Goal: Task Accomplishment & Management: Use online tool/utility

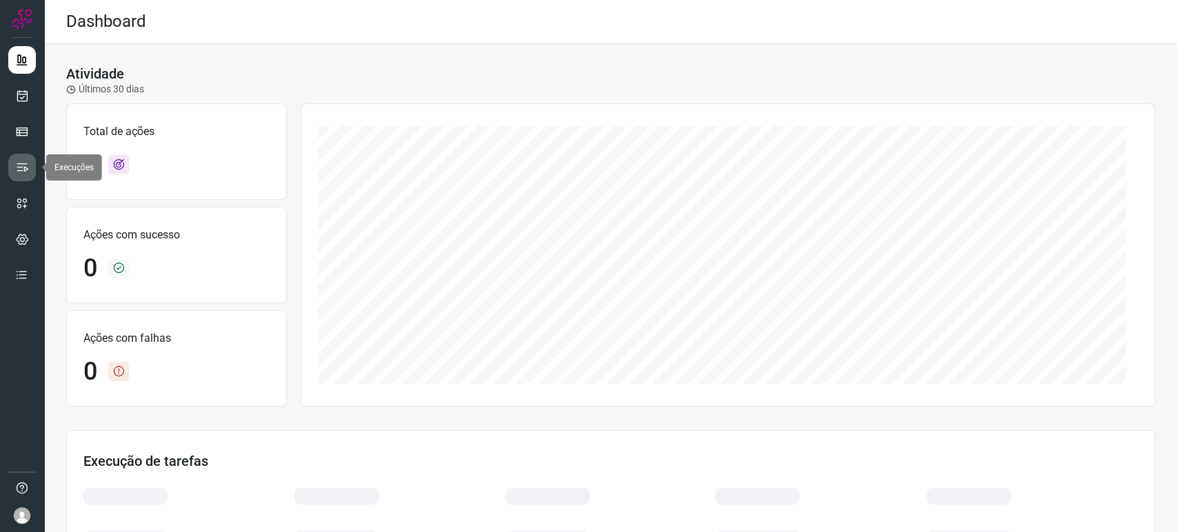
click at [25, 172] on icon at bounding box center [22, 168] width 14 height 14
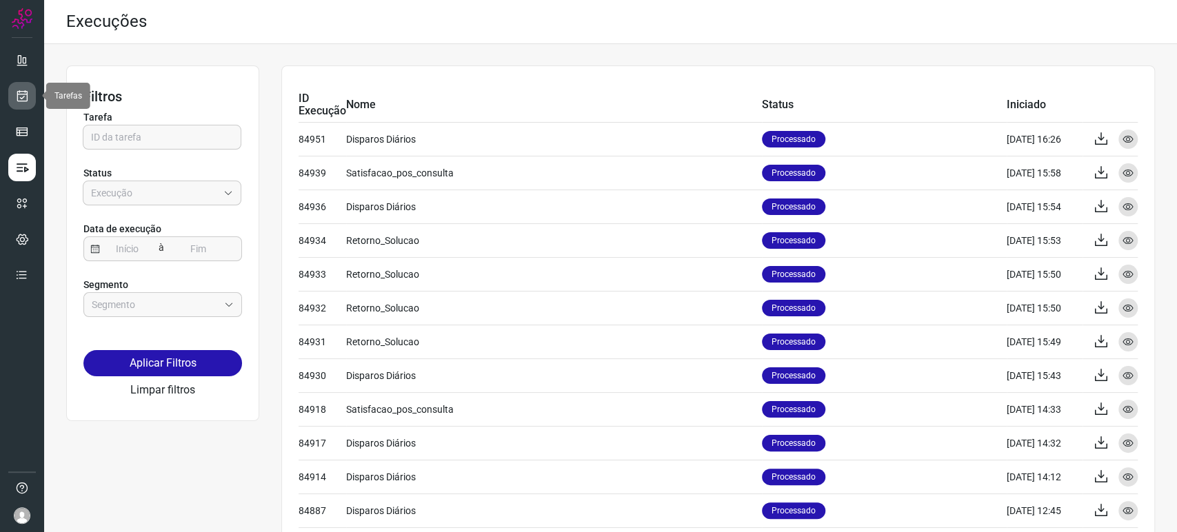
click at [33, 105] on link at bounding box center [22, 96] width 28 height 28
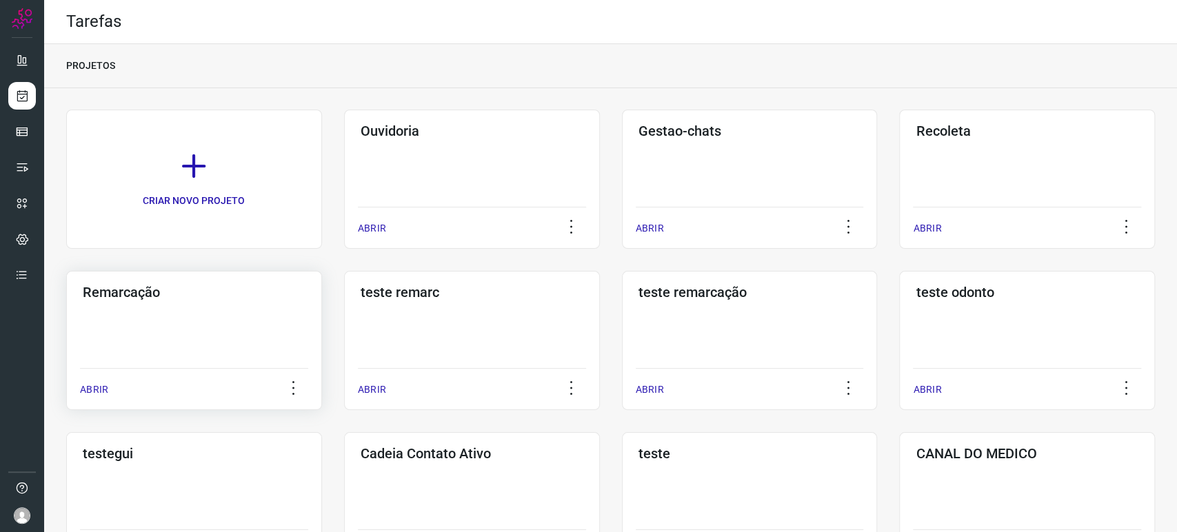
click at [157, 356] on div "Remarcação ABRIR" at bounding box center [194, 340] width 256 height 139
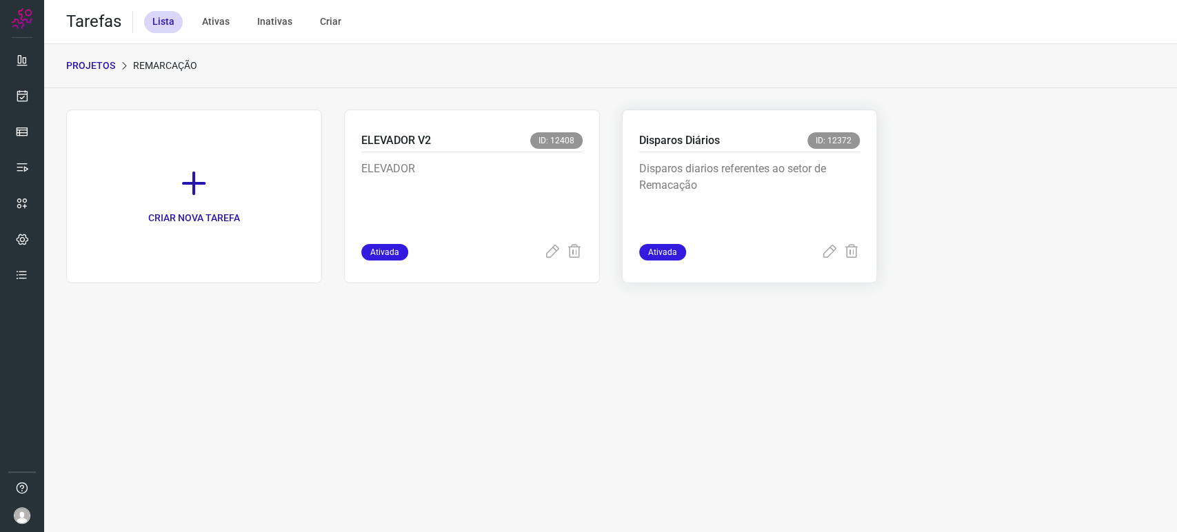
click at [721, 181] on p "Disparos diarios referentes ao setor de Remacação" at bounding box center [742, 195] width 207 height 69
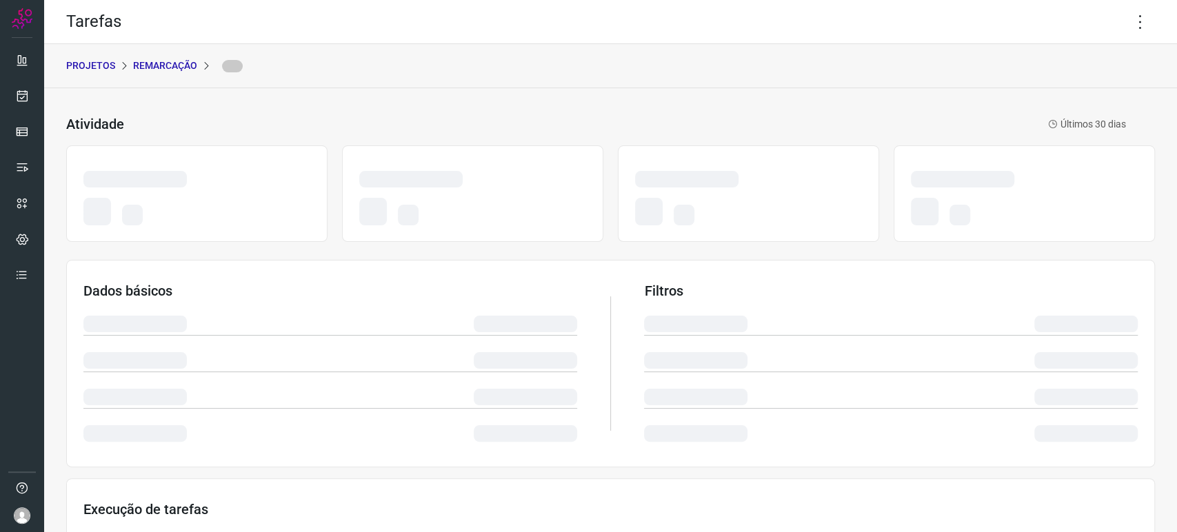
click at [754, 125] on div "Atividade Últimos 30 dias" at bounding box center [596, 124] width 1060 height 17
click at [1128, 17] on icon at bounding box center [1140, 22] width 29 height 29
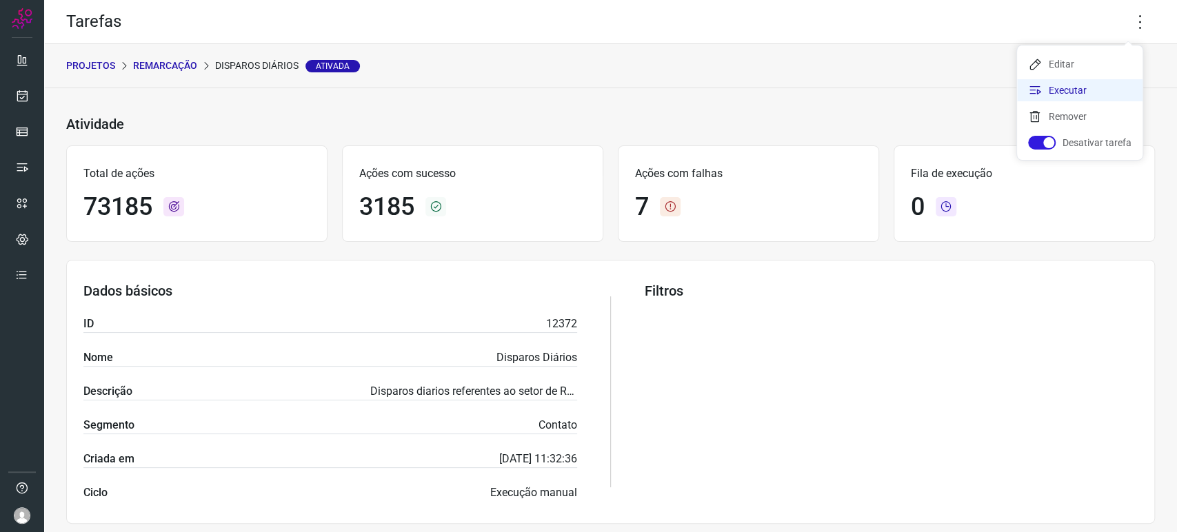
click at [1075, 92] on li "Executar" at bounding box center [1079, 90] width 125 height 22
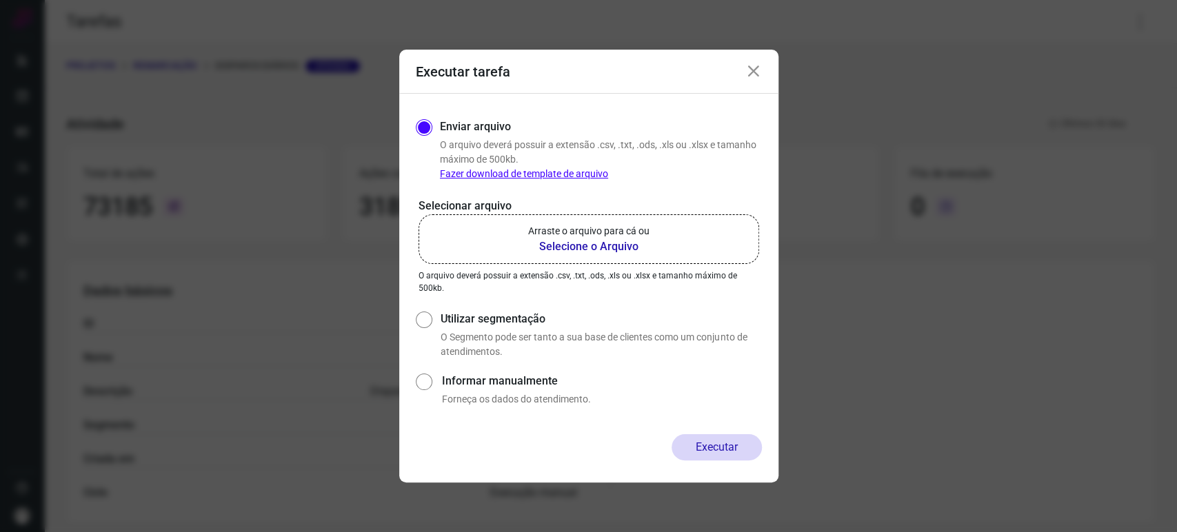
click at [611, 241] on b "Selecione o Arquivo" at bounding box center [588, 247] width 121 height 17
click at [0, 0] on input "Arraste o arquivo para cá ou Selecione o Arquivo" at bounding box center [0, 0] width 0 height 0
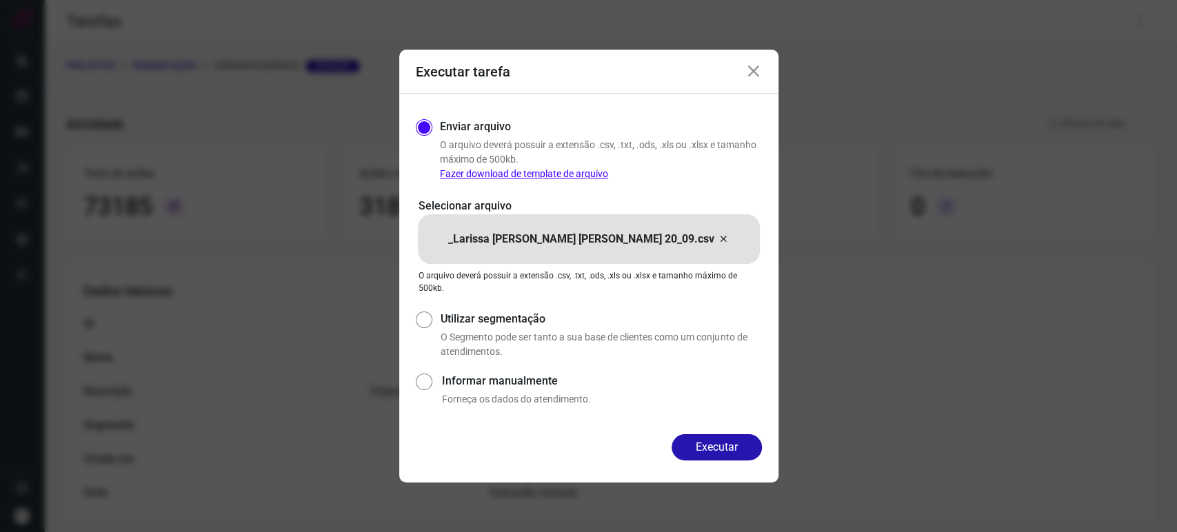
click at [755, 64] on icon at bounding box center [753, 71] width 17 height 17
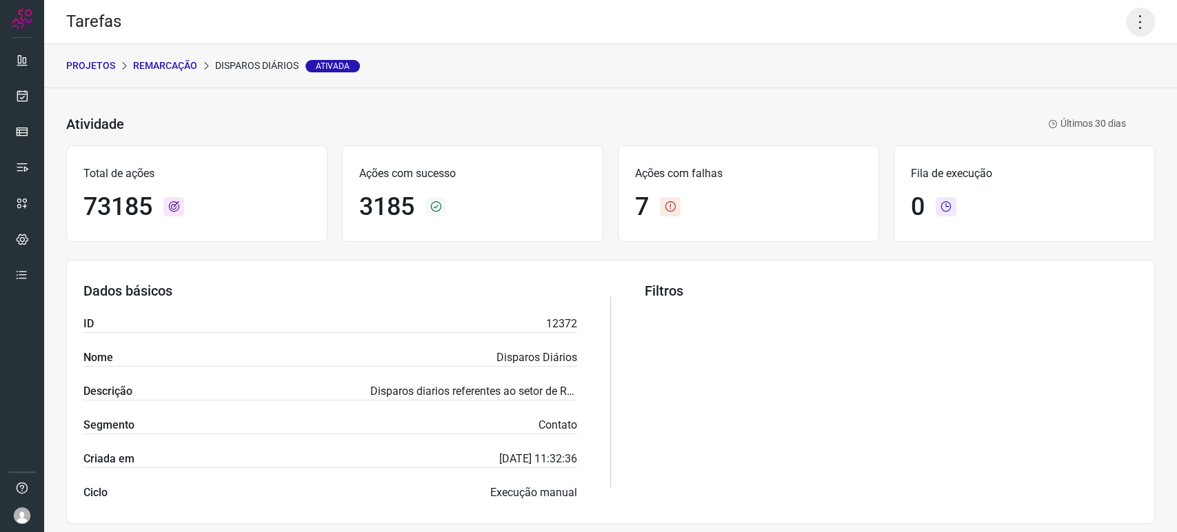
click at [1128, 28] on icon at bounding box center [1140, 22] width 29 height 29
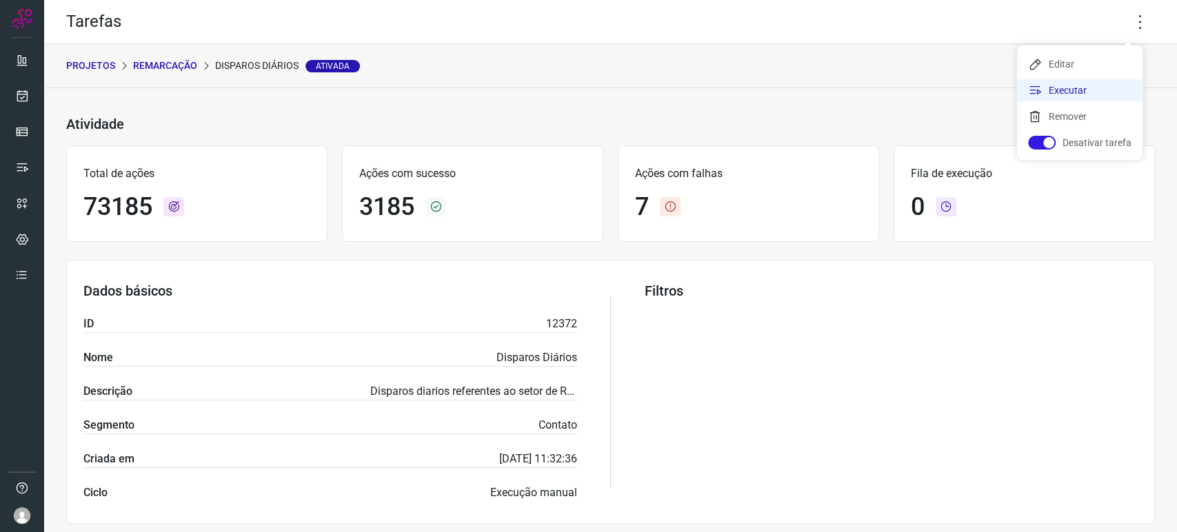
click at [1090, 89] on li "Executar" at bounding box center [1079, 90] width 125 height 22
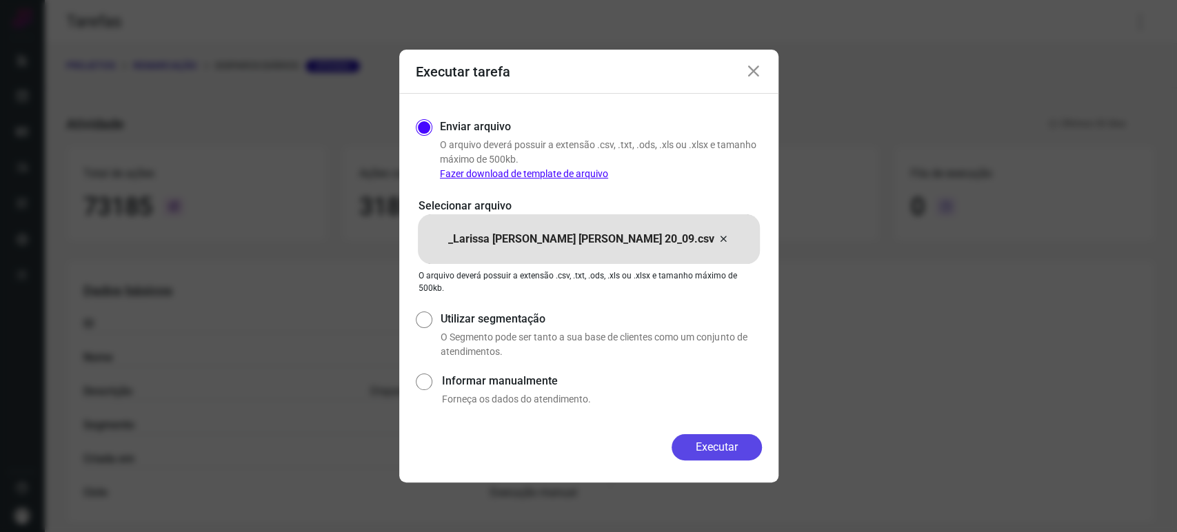
click at [718, 445] on button "Executar" at bounding box center [716, 447] width 90 height 26
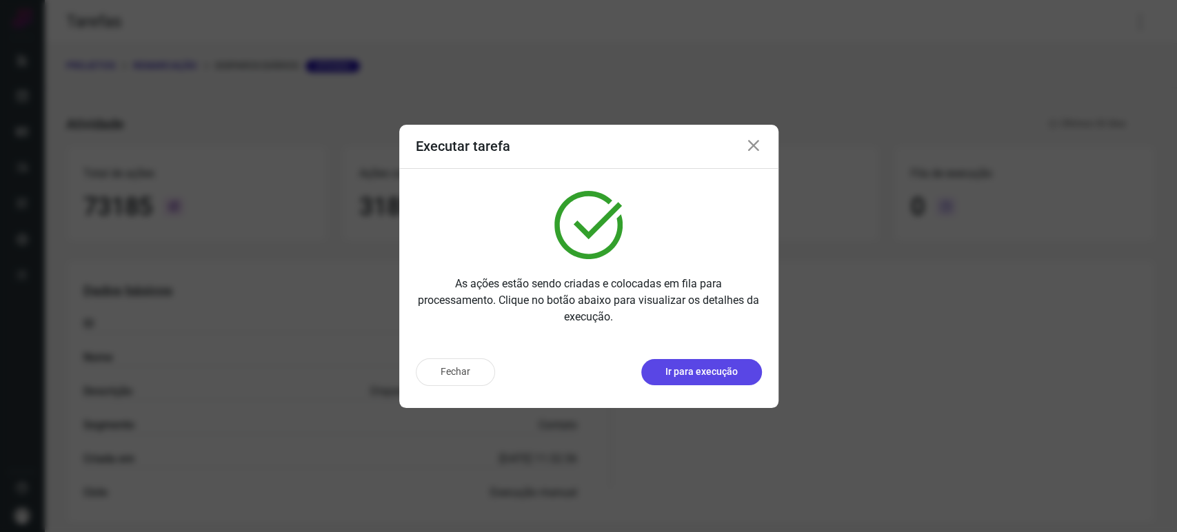
click at [722, 367] on p "Ir para execução" at bounding box center [701, 372] width 72 height 14
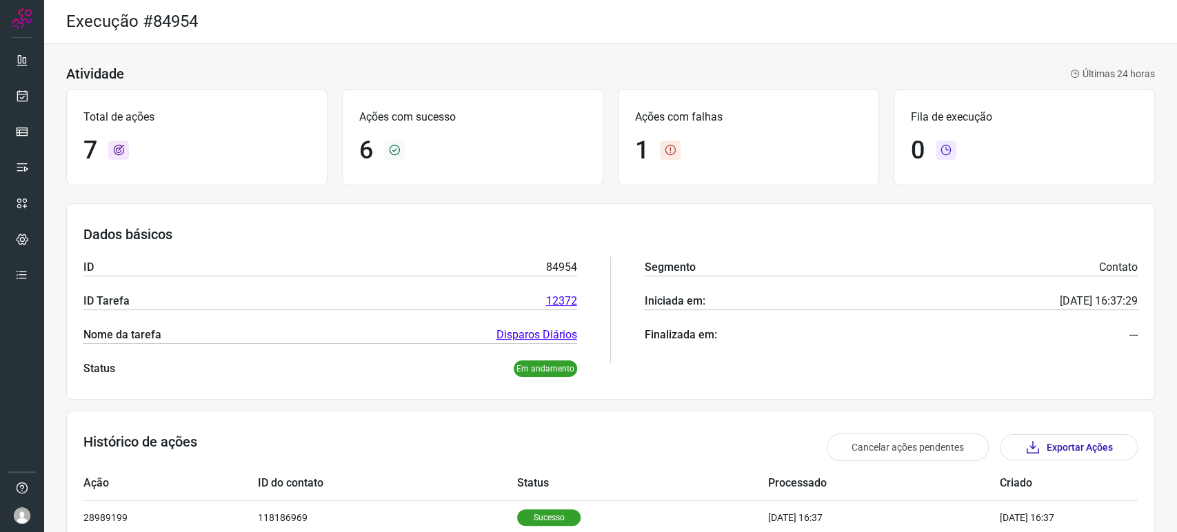
click at [653, 148] on div "1" at bounding box center [748, 151] width 227 height 30
click at [675, 159] on div "1" at bounding box center [748, 151] width 227 height 30
click at [660, 148] on icon at bounding box center [670, 150] width 21 height 19
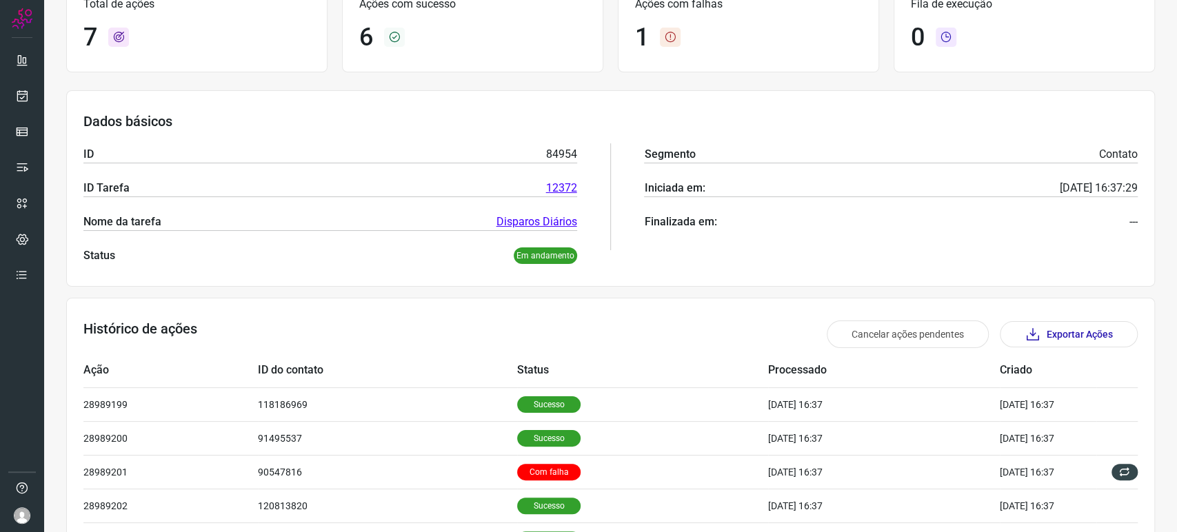
scroll to position [273, 0]
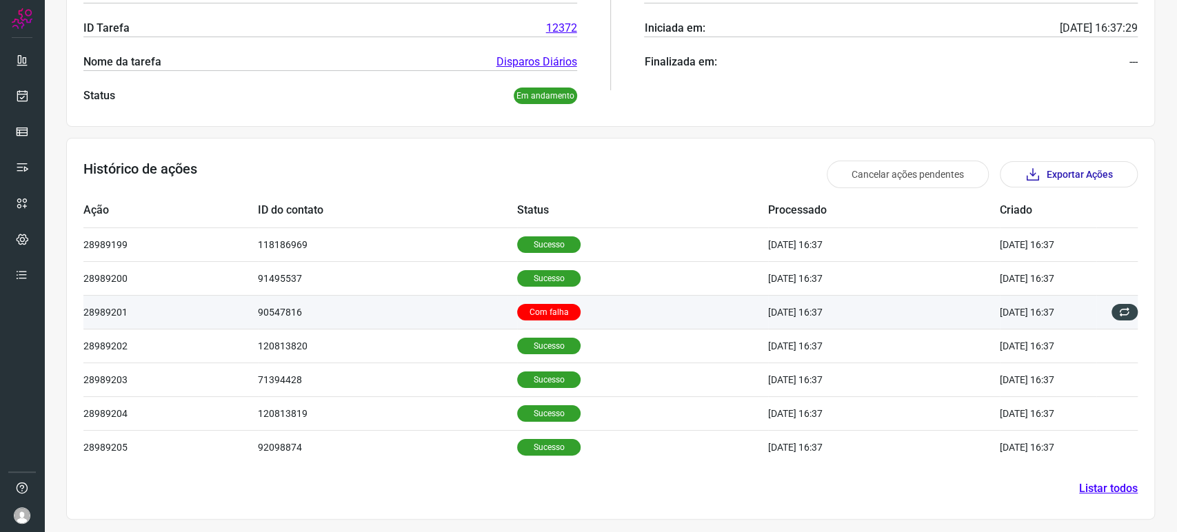
click at [1000, 311] on td "18/09/25 16:37" at bounding box center [1048, 312] width 97 height 34
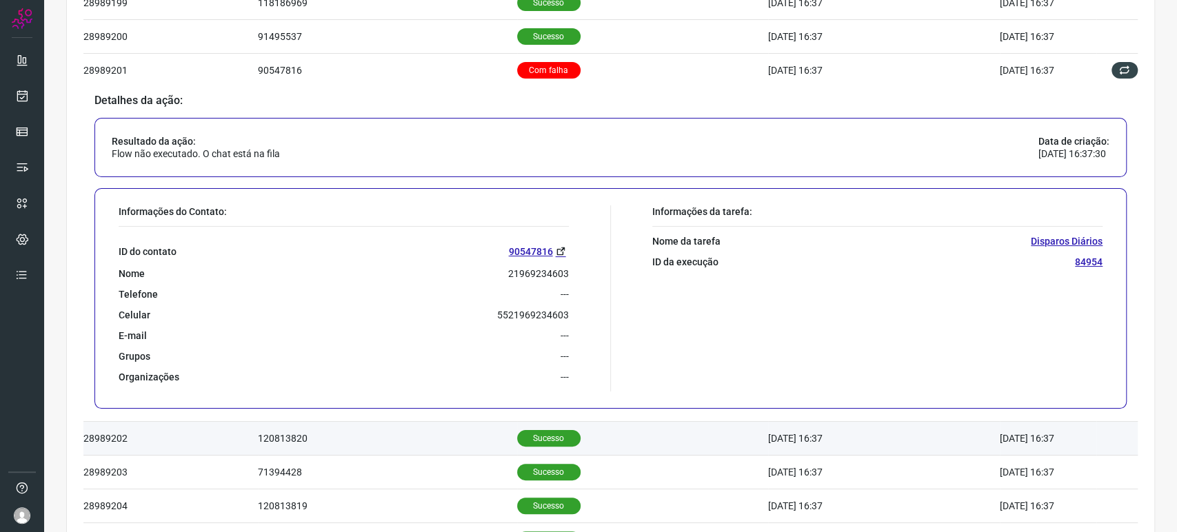
scroll to position [579, 0]
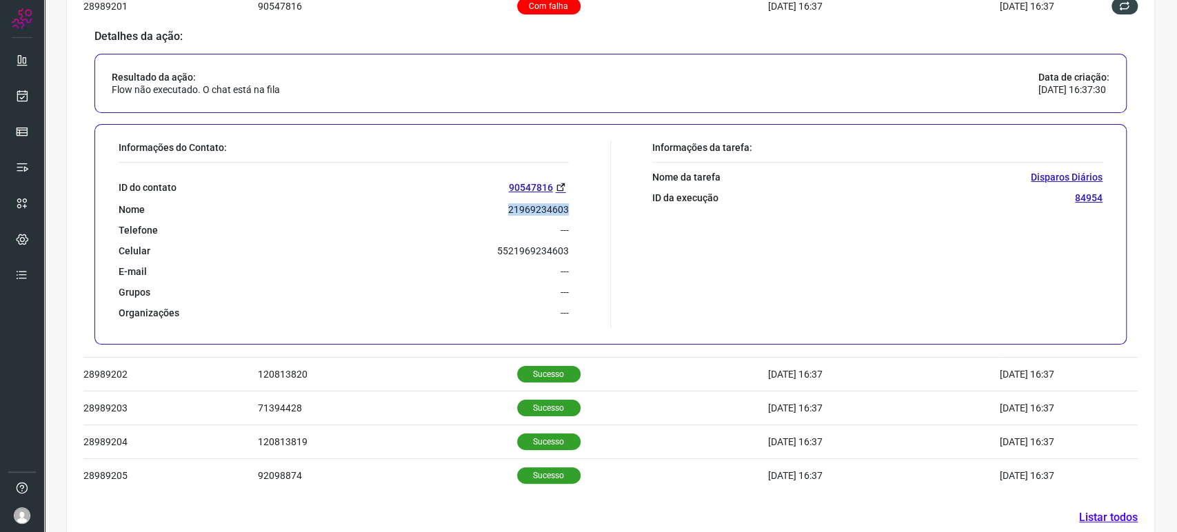
drag, startPoint x: 484, startPoint y: 204, endPoint x: 581, endPoint y: 210, distance: 97.4
click at [581, 210] on div "Informações do Contato: ID do contato 90547816 Nome 21969234603 Telefone --- Ce…" at bounding box center [361, 234] width 499 height 186
copy p "21969234603"
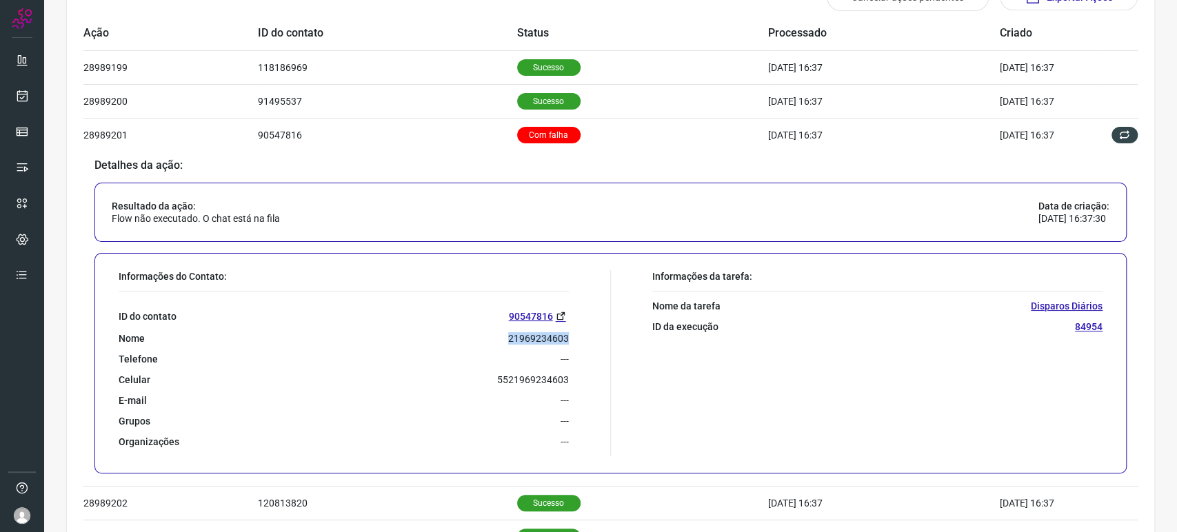
scroll to position [459, 0]
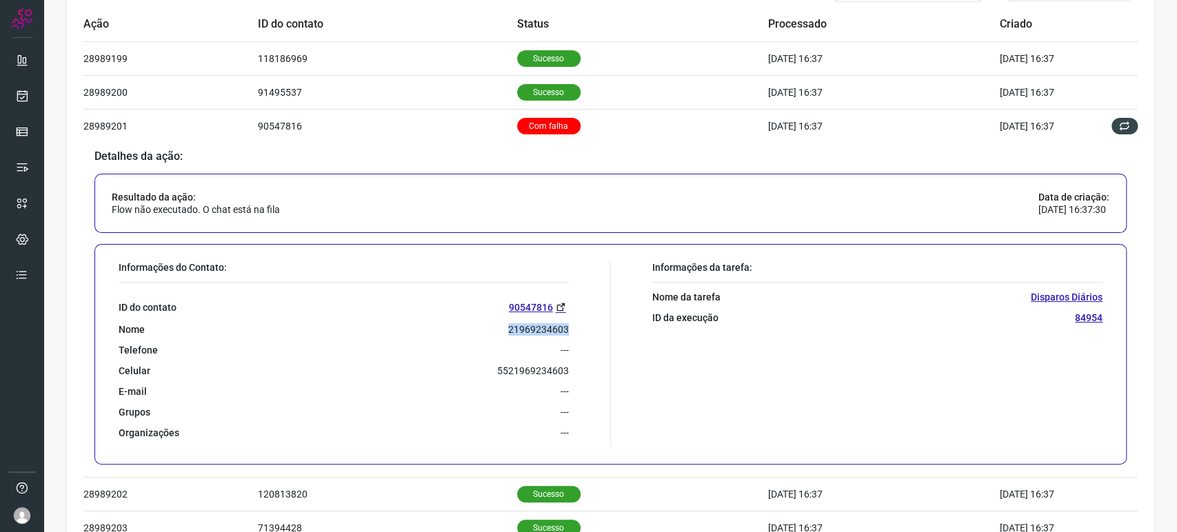
copy p "21969234603"
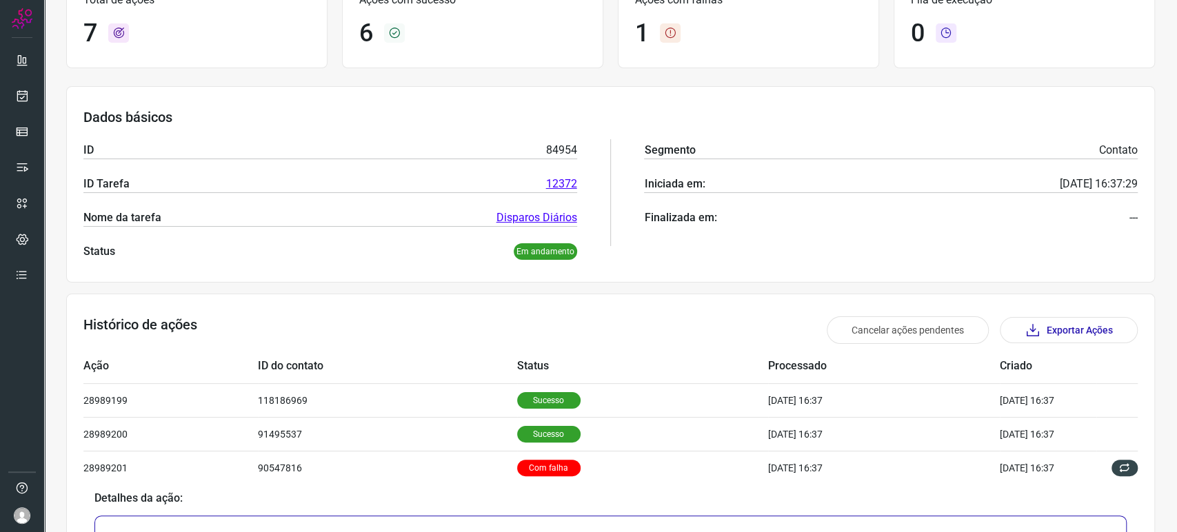
scroll to position [0, 0]
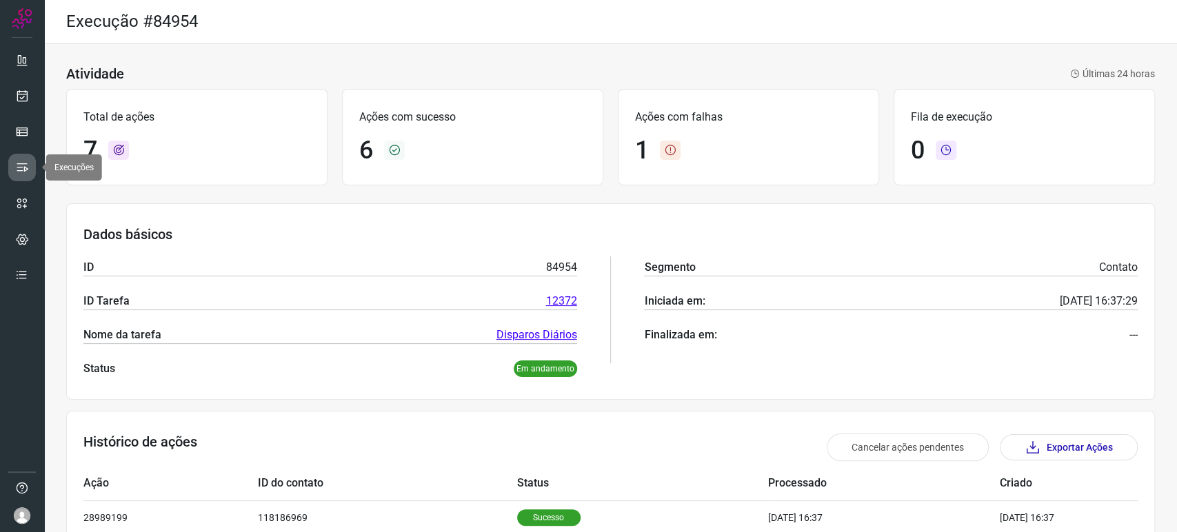
click at [17, 169] on icon at bounding box center [22, 168] width 14 height 14
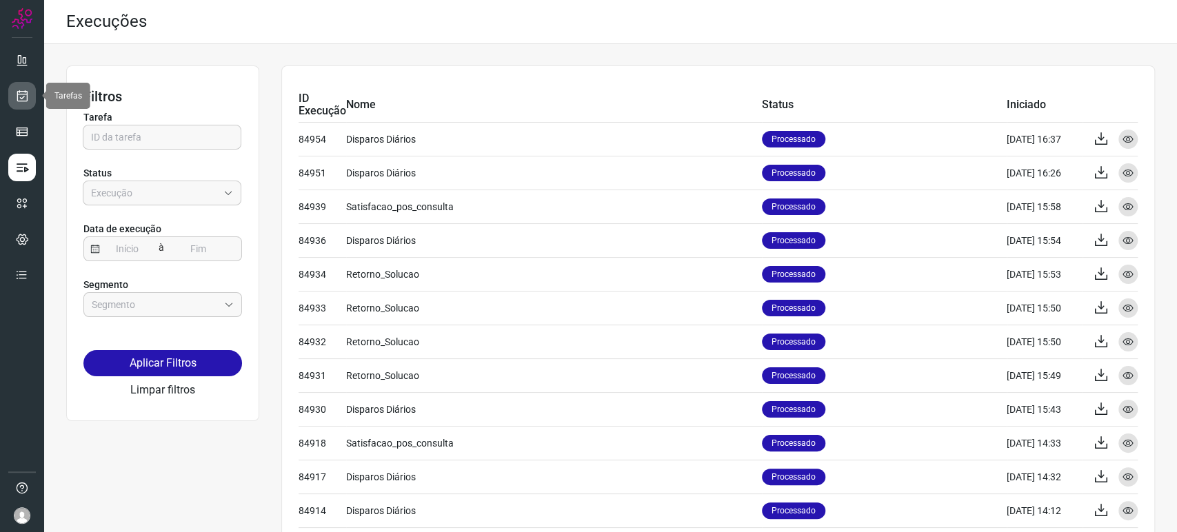
click at [21, 102] on icon at bounding box center [22, 96] width 14 height 14
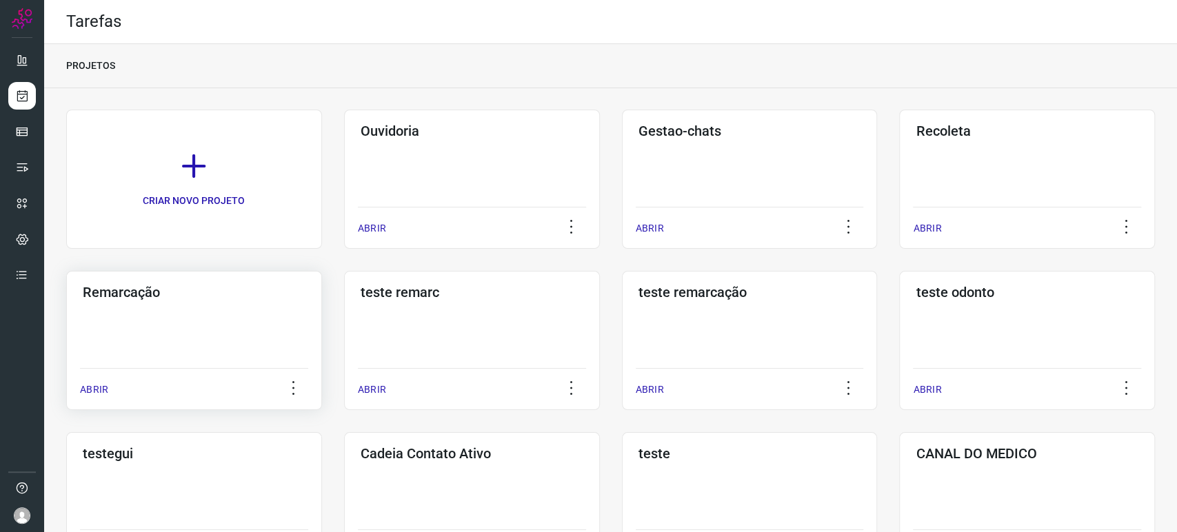
click at [221, 316] on div "Remarcação ABRIR" at bounding box center [194, 340] width 256 height 139
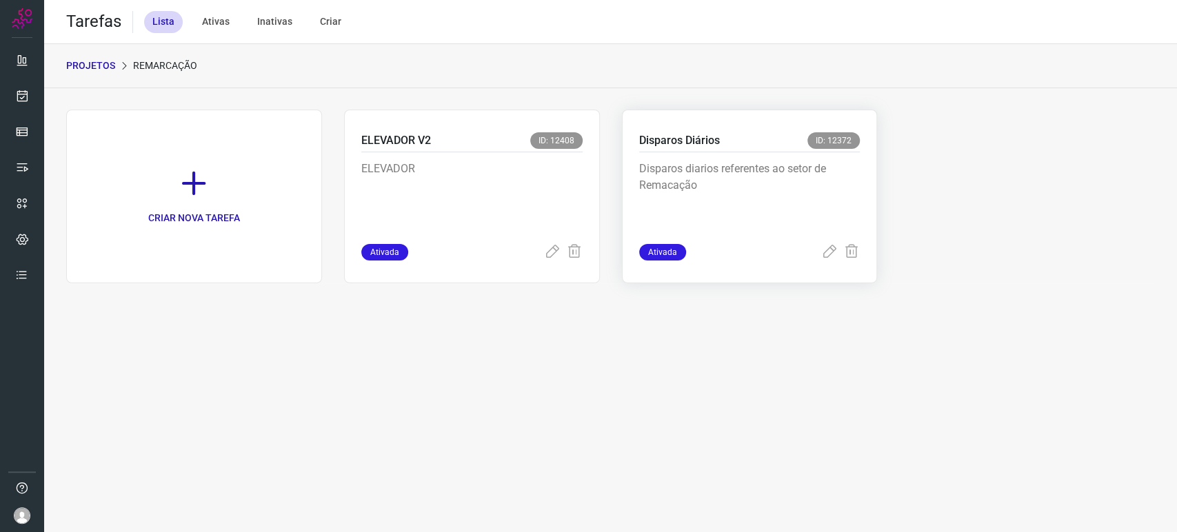
click at [767, 163] on p "Disparos diarios referentes ao setor de Remacação" at bounding box center [742, 195] width 207 height 69
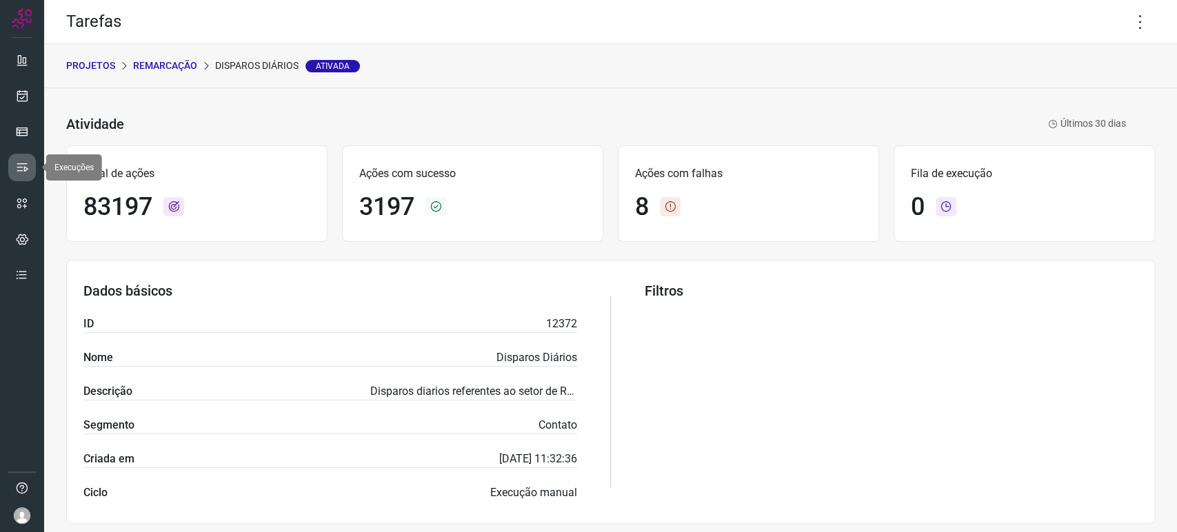
click at [21, 166] on icon at bounding box center [22, 168] width 14 height 14
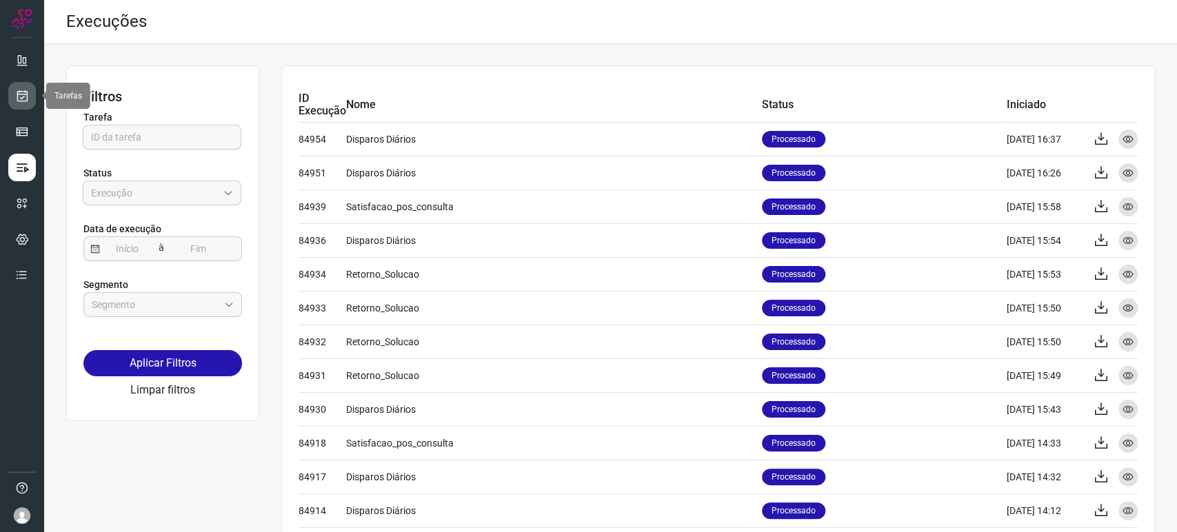
click at [19, 105] on link at bounding box center [22, 96] width 28 height 28
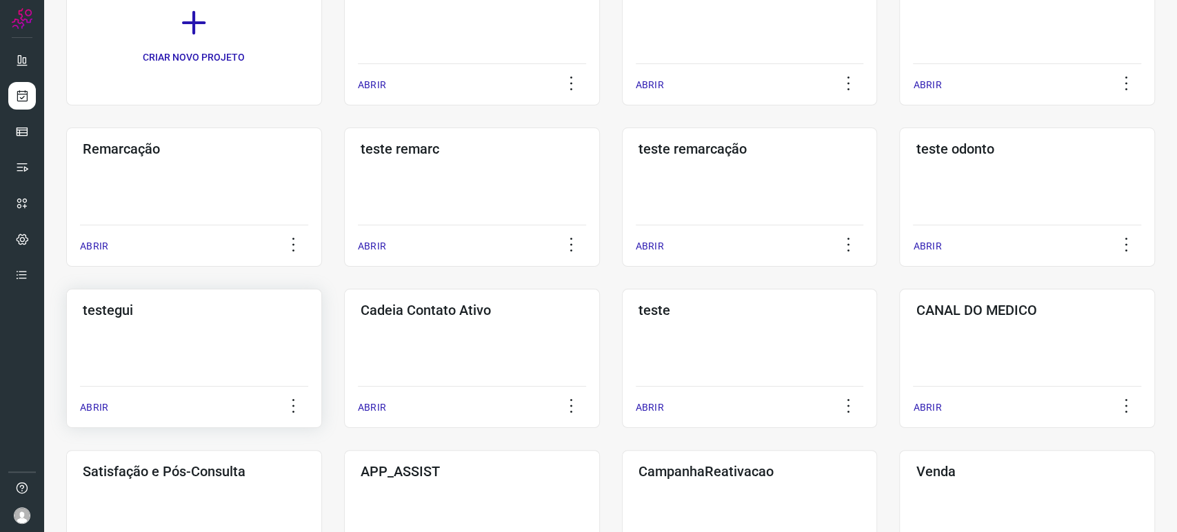
scroll to position [153, 0]
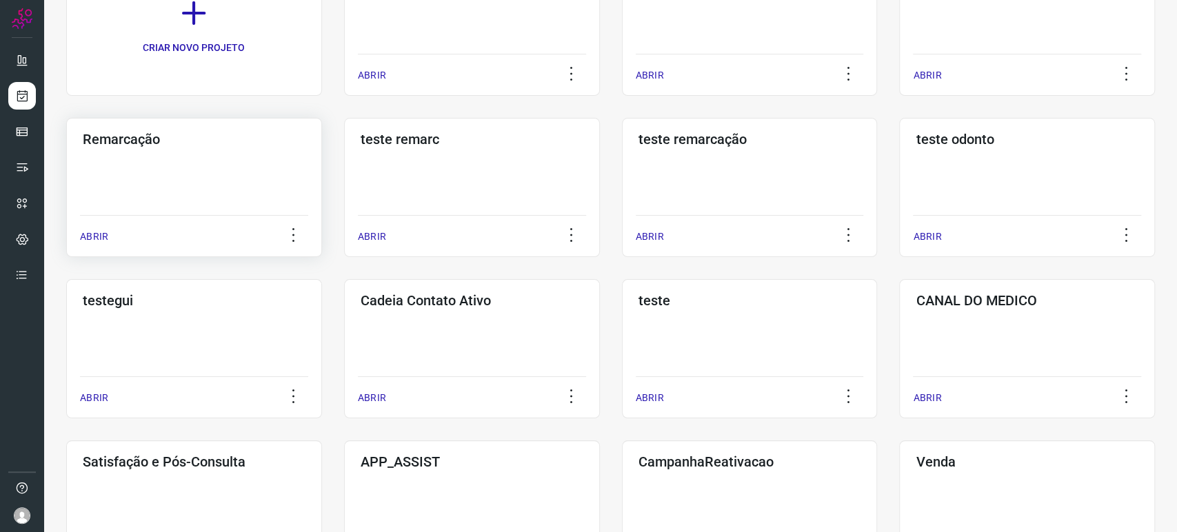
click at [193, 224] on div "ABRIR" at bounding box center [194, 232] width 228 height 34
click at [235, 165] on div "Remarcação ABRIR" at bounding box center [194, 187] width 256 height 139
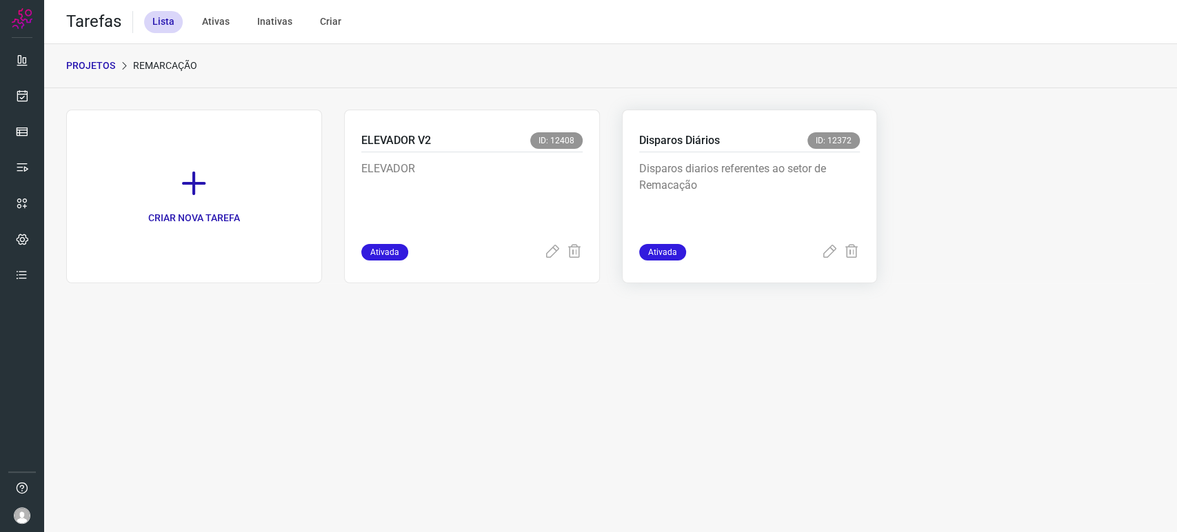
click at [728, 138] on div "Disparos Diários ID: 12372" at bounding box center [749, 142] width 221 height 20
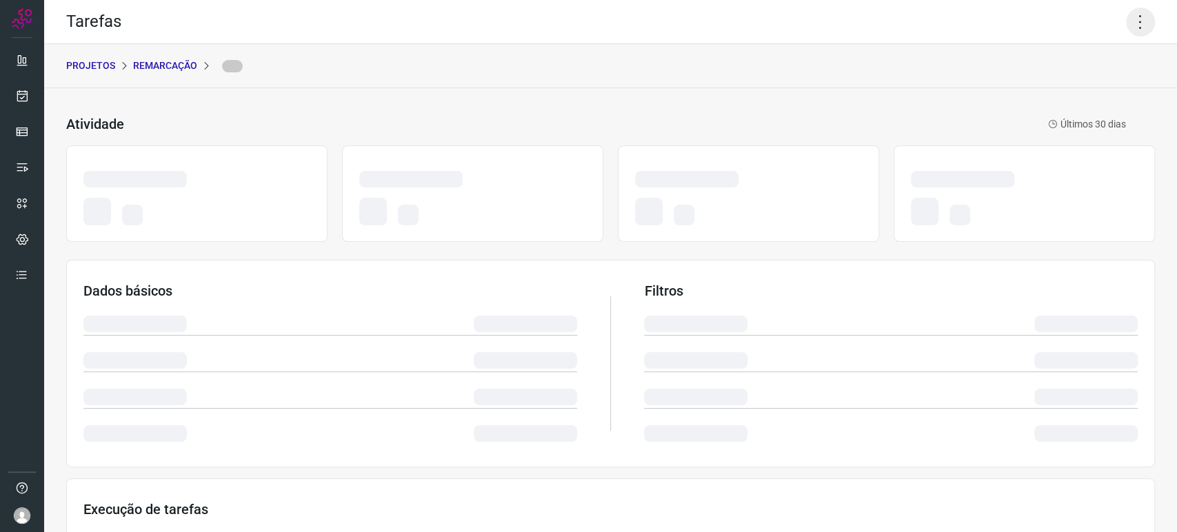
click at [1126, 8] on icon at bounding box center [1140, 22] width 29 height 29
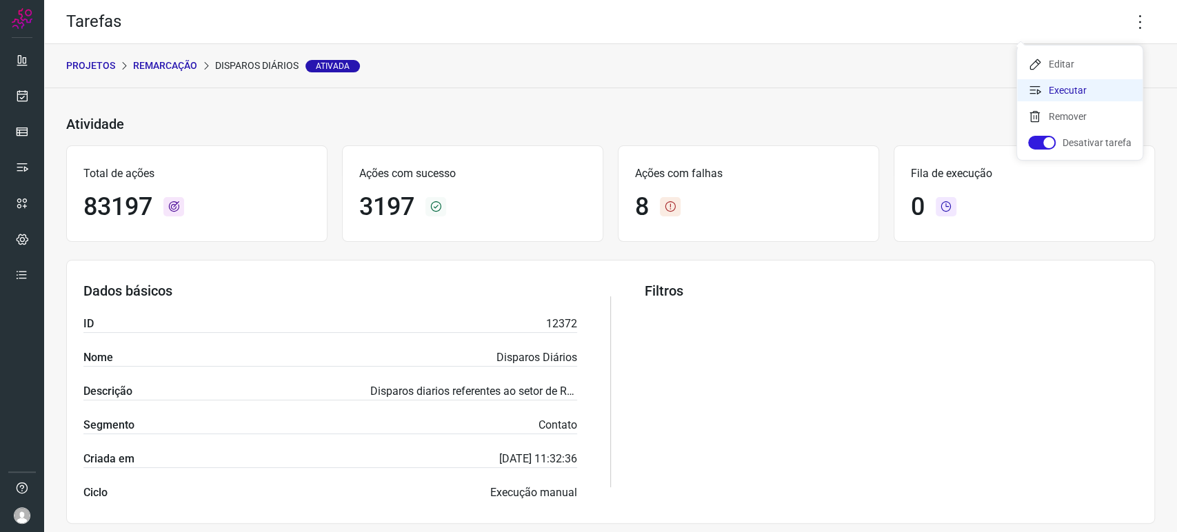
drag, startPoint x: 1093, startPoint y: 90, endPoint x: 943, endPoint y: 129, distance: 155.2
click at [1093, 91] on li "Executar" at bounding box center [1079, 90] width 125 height 22
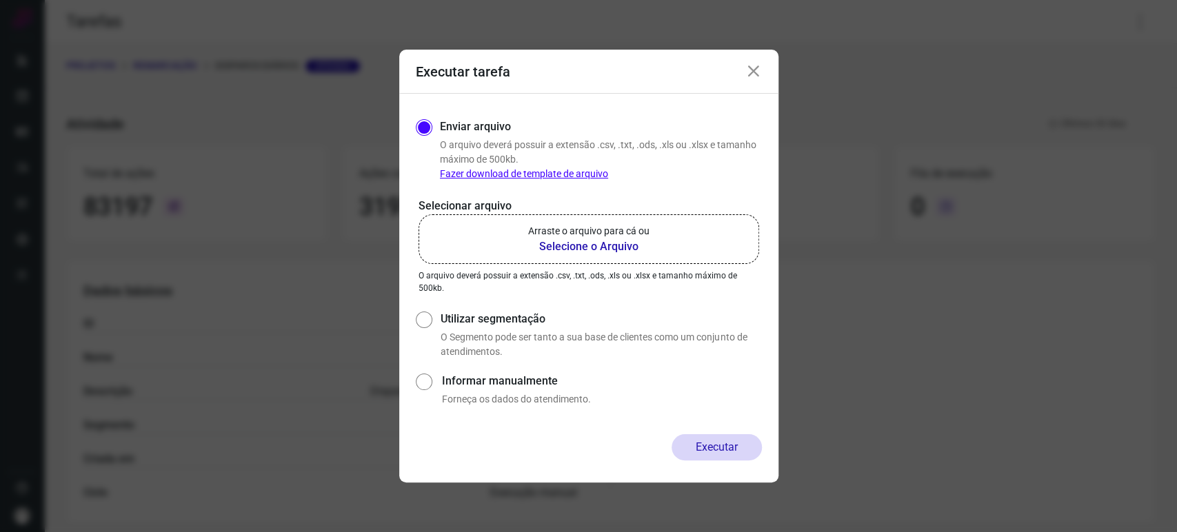
click at [585, 258] on label "Arraste o arquivo para cá ou Selecione o Arquivo" at bounding box center [588, 239] width 341 height 50
click at [0, 0] on input "Arraste o arquivo para cá ou Selecione o Arquivo" at bounding box center [0, 0] width 0 height 0
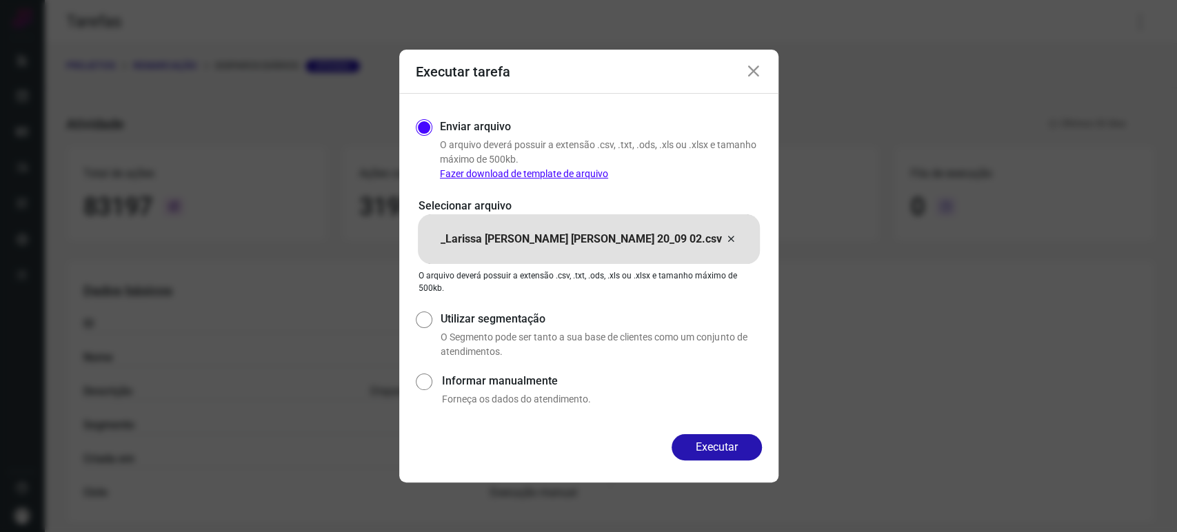
click at [749, 72] on icon at bounding box center [753, 71] width 17 height 17
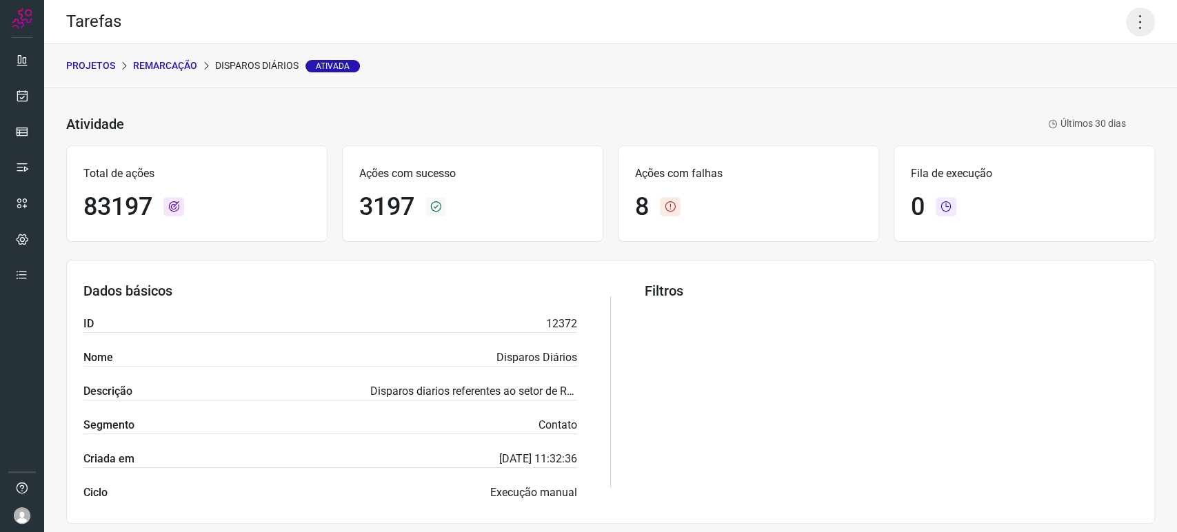
click at [1133, 16] on icon at bounding box center [1140, 22] width 29 height 29
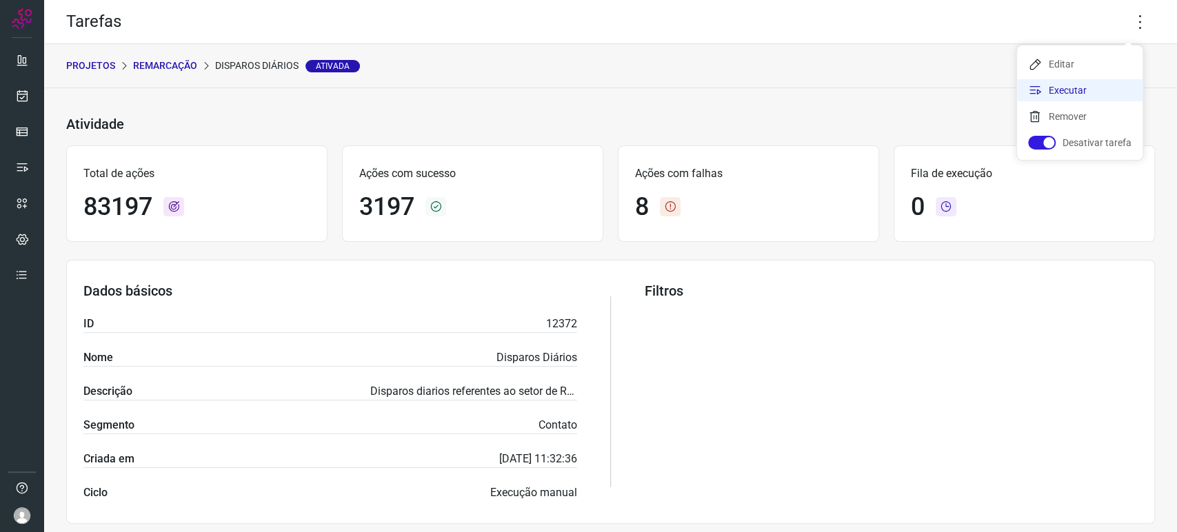
drag, startPoint x: 1092, startPoint y: 88, endPoint x: 1060, endPoint y: 129, distance: 51.6
click at [1092, 90] on li "Executar" at bounding box center [1079, 90] width 125 height 22
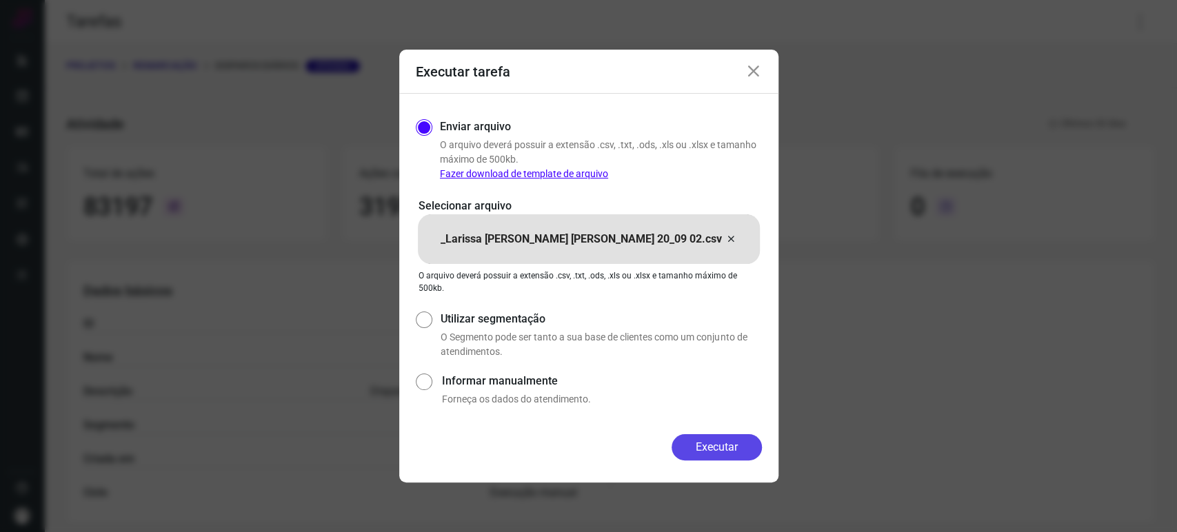
click at [702, 449] on button "Executar" at bounding box center [716, 447] width 90 height 26
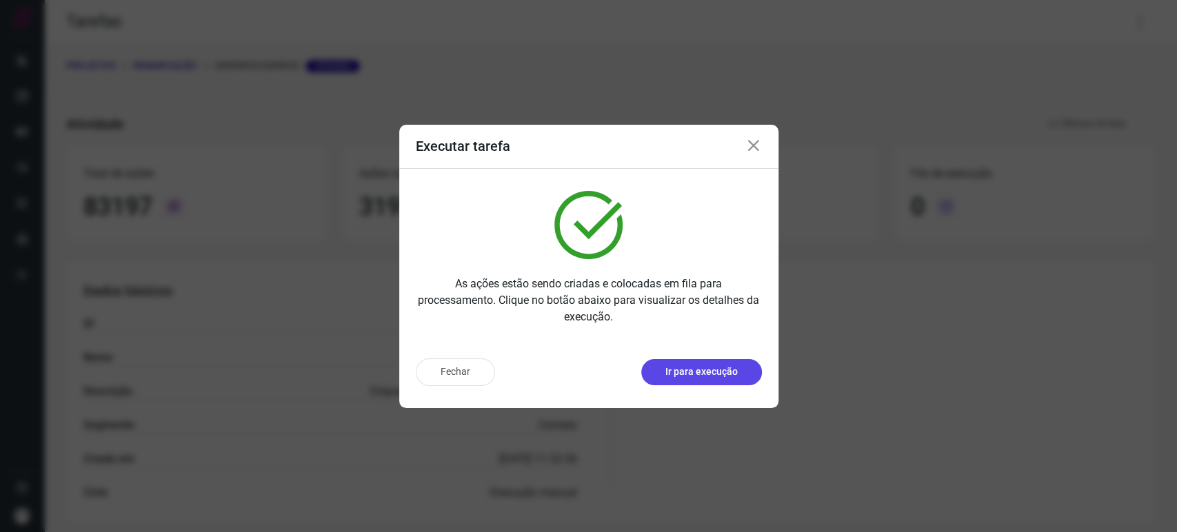
click at [696, 377] on p "Ir para execução" at bounding box center [701, 372] width 72 height 14
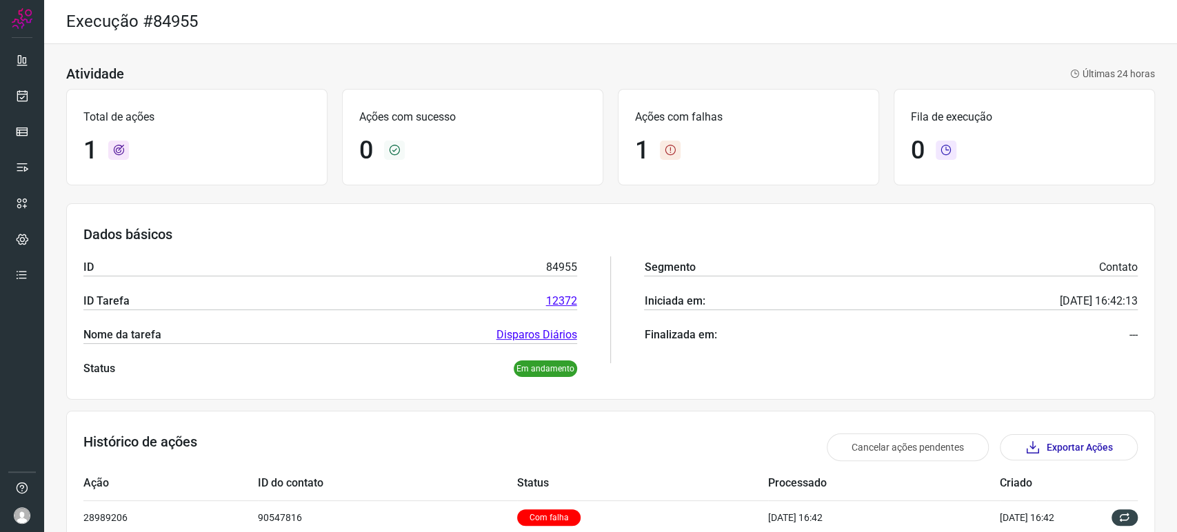
scroll to position [28, 0]
click at [21, 169] on icon at bounding box center [22, 168] width 14 height 14
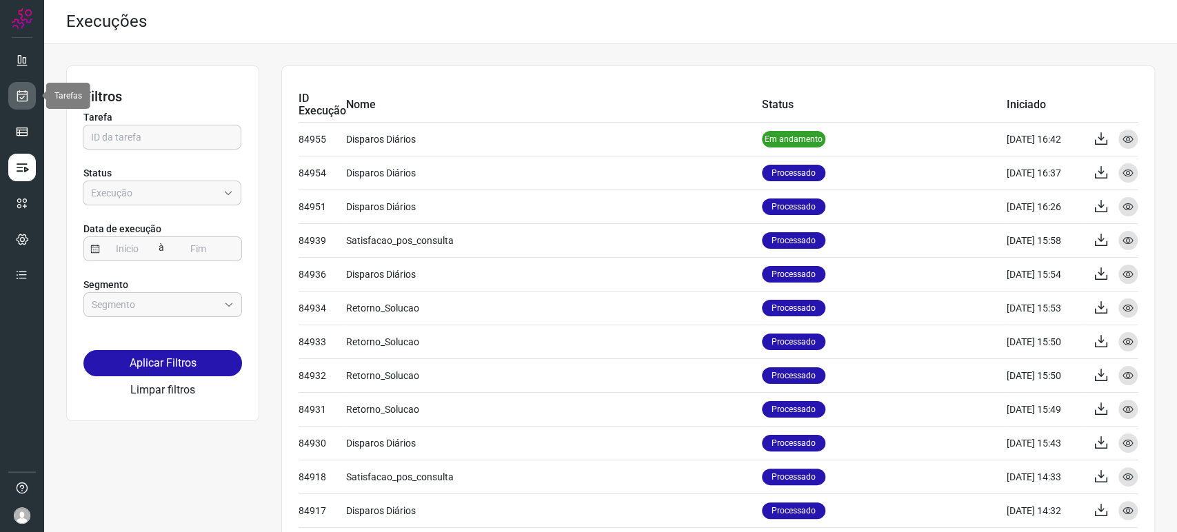
click at [18, 92] on icon at bounding box center [22, 96] width 14 height 14
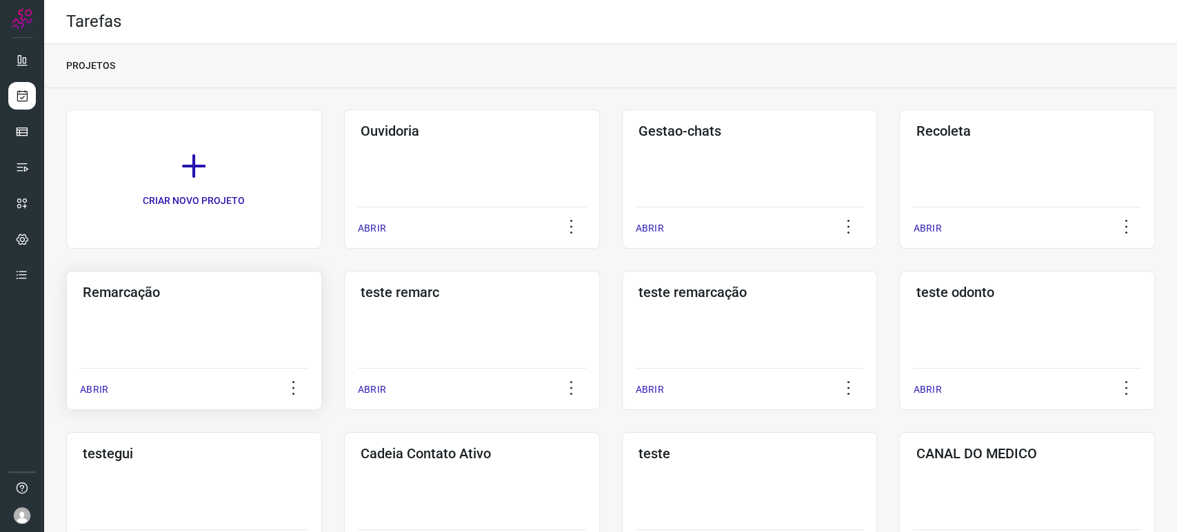
click at [208, 334] on div "Remarcação ABRIR" at bounding box center [194, 340] width 256 height 139
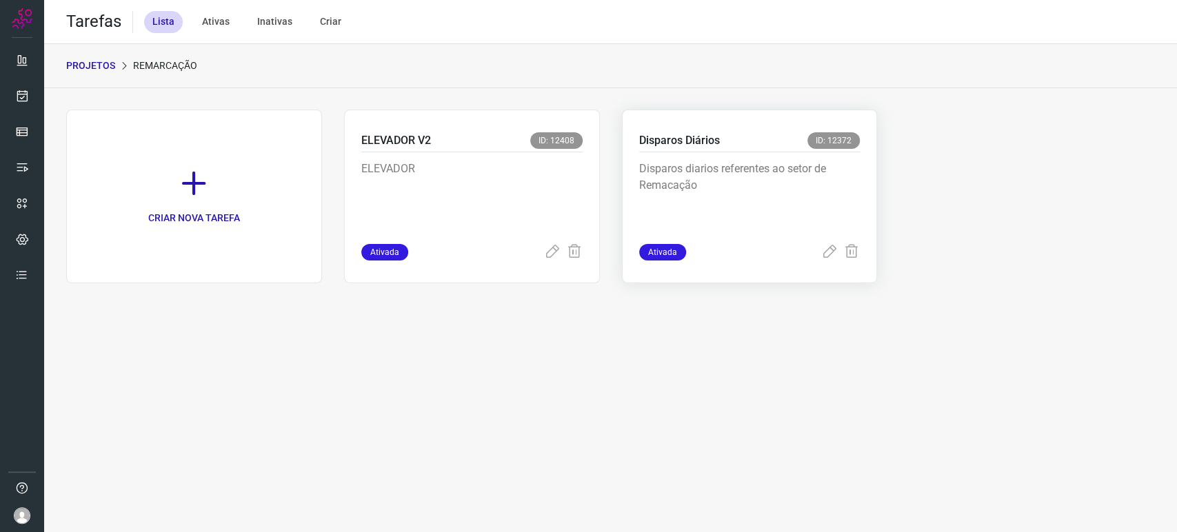
click at [751, 181] on p "Disparos diarios referentes ao setor de Remacação" at bounding box center [742, 195] width 207 height 69
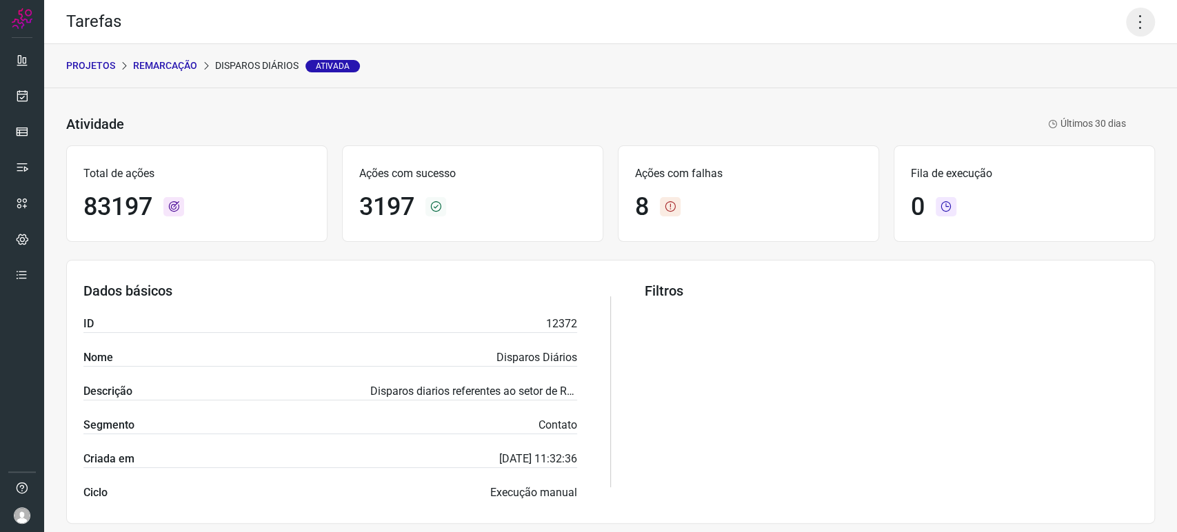
click at [1126, 29] on icon at bounding box center [1140, 22] width 29 height 29
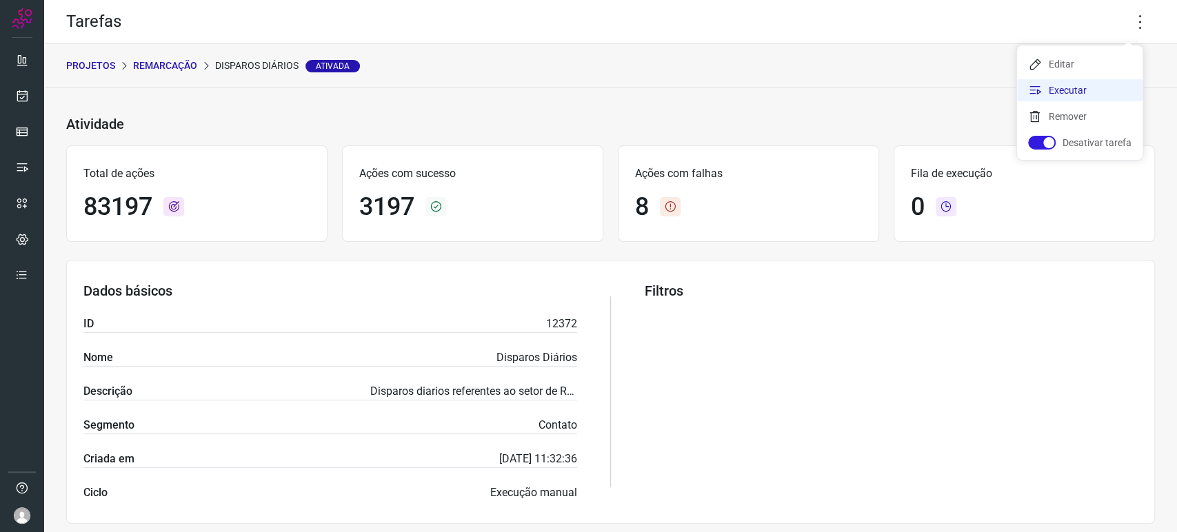
click at [1048, 98] on li "Executar" at bounding box center [1079, 90] width 125 height 22
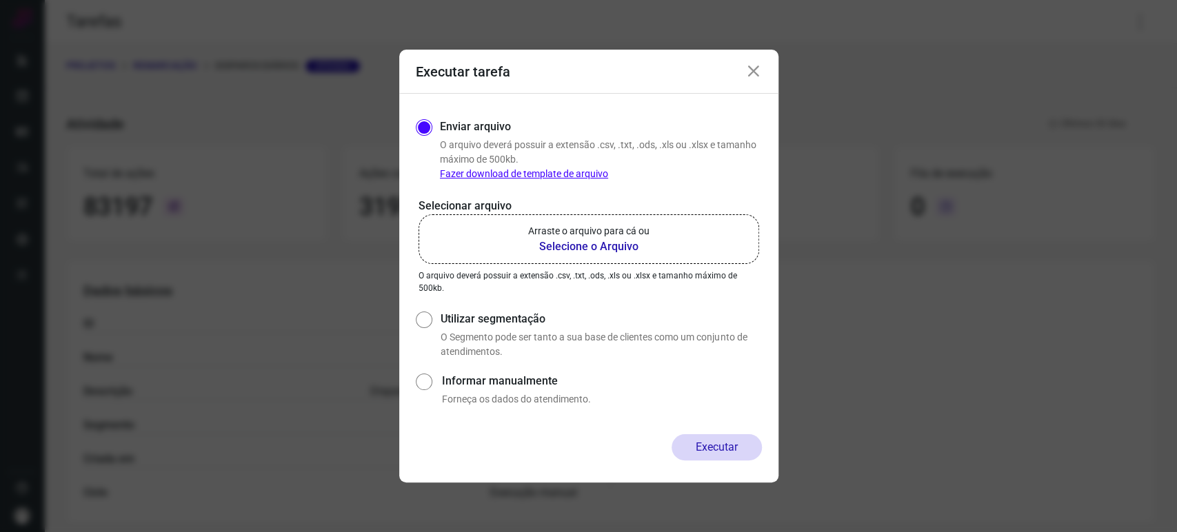
click at [605, 240] on b "Selecione o Arquivo" at bounding box center [588, 247] width 121 height 17
click at [0, 0] on input "Arraste o arquivo para cá ou Selecione o Arquivo" at bounding box center [0, 0] width 0 height 0
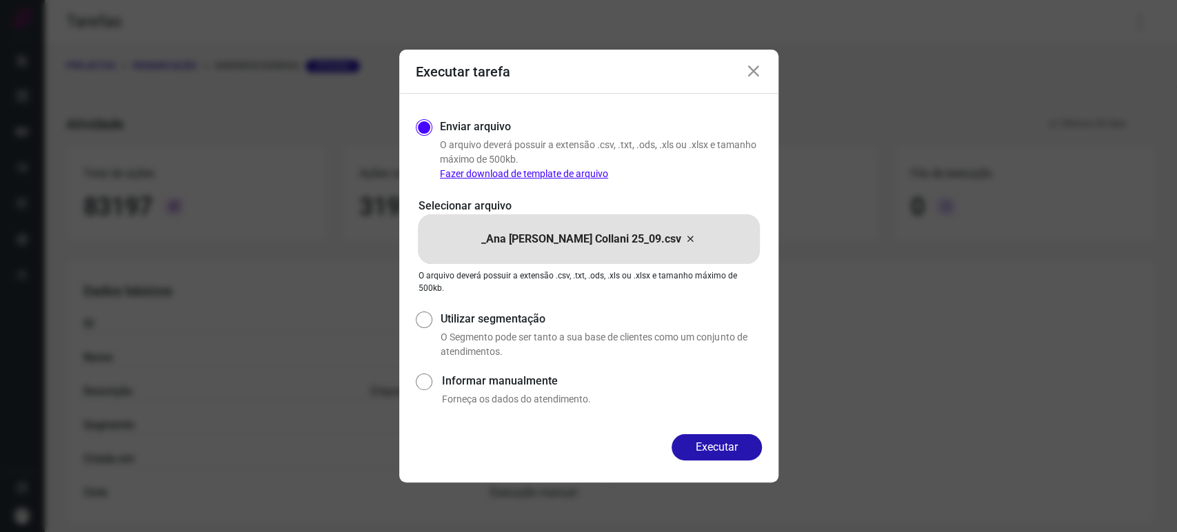
click at [685, 241] on icon at bounding box center [690, 239] width 11 height 17
click at [0, 0] on input "_Ana Luiza Rezende Collani 25_09.csv" at bounding box center [0, 0] width 0 height 0
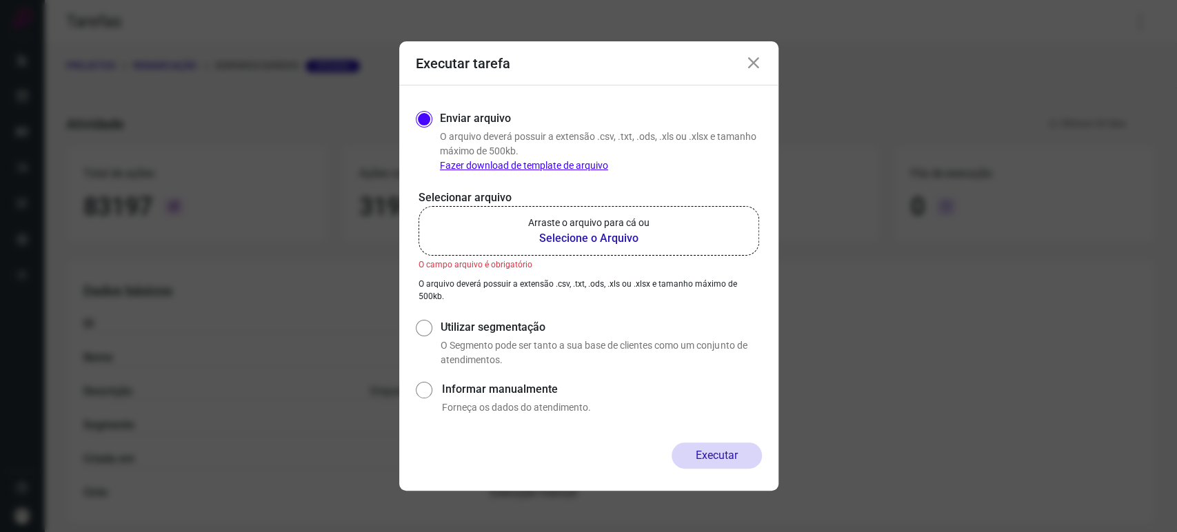
click at [596, 236] on b "Selecione o Arquivo" at bounding box center [588, 238] width 121 height 17
click at [0, 0] on input "Arraste o arquivo para cá ou Selecione o Arquivo" at bounding box center [0, 0] width 0 height 0
drag, startPoint x: 740, startPoint y: 67, endPoint x: 754, endPoint y: 66, distance: 13.8
click at [740, 66] on div "Executar tarefa" at bounding box center [588, 63] width 379 height 44
click at [755, 66] on icon at bounding box center [753, 63] width 17 height 17
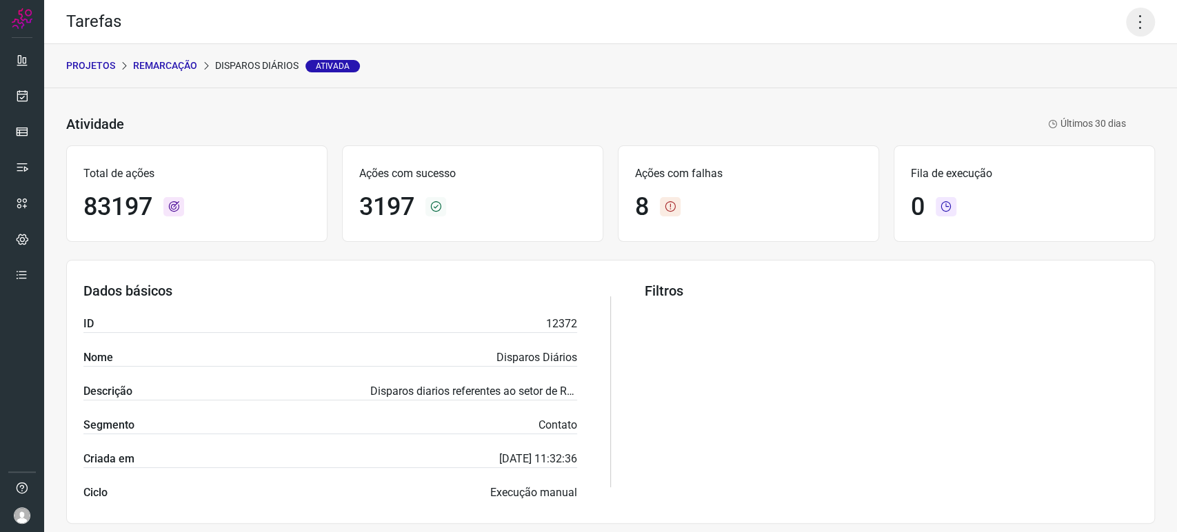
click at [1134, 19] on icon at bounding box center [1140, 22] width 29 height 29
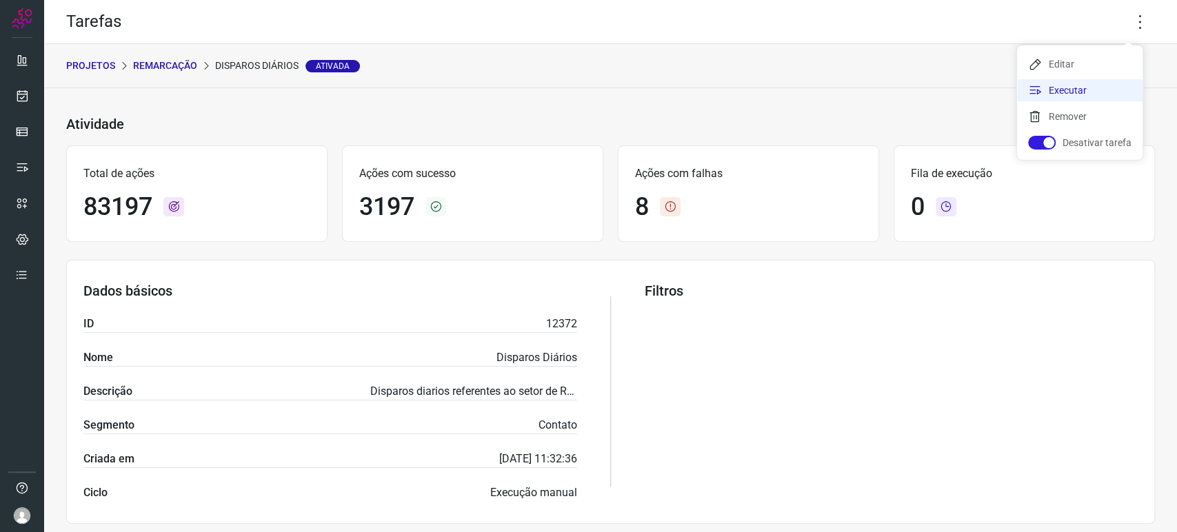
click at [1082, 90] on li "Executar" at bounding box center [1079, 90] width 125 height 22
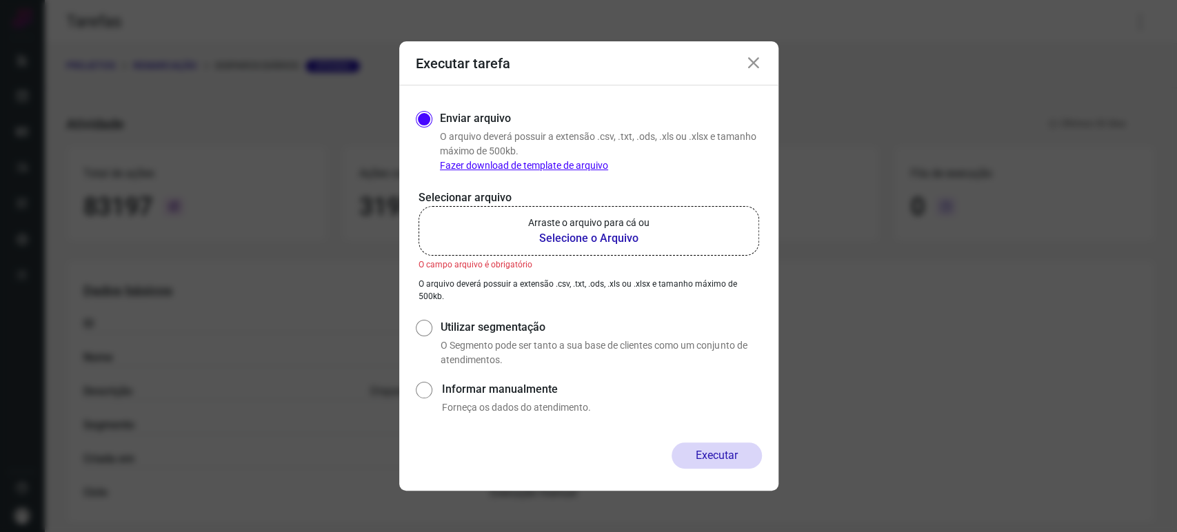
click at [602, 239] on b "Selecione o Arquivo" at bounding box center [588, 238] width 121 height 17
click at [0, 0] on input "Arraste o arquivo para cá ou Selecione o Arquivo" at bounding box center [0, 0] width 0 height 0
drag, startPoint x: 757, startPoint y: 65, endPoint x: 765, endPoint y: 89, distance: 25.5
click at [759, 67] on icon at bounding box center [753, 63] width 17 height 17
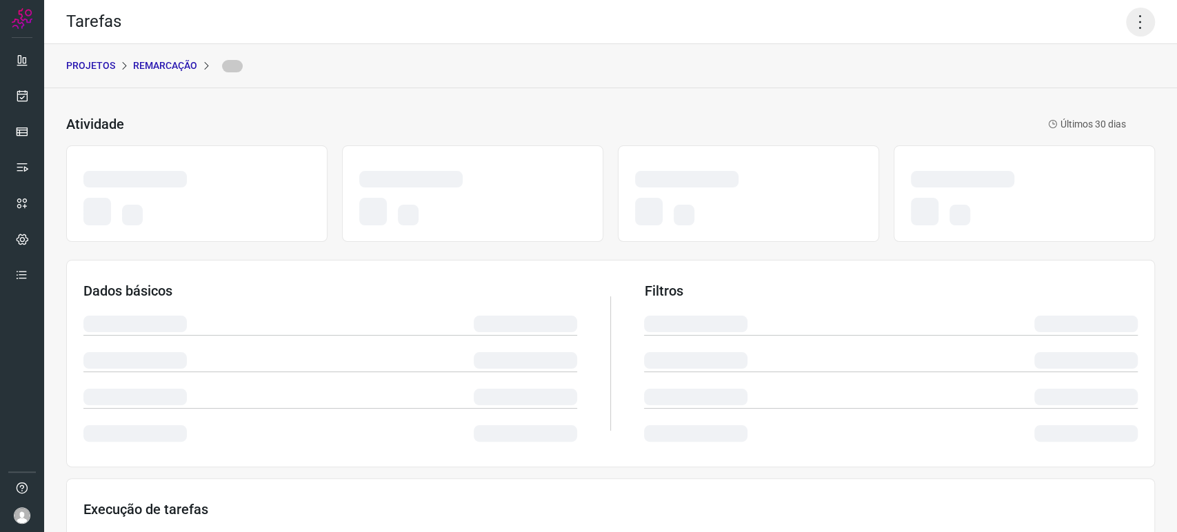
click at [1126, 25] on icon at bounding box center [1140, 22] width 29 height 29
click at [1132, 15] on icon at bounding box center [1140, 22] width 29 height 29
click at [1131, 23] on icon at bounding box center [1140, 22] width 29 height 29
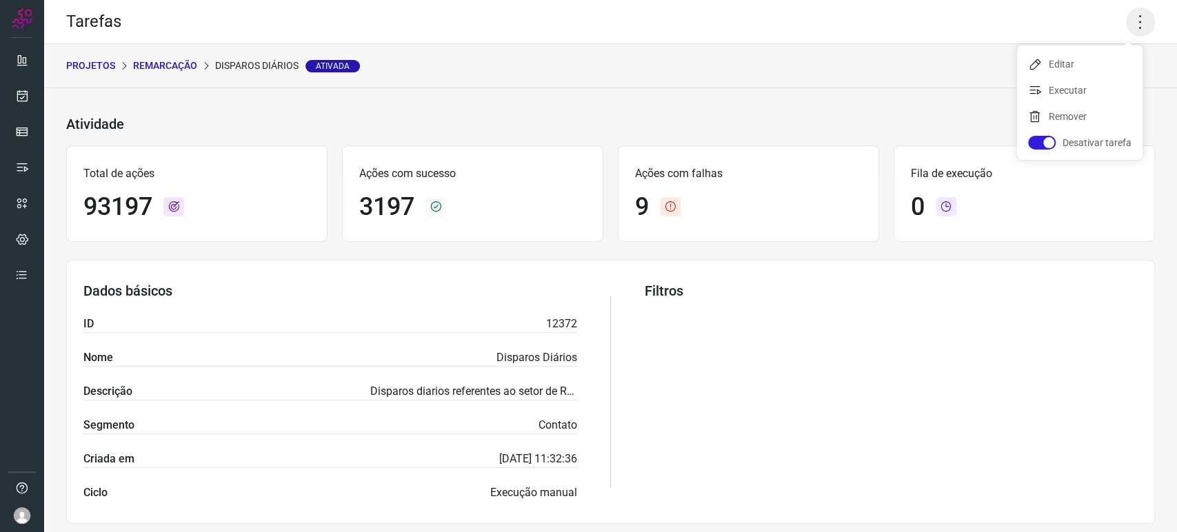
click at [1131, 23] on icon at bounding box center [1140, 22] width 29 height 29
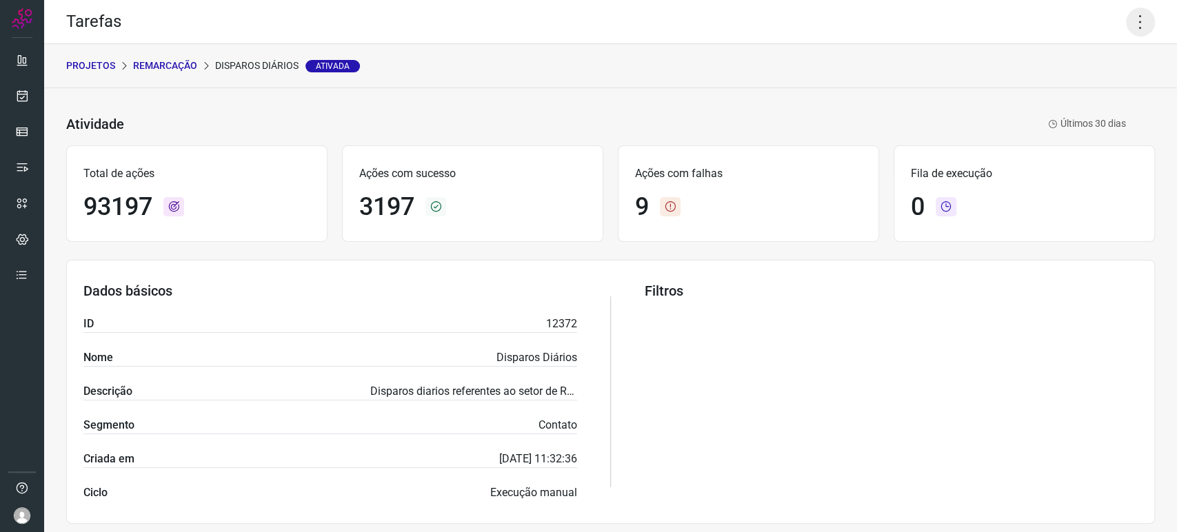
click at [1126, 21] on icon at bounding box center [1140, 22] width 29 height 29
click at [1080, 93] on li "Executar" at bounding box center [1079, 90] width 125 height 22
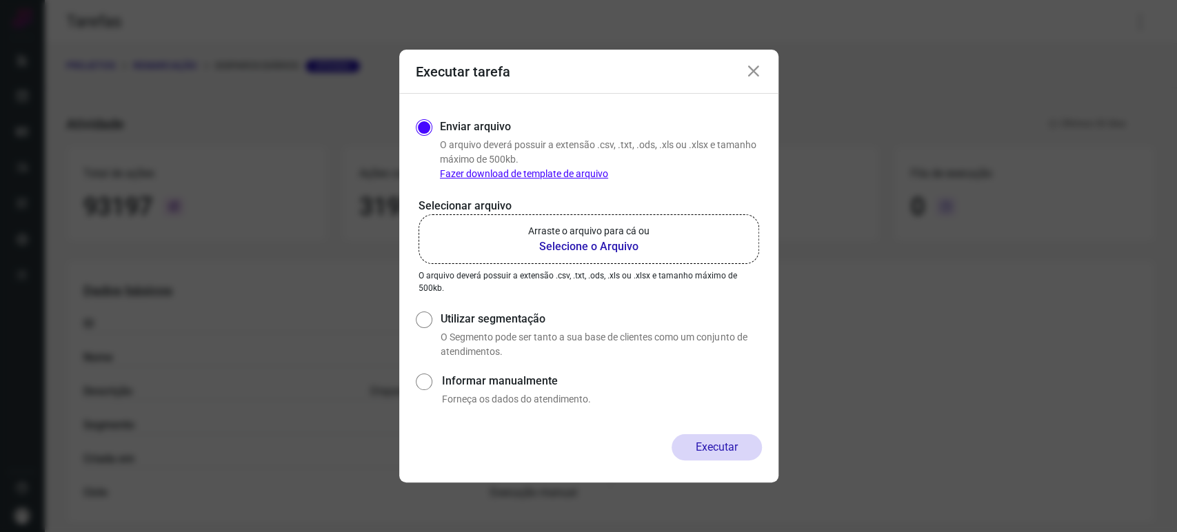
click at [596, 249] on b "Selecione o Arquivo" at bounding box center [588, 247] width 121 height 17
click at [0, 0] on input "Arraste o arquivo para cá ou Selecione o Arquivo" at bounding box center [0, 0] width 0 height 0
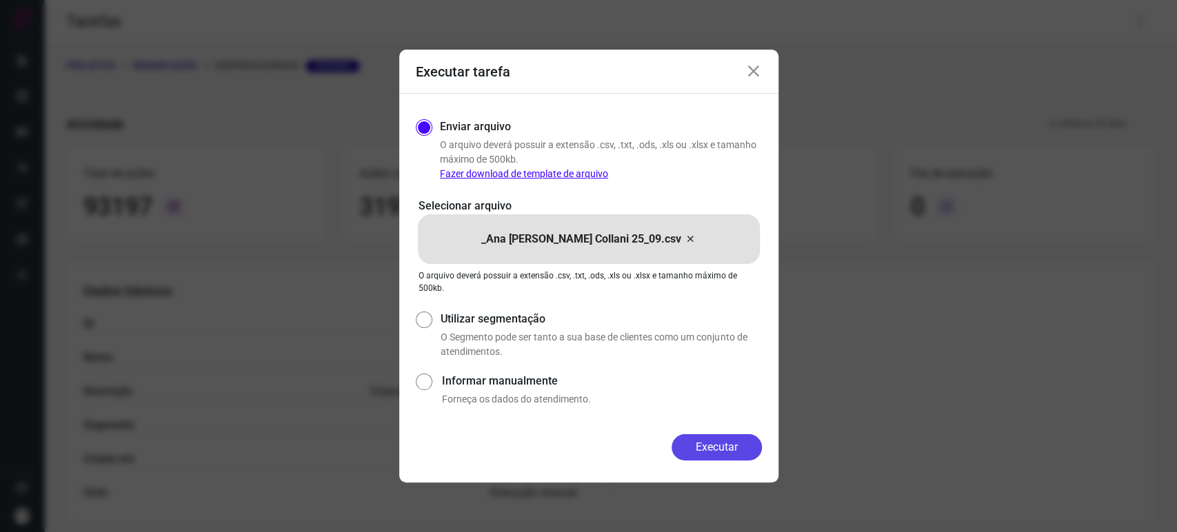
click at [713, 440] on button "Executar" at bounding box center [716, 447] width 90 height 26
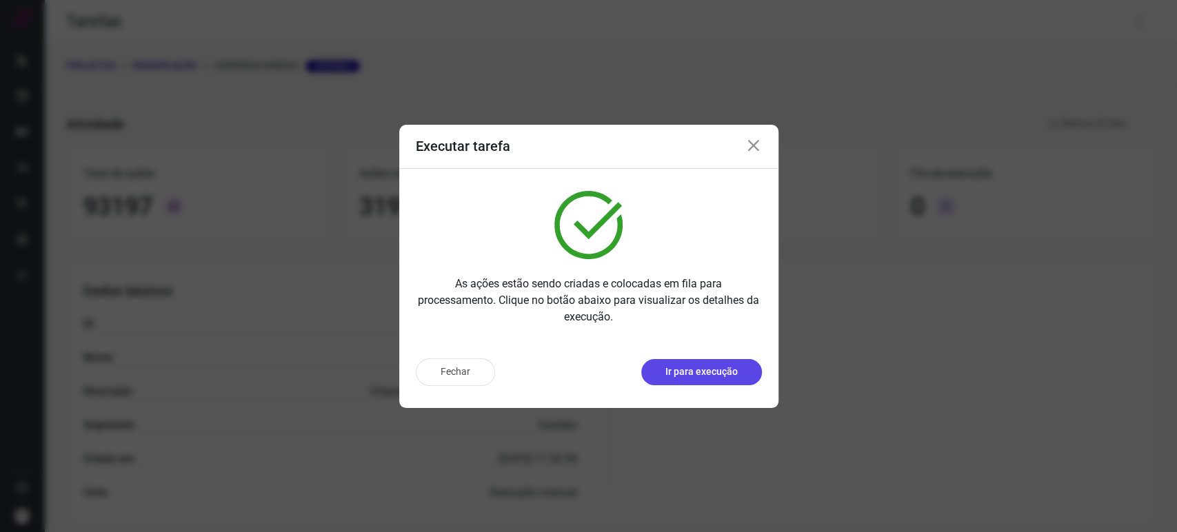
click at [711, 372] on p "Ir para execução" at bounding box center [701, 372] width 72 height 14
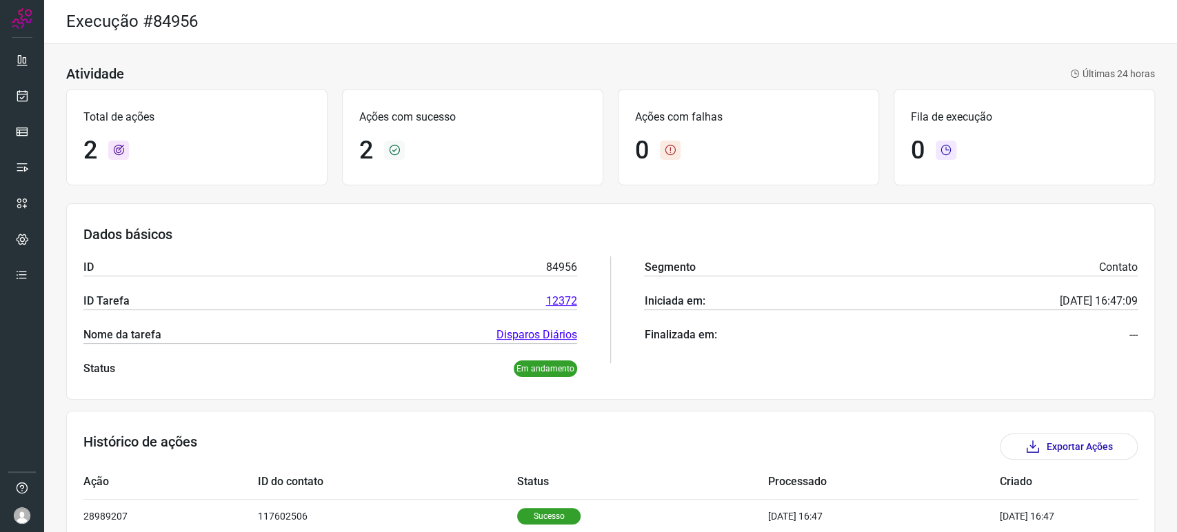
click at [356, 394] on div "Dados básicos ID 84956 ID Tarefa 12372 Nome da tarefa Disparos Diários Status E…" at bounding box center [610, 301] width 1089 height 196
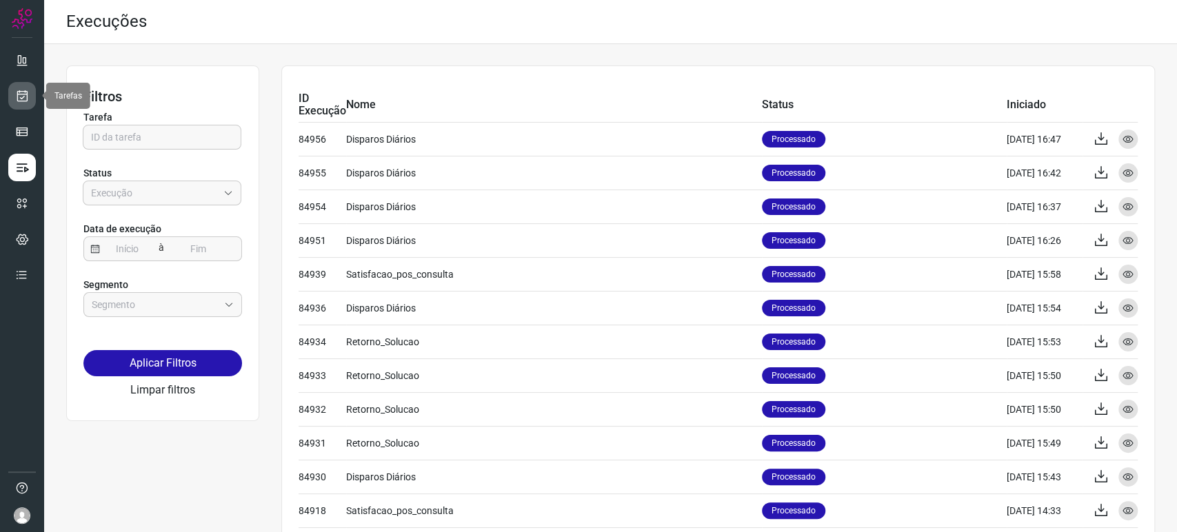
click at [18, 93] on icon at bounding box center [22, 96] width 14 height 14
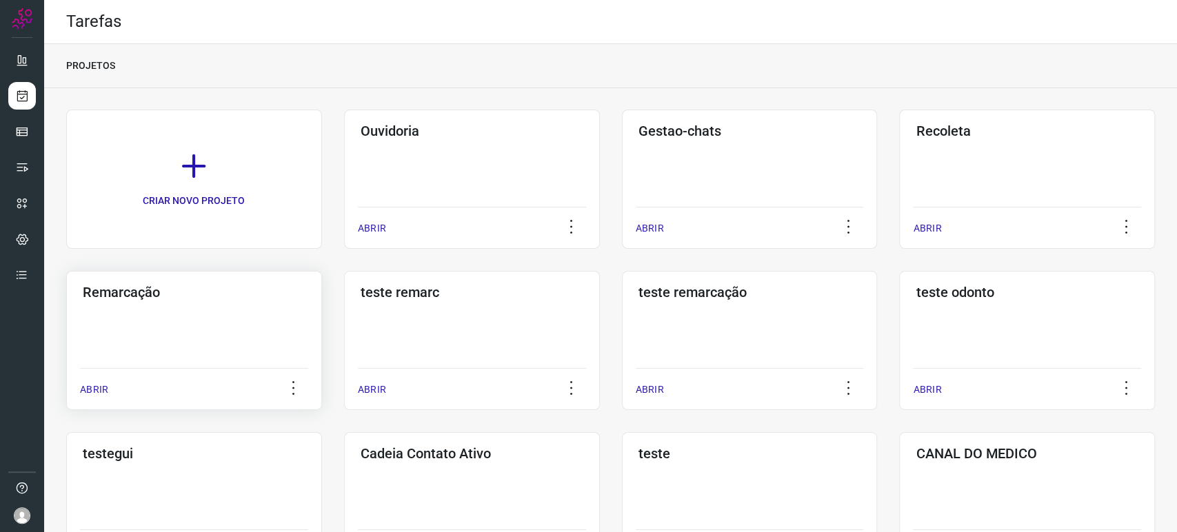
click at [260, 343] on div "Remarcação ABRIR" at bounding box center [194, 340] width 256 height 139
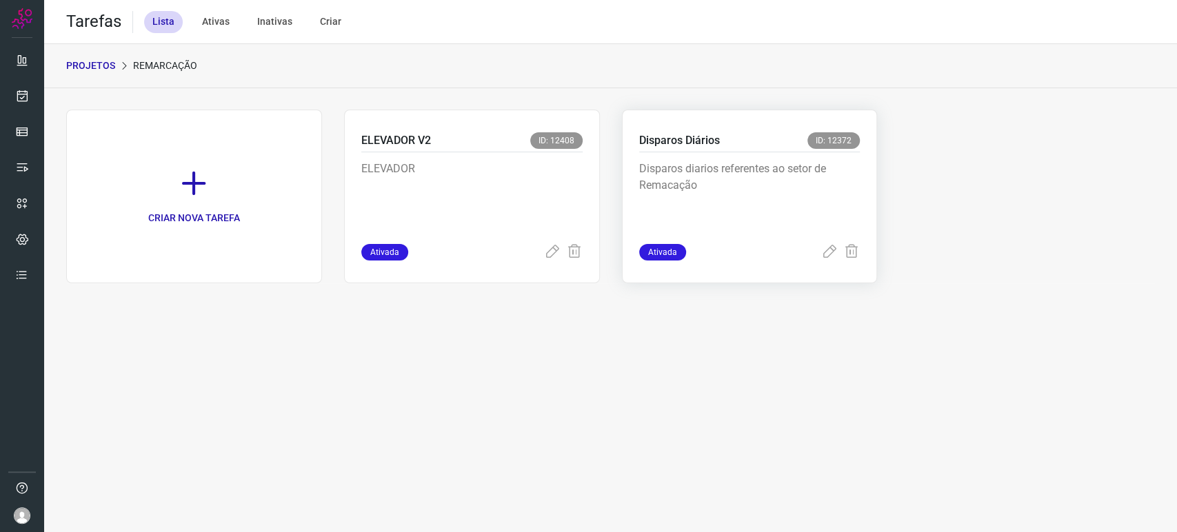
click at [792, 188] on p "Disparos diarios referentes ao setor de Remacação" at bounding box center [742, 195] width 207 height 69
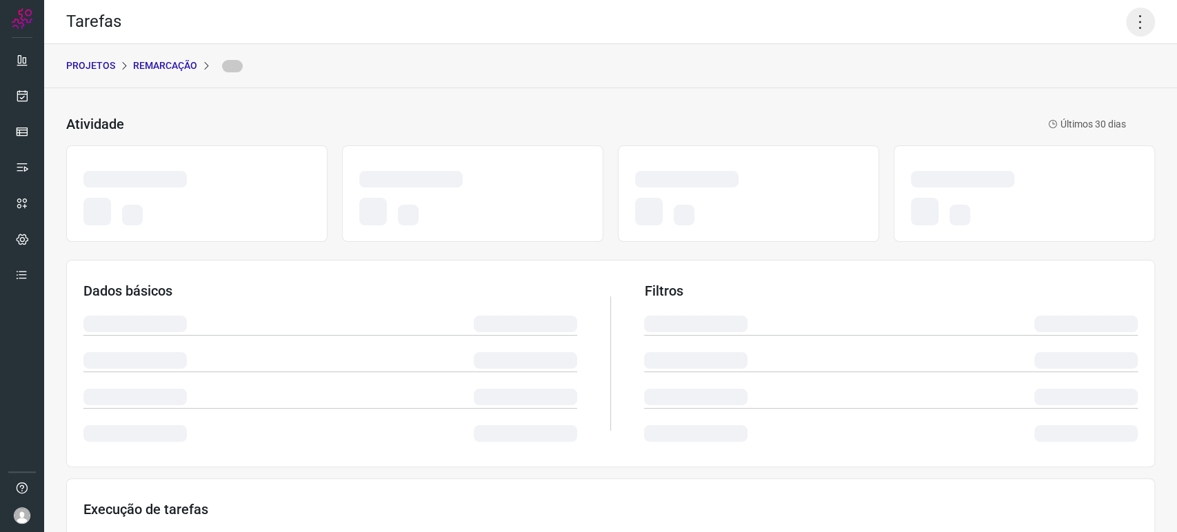
click at [1128, 17] on icon at bounding box center [1140, 22] width 29 height 29
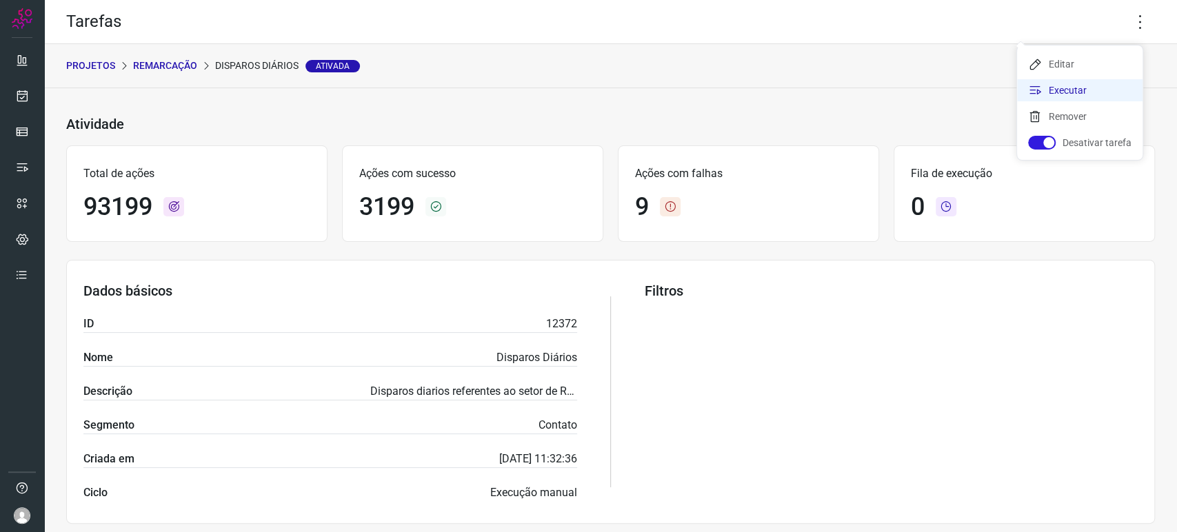
click at [1084, 92] on li "Executar" at bounding box center [1079, 90] width 125 height 22
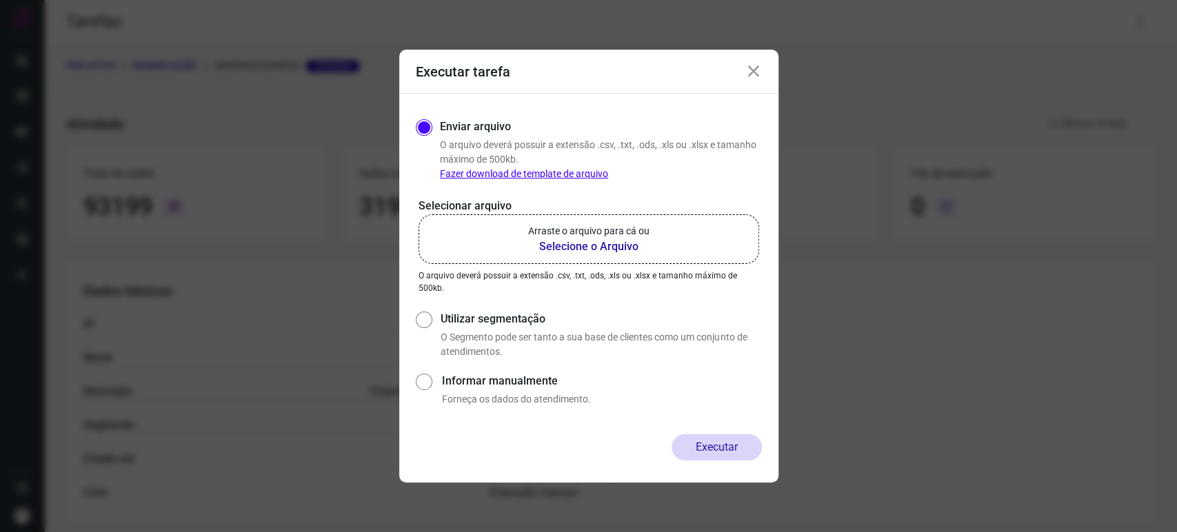
click at [607, 259] on label "Arraste o arquivo para cá ou Selecione o Arquivo" at bounding box center [588, 239] width 341 height 50
click at [0, 0] on input "Arraste o arquivo para cá ou Selecione o Arquivo" at bounding box center [0, 0] width 0 height 0
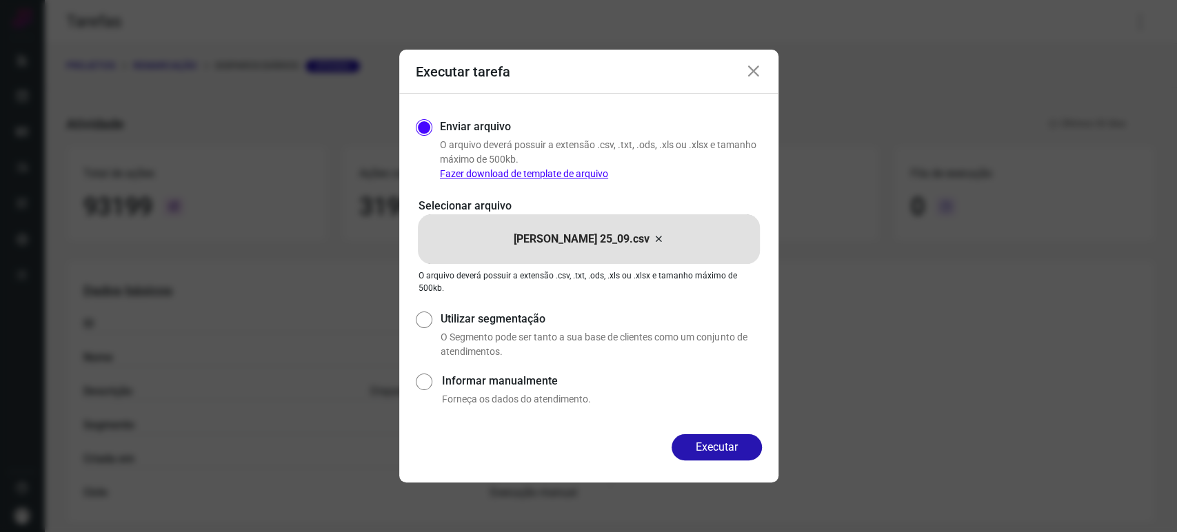
click at [760, 71] on icon at bounding box center [753, 71] width 17 height 17
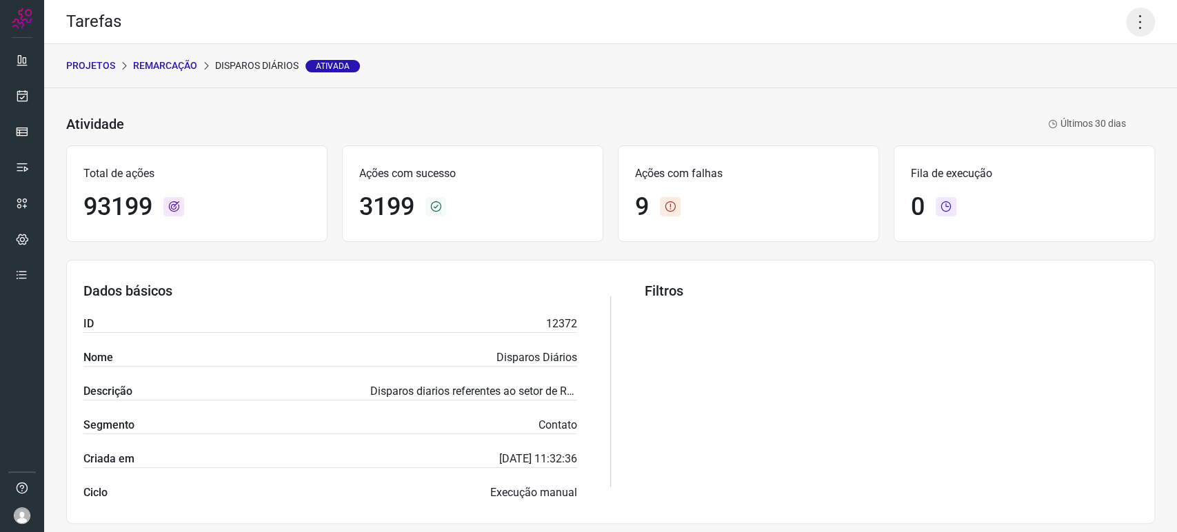
click at [1129, 21] on icon at bounding box center [1140, 22] width 29 height 29
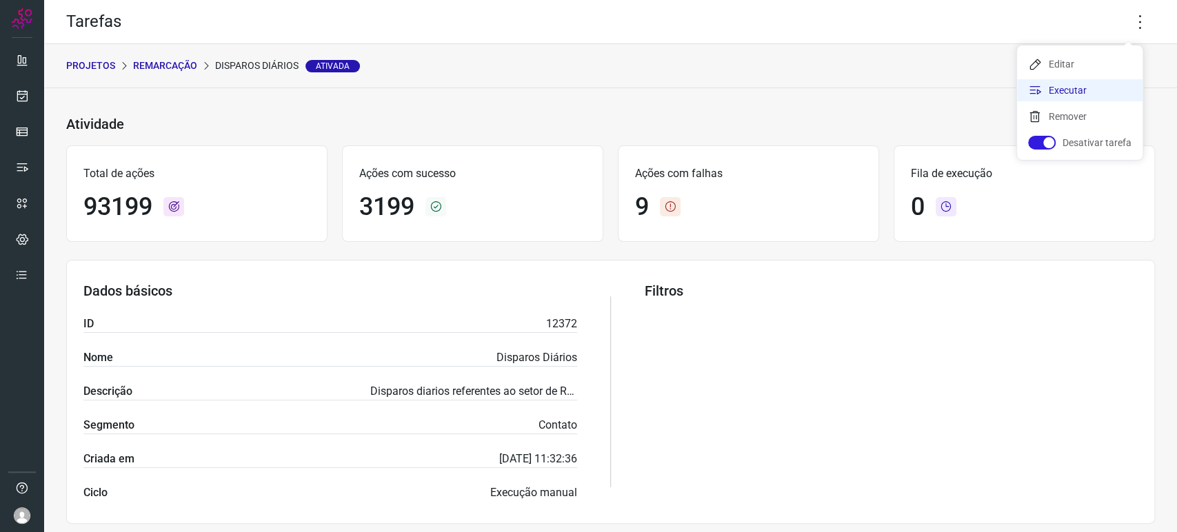
click at [1080, 94] on li "Executar" at bounding box center [1079, 90] width 125 height 22
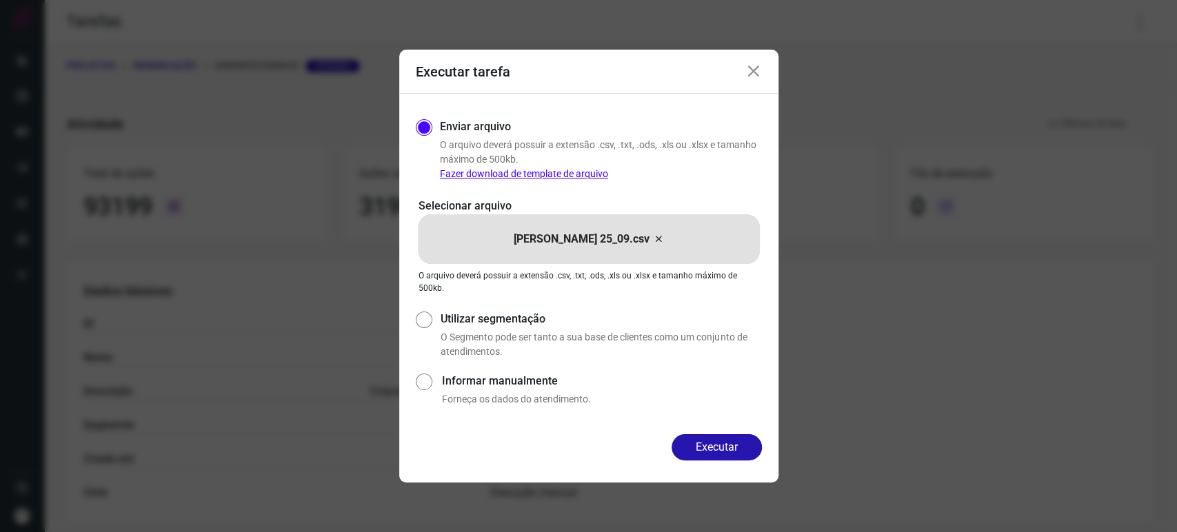
click at [706, 432] on div "Enviar arquivo O arquivo deverá possuir a extensão .csv, .txt, .ods, .xls ou .x…" at bounding box center [588, 264] width 379 height 341
click at [698, 451] on button "Executar" at bounding box center [716, 447] width 90 height 26
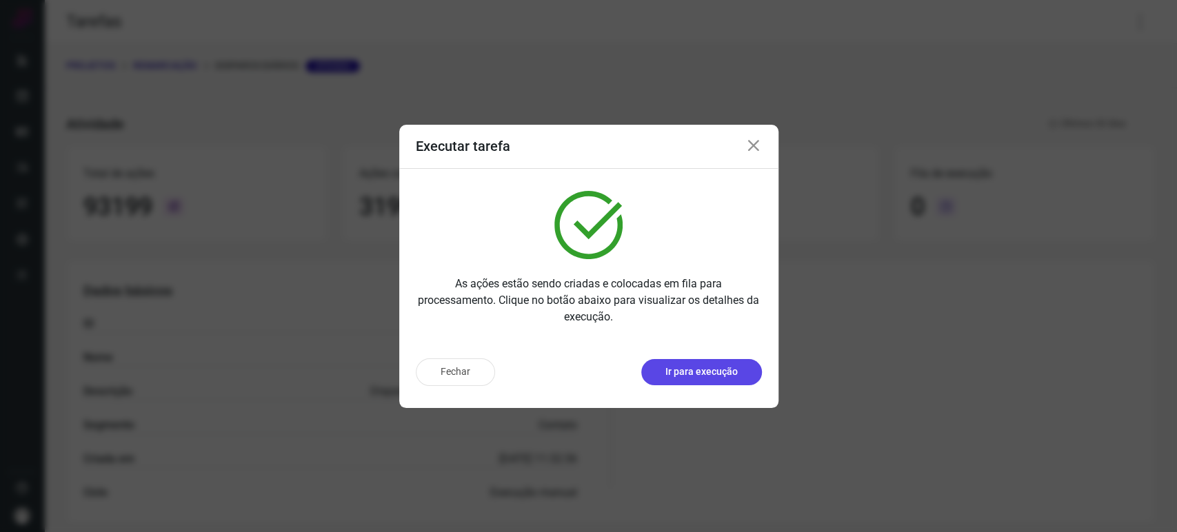
click at [715, 362] on button "Ir para execução" at bounding box center [701, 372] width 121 height 26
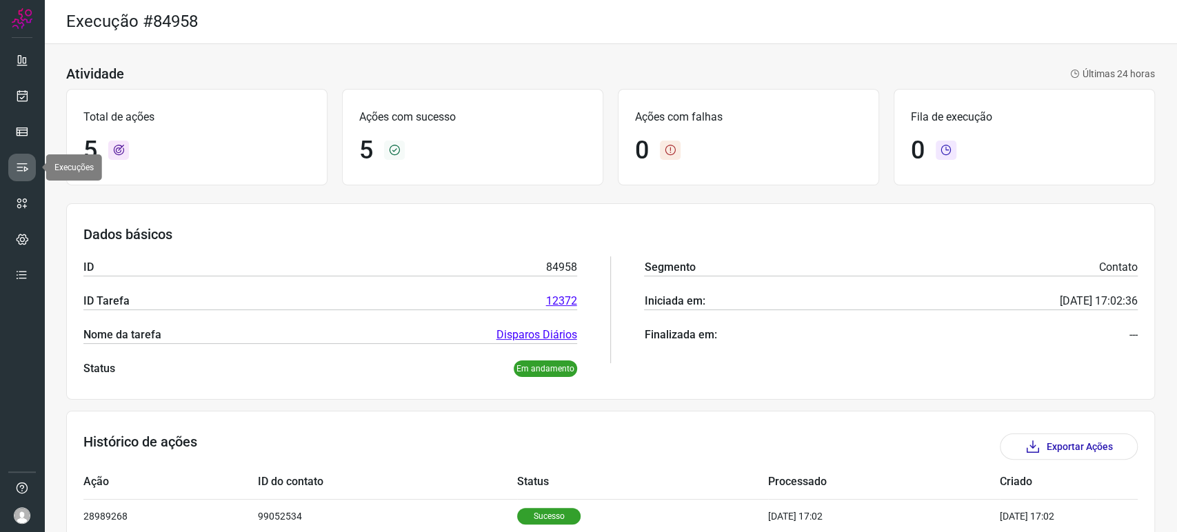
click at [17, 166] on icon at bounding box center [22, 168] width 14 height 14
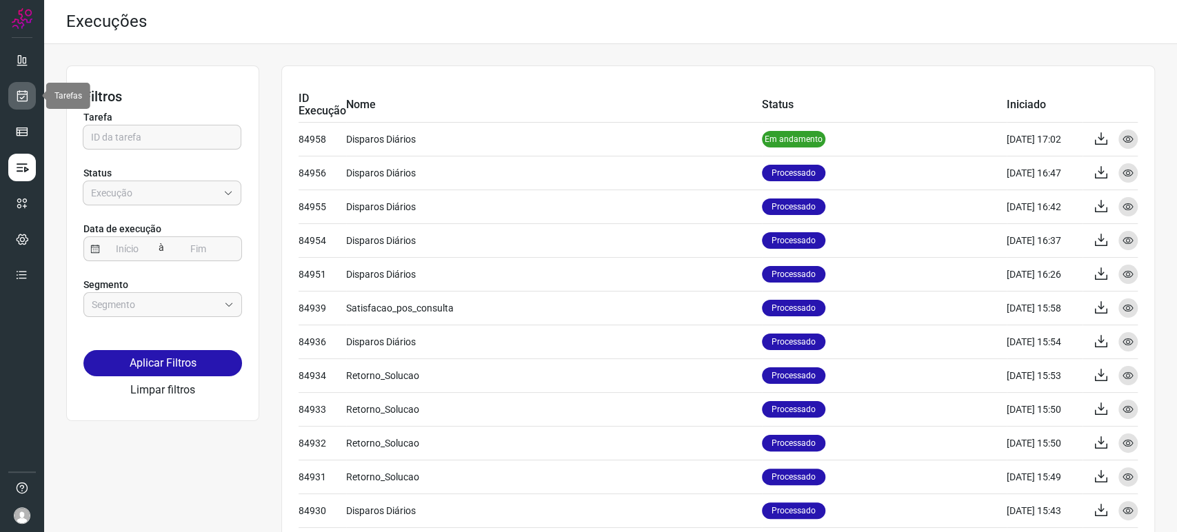
click at [12, 95] on link at bounding box center [22, 96] width 28 height 28
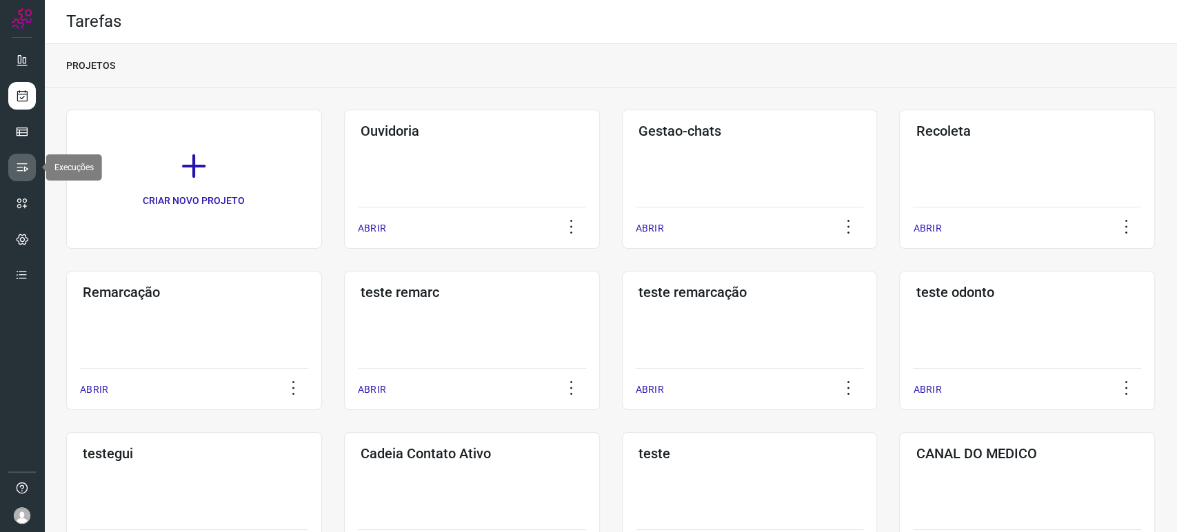
click at [17, 169] on icon at bounding box center [22, 168] width 14 height 14
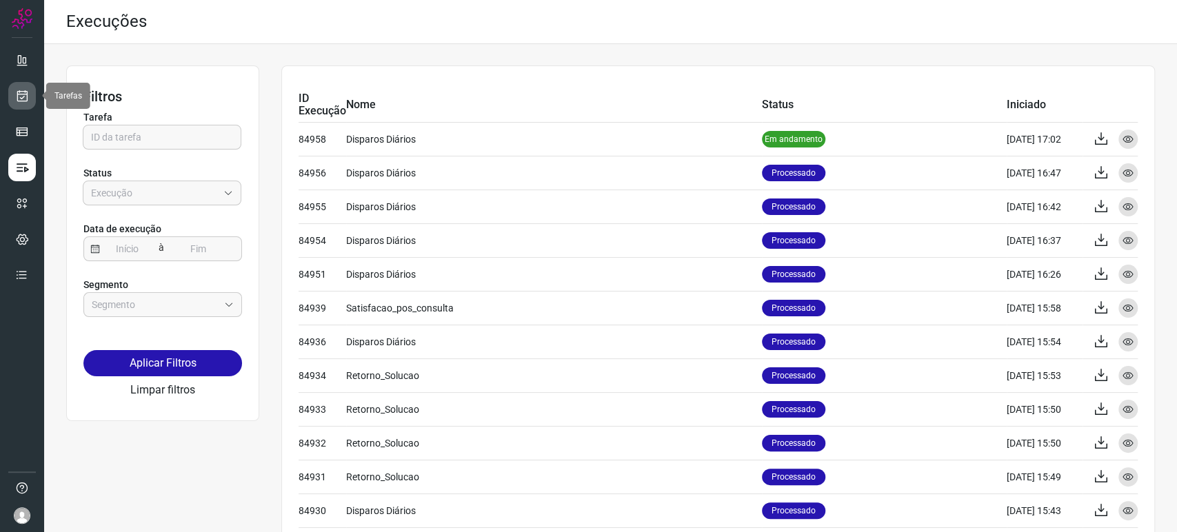
click at [26, 95] on icon at bounding box center [22, 96] width 14 height 14
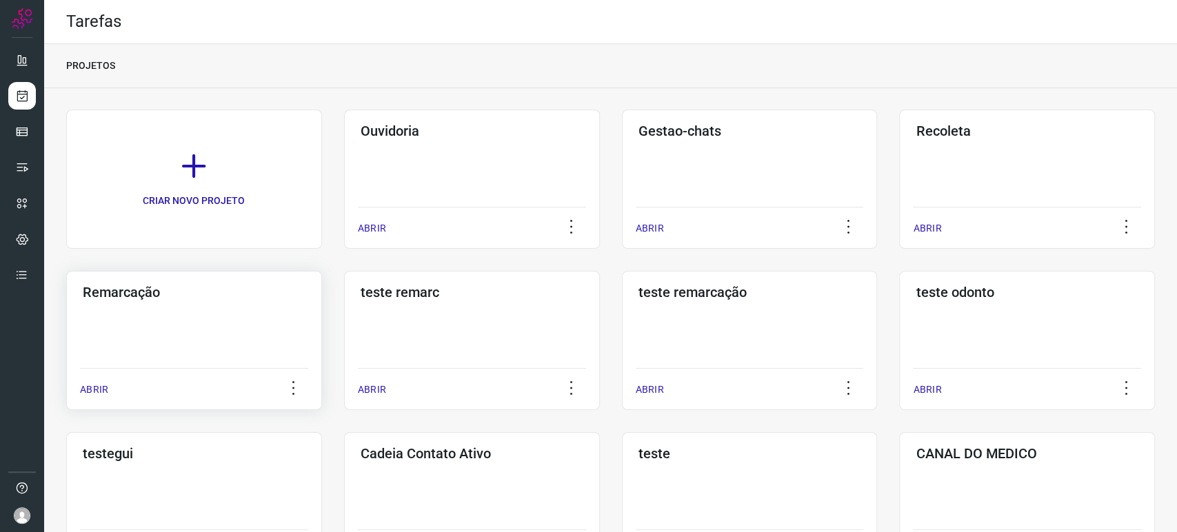
click at [217, 345] on div "Remarcação ABRIR" at bounding box center [194, 340] width 256 height 139
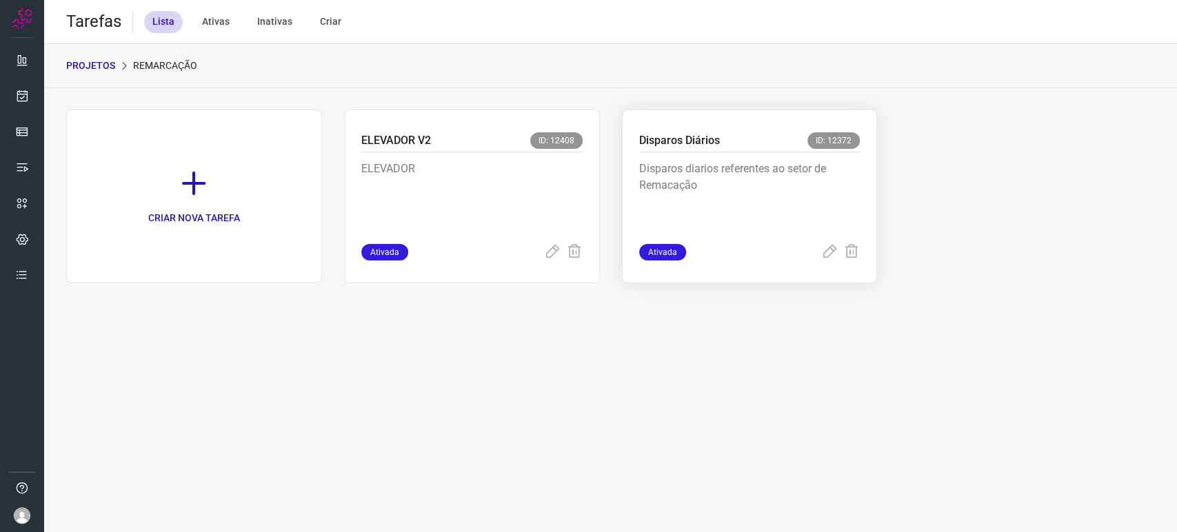
click at [789, 212] on p "Disparos diarios referentes ao setor de Remacação" at bounding box center [742, 195] width 207 height 69
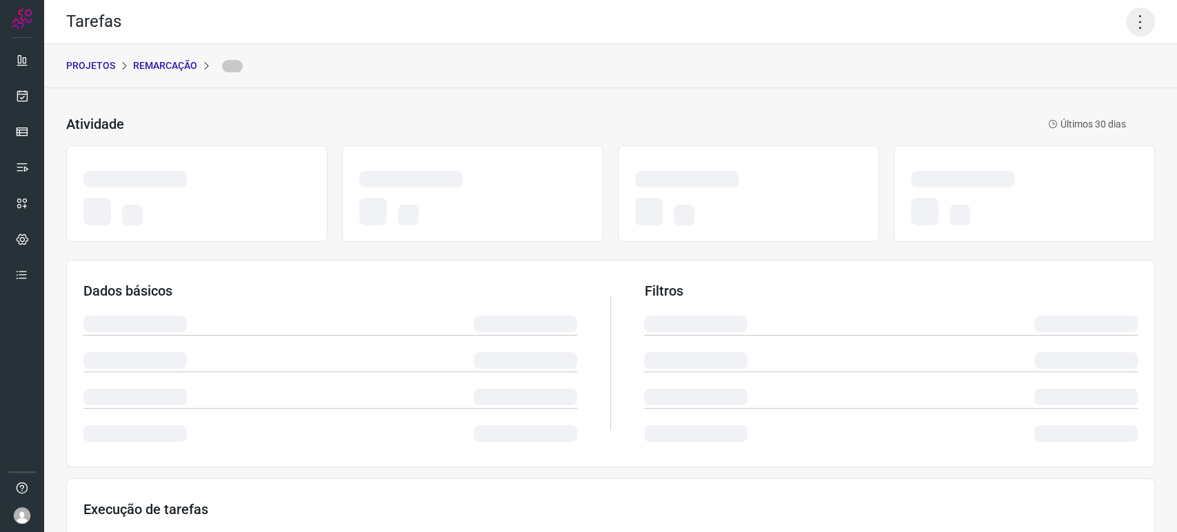
click at [1132, 10] on icon at bounding box center [1140, 22] width 29 height 29
click at [1131, 21] on icon at bounding box center [1140, 22] width 29 height 29
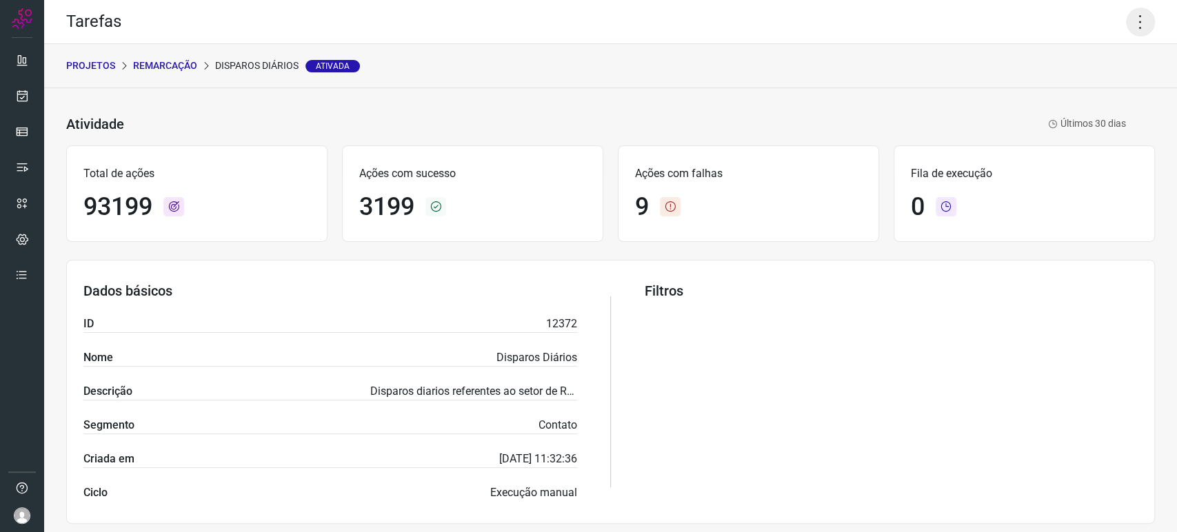
click at [1131, 21] on icon at bounding box center [1140, 22] width 29 height 29
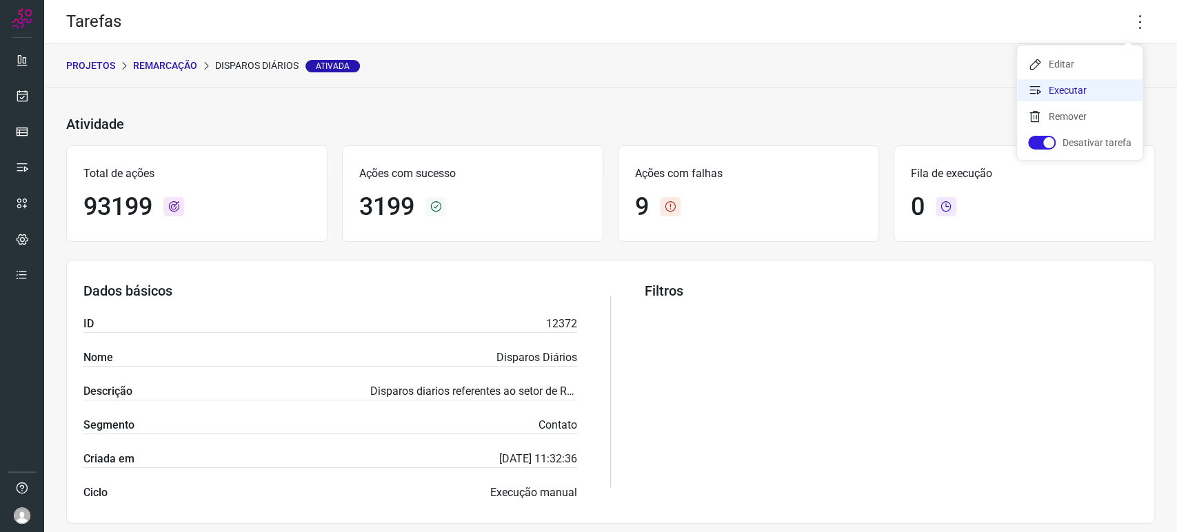
drag, startPoint x: 1085, startPoint y: 81, endPoint x: 1042, endPoint y: 107, distance: 49.8
click at [1084, 82] on li "Executar" at bounding box center [1079, 90] width 125 height 22
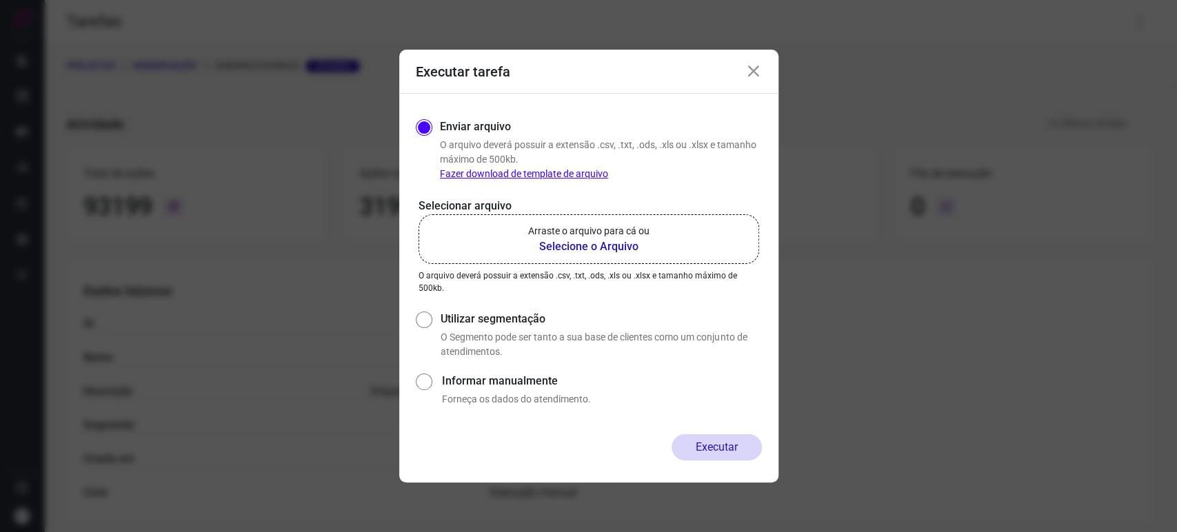
click at [572, 253] on b "Selecione o Arquivo" at bounding box center [588, 247] width 121 height 17
click at [0, 0] on input "Arraste o arquivo para cá ou Selecione o Arquivo" at bounding box center [0, 0] width 0 height 0
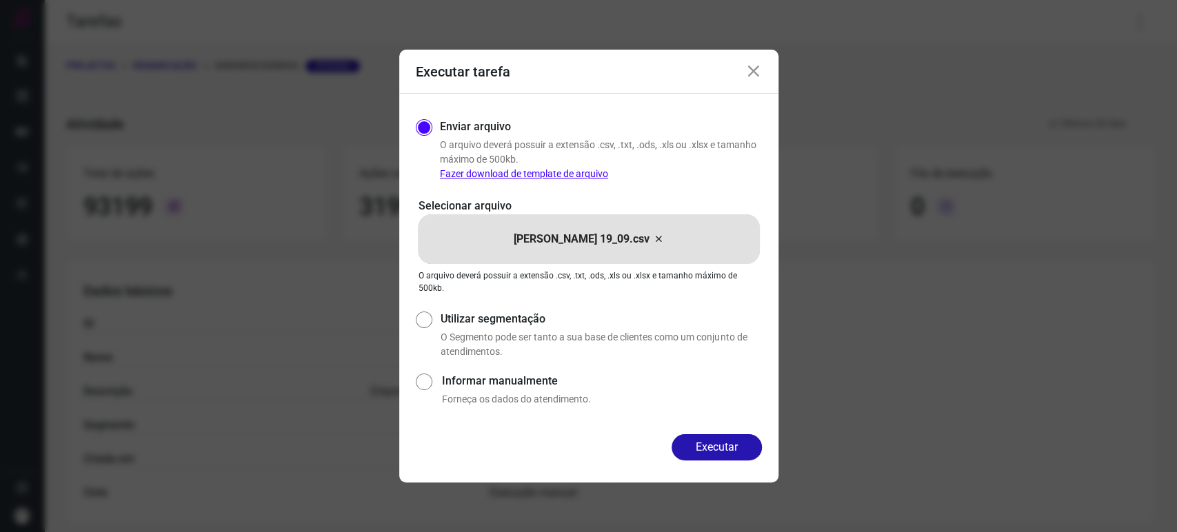
drag, startPoint x: 749, startPoint y: 70, endPoint x: 753, endPoint y: 92, distance: 21.8
click at [748, 70] on icon at bounding box center [753, 71] width 17 height 17
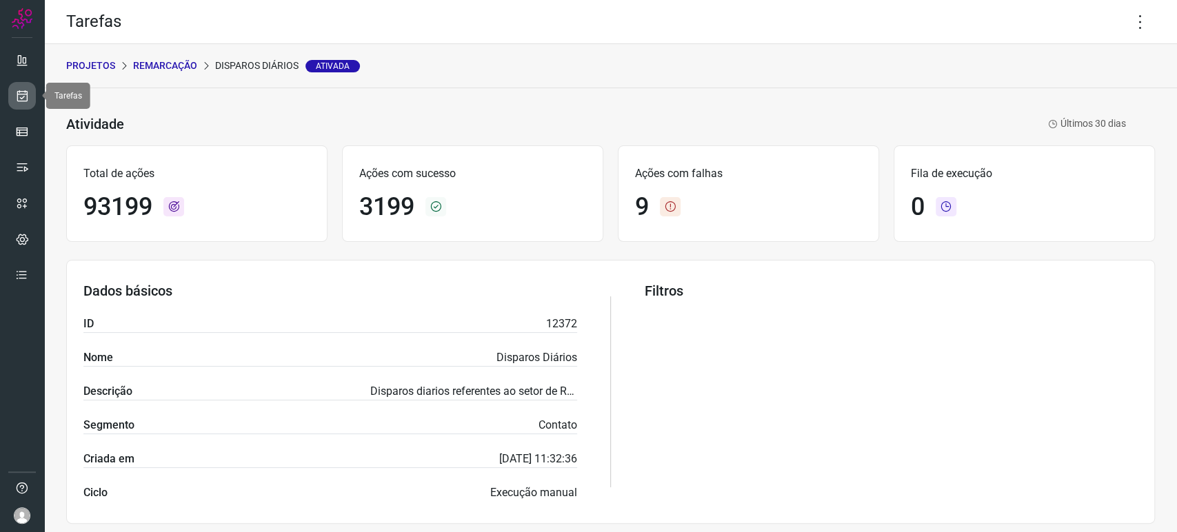
click at [12, 103] on link at bounding box center [22, 96] width 28 height 28
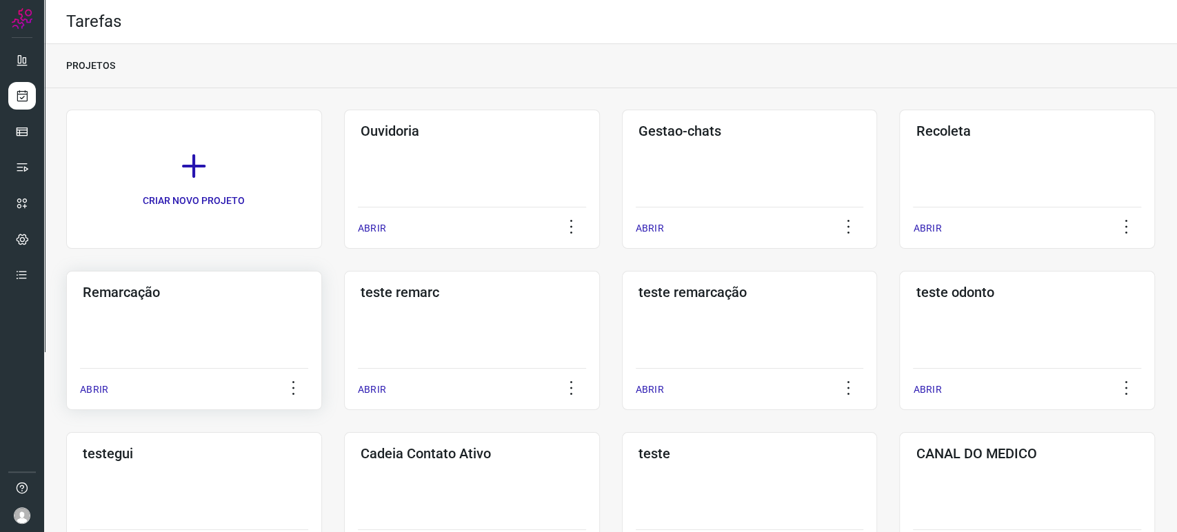
click at [188, 337] on div "Remarcação ABRIR" at bounding box center [194, 340] width 256 height 139
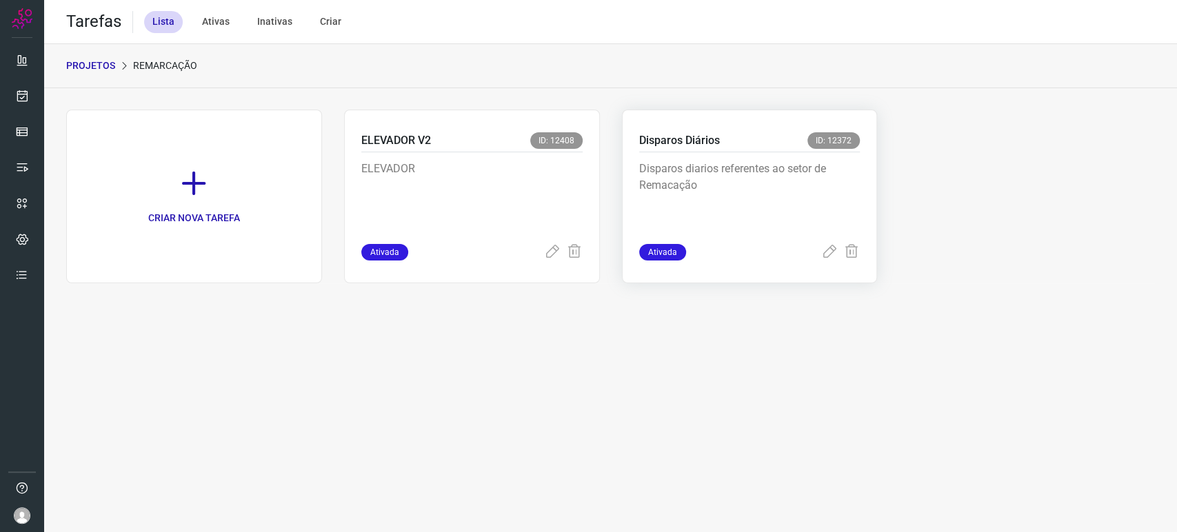
click at [809, 190] on p "Disparos diarios referentes ao setor de Remacação" at bounding box center [742, 195] width 207 height 69
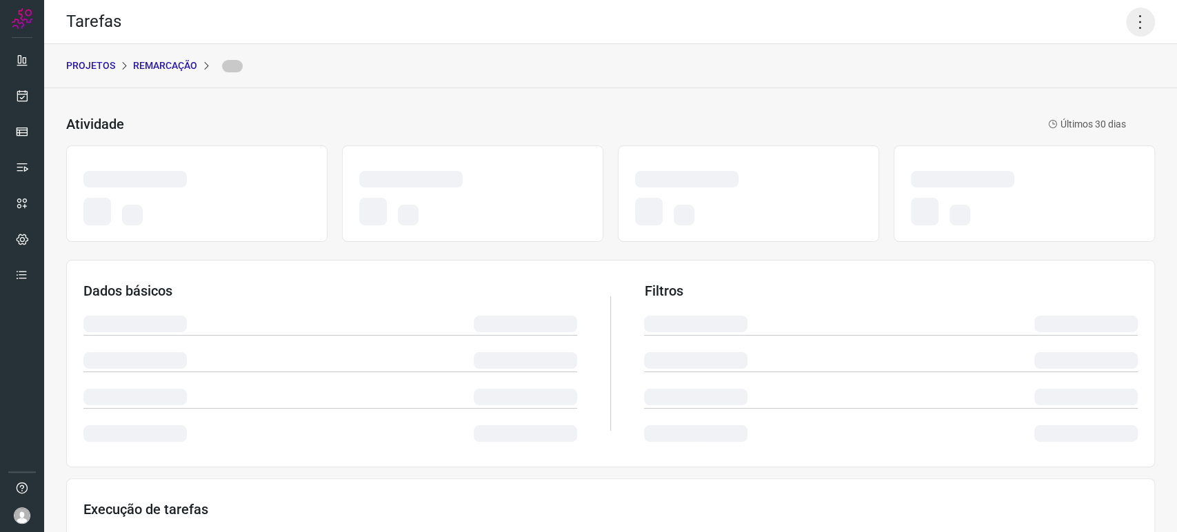
drag, startPoint x: 1122, startPoint y: 19, endPoint x: 1133, endPoint y: 24, distance: 12.3
click at [1131, 23] on icon at bounding box center [1140, 22] width 29 height 29
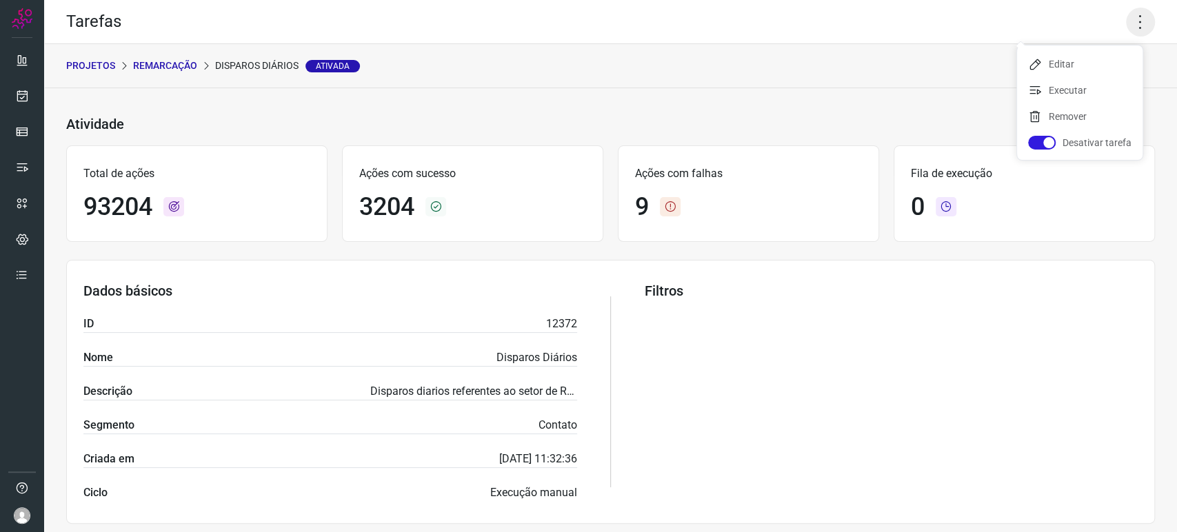
click at [1133, 23] on icon at bounding box center [1140, 22] width 29 height 29
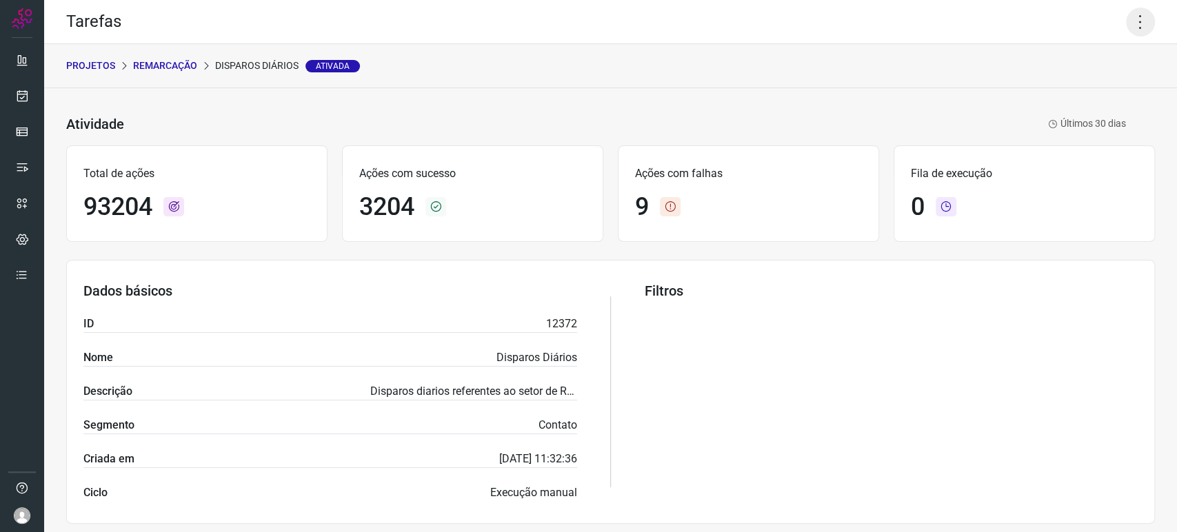
click at [1132, 28] on icon at bounding box center [1140, 22] width 29 height 29
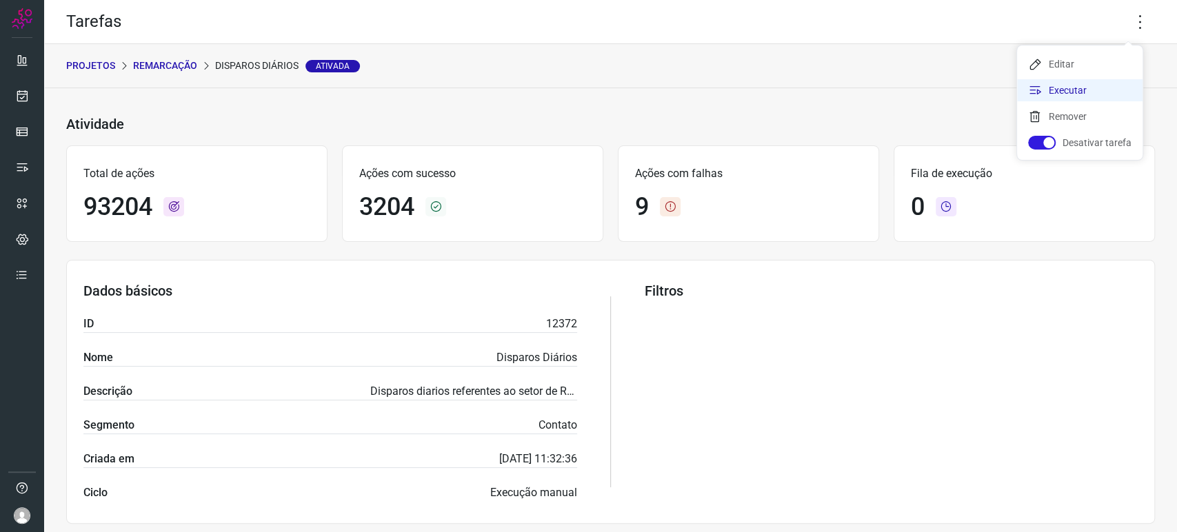
click at [1091, 91] on li "Executar" at bounding box center [1079, 90] width 125 height 22
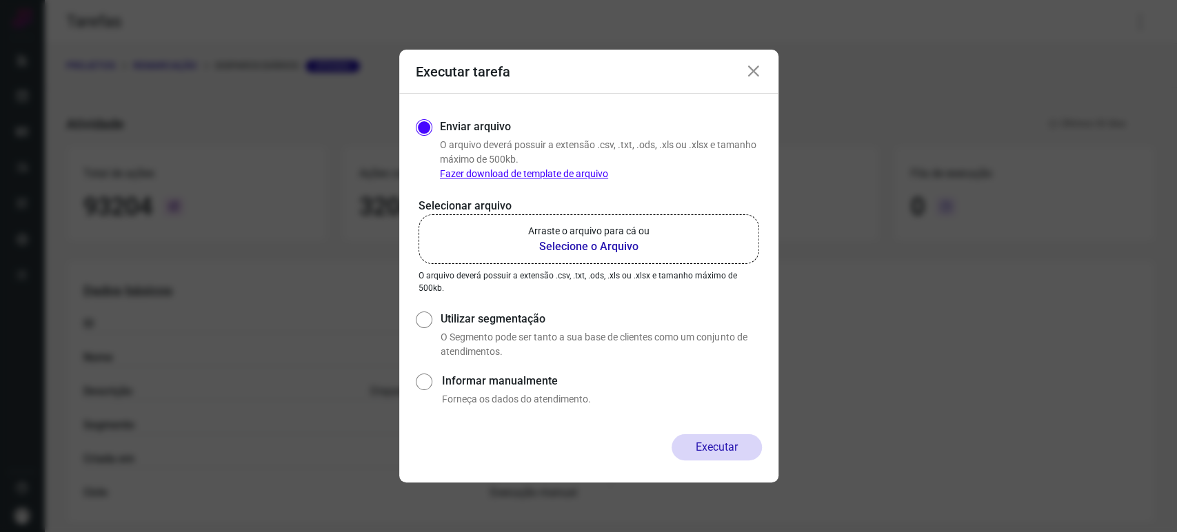
click at [758, 61] on div "Executar tarefa" at bounding box center [588, 72] width 379 height 44
click at [757, 73] on icon at bounding box center [753, 71] width 17 height 17
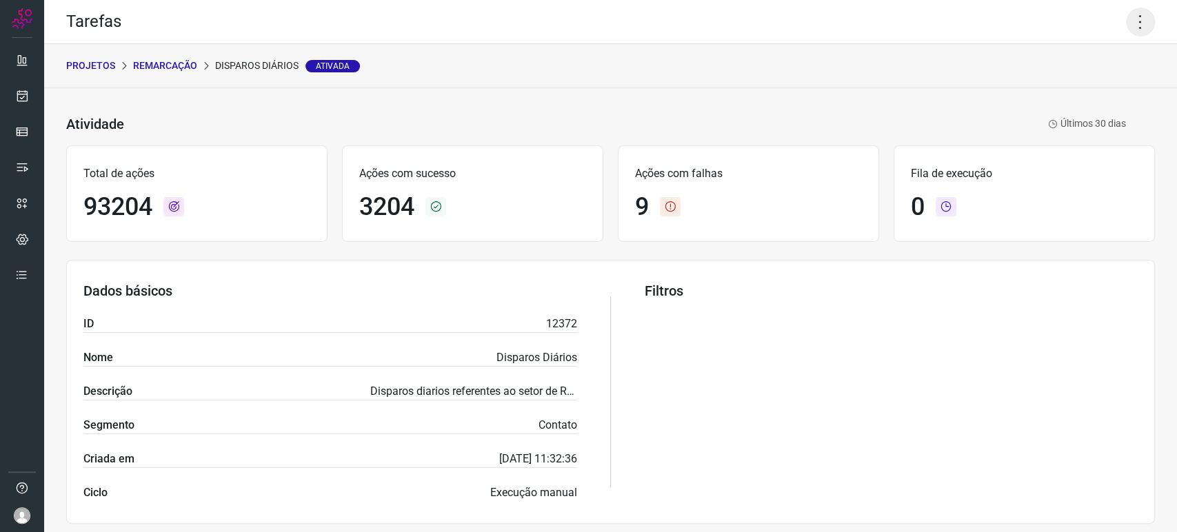
click at [1126, 21] on icon at bounding box center [1140, 22] width 29 height 29
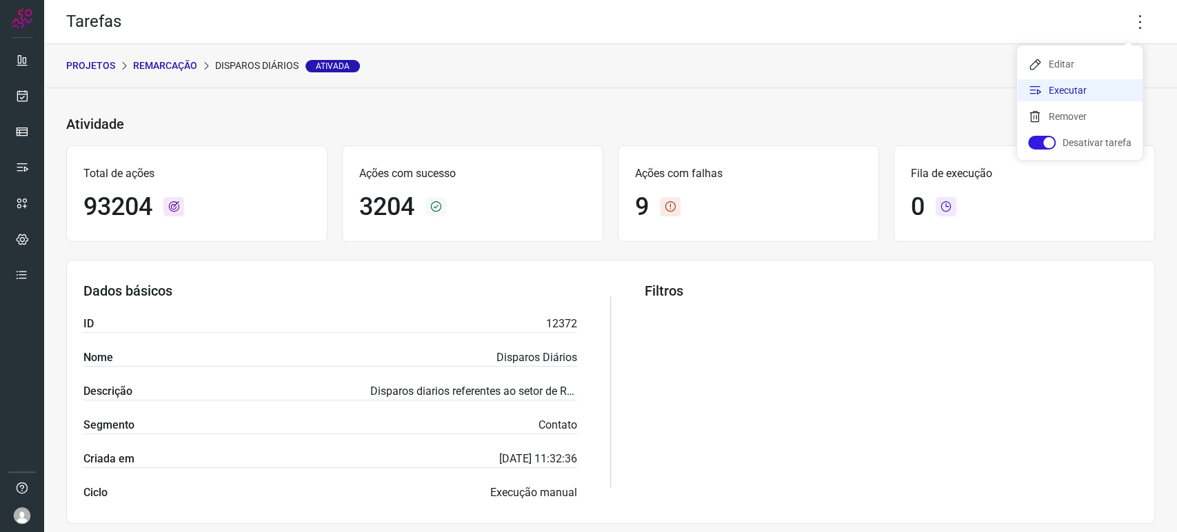
click at [1060, 88] on li "Executar" at bounding box center [1079, 90] width 125 height 22
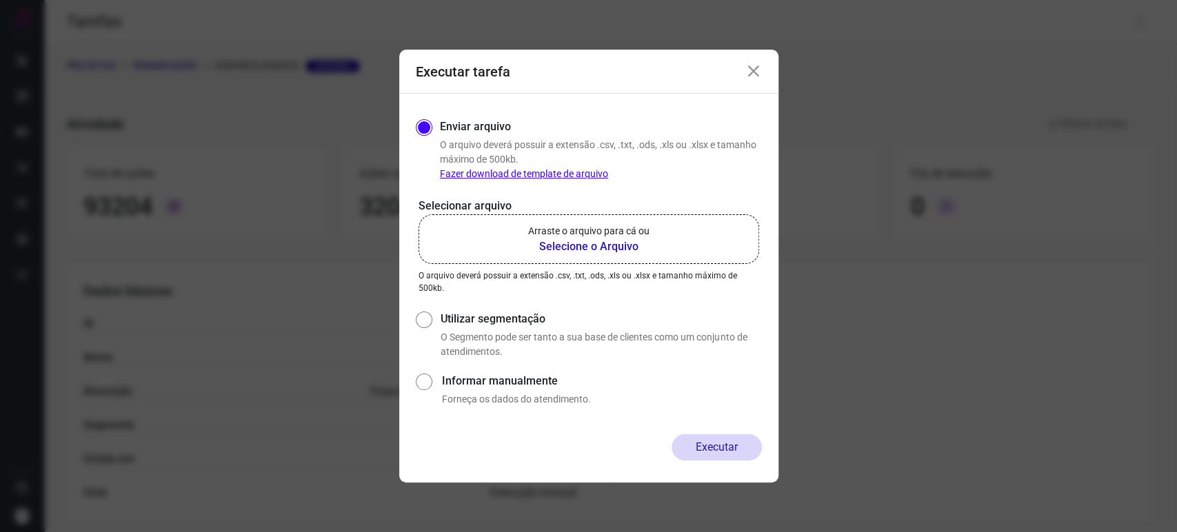
click at [603, 246] on b "Selecione o Arquivo" at bounding box center [588, 247] width 121 height 17
click at [0, 0] on input "Arraste o arquivo para cá ou Selecione o Arquivo" at bounding box center [0, 0] width 0 height 0
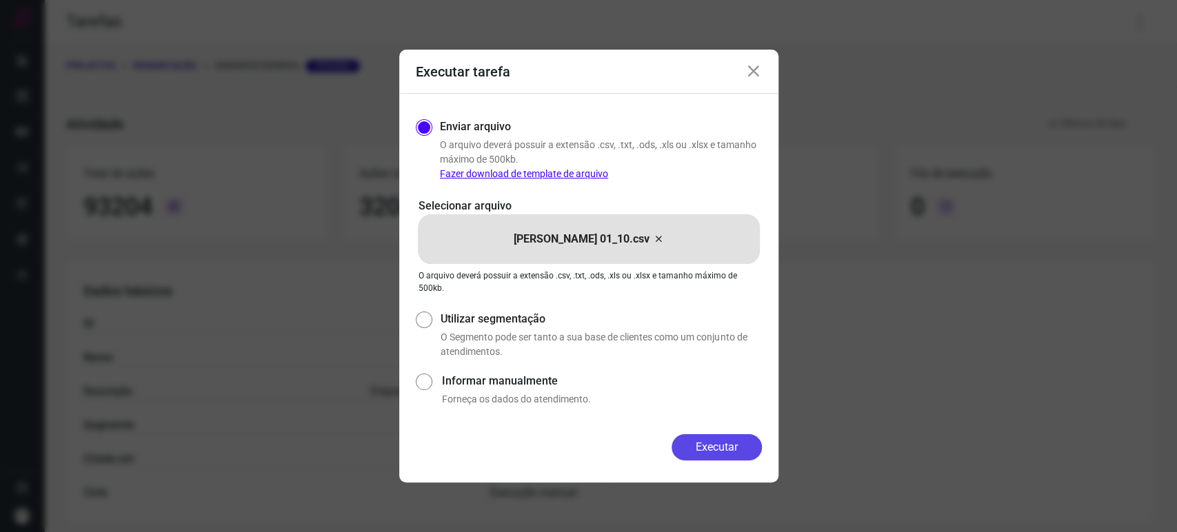
click at [711, 442] on button "Executar" at bounding box center [716, 447] width 90 height 26
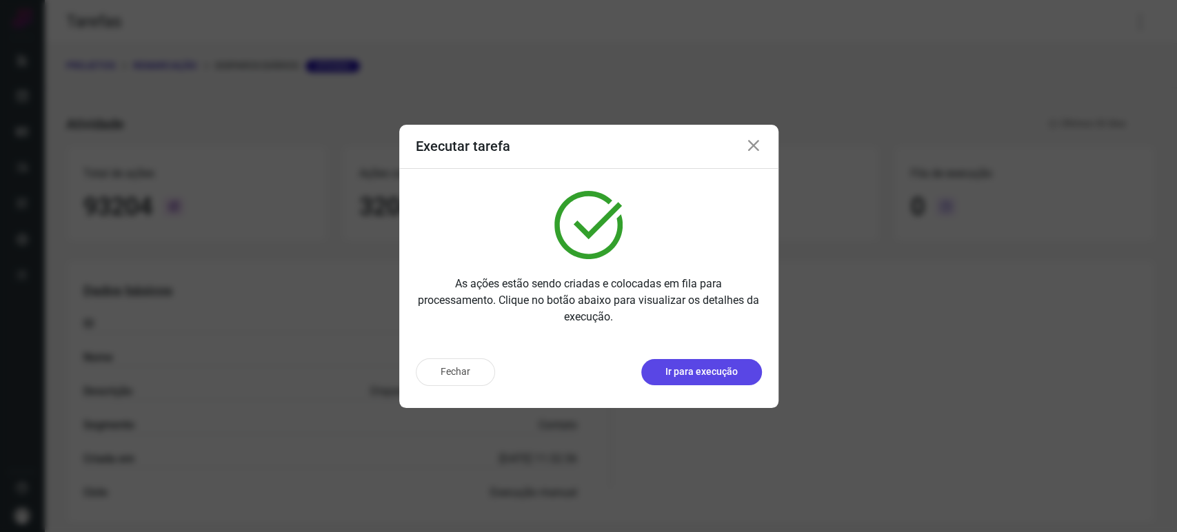
click at [705, 372] on p "Ir para execução" at bounding box center [701, 372] width 72 height 14
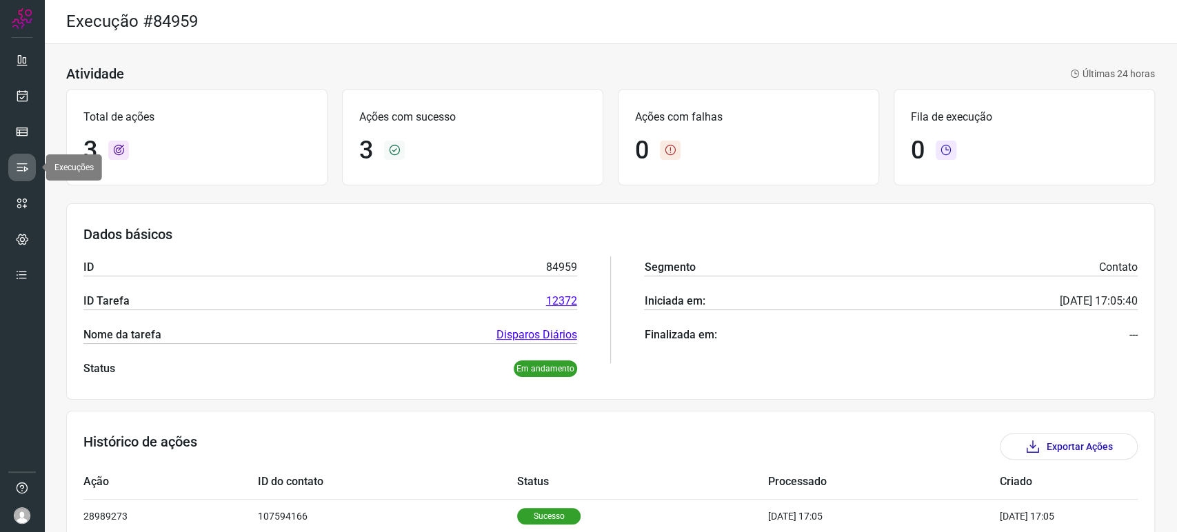
click at [25, 173] on icon at bounding box center [22, 168] width 14 height 14
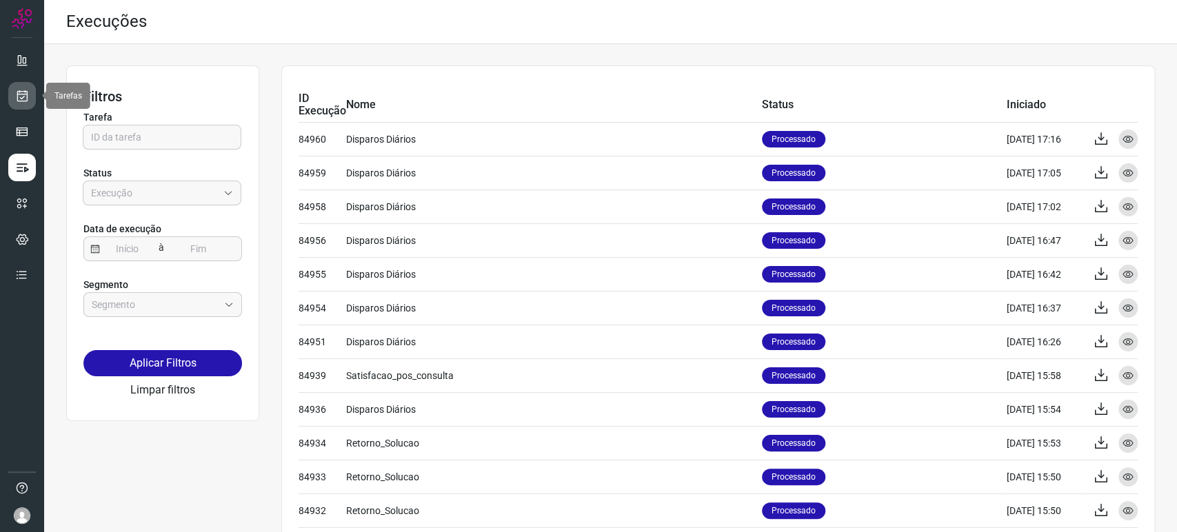
click at [25, 97] on icon at bounding box center [22, 96] width 14 height 14
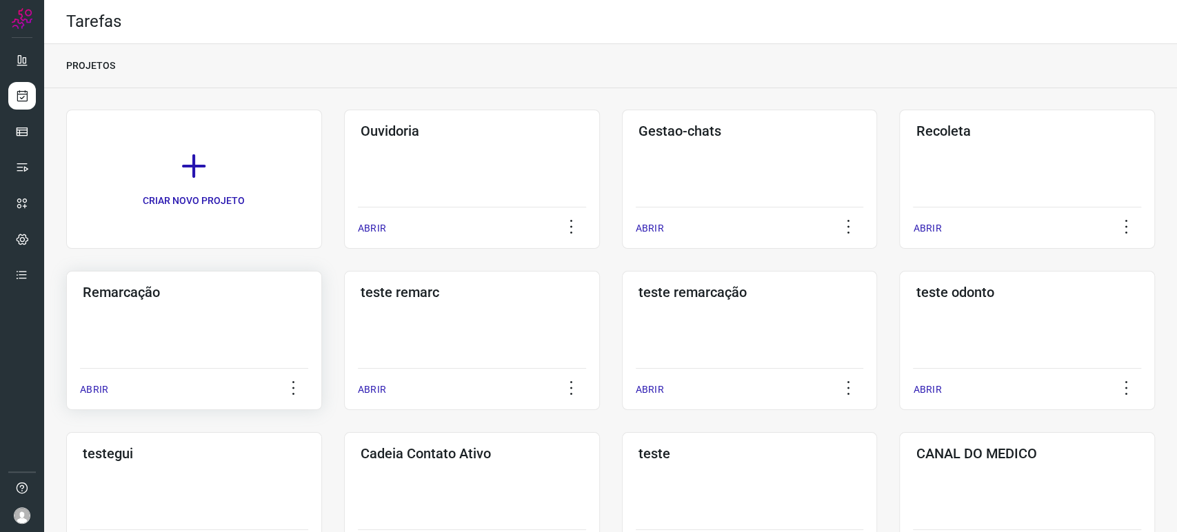
drag, startPoint x: 132, startPoint y: 336, endPoint x: 139, endPoint y: 333, distance: 8.3
click at [135, 335] on div "Remarcação ABRIR" at bounding box center [194, 340] width 256 height 139
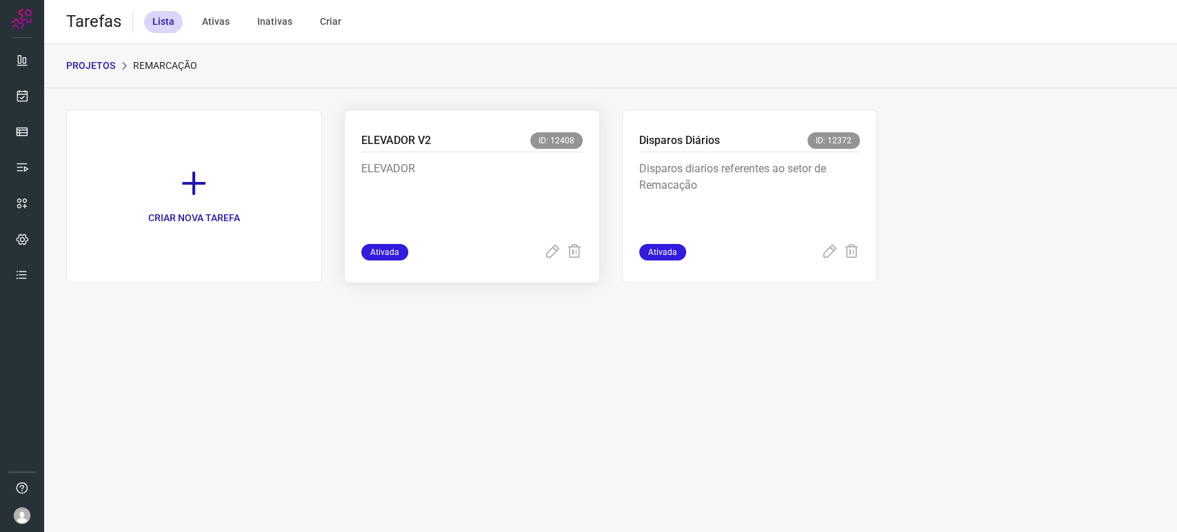
click at [486, 177] on p "ELEVADOR" at bounding box center [464, 195] width 207 height 69
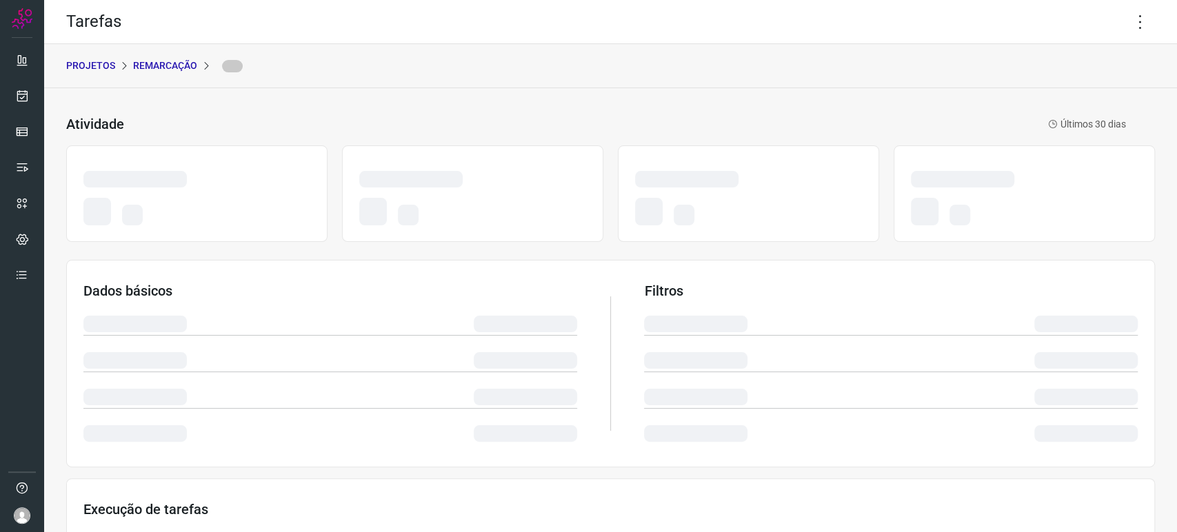
click at [161, 65] on p "Remarcação" at bounding box center [165, 66] width 64 height 14
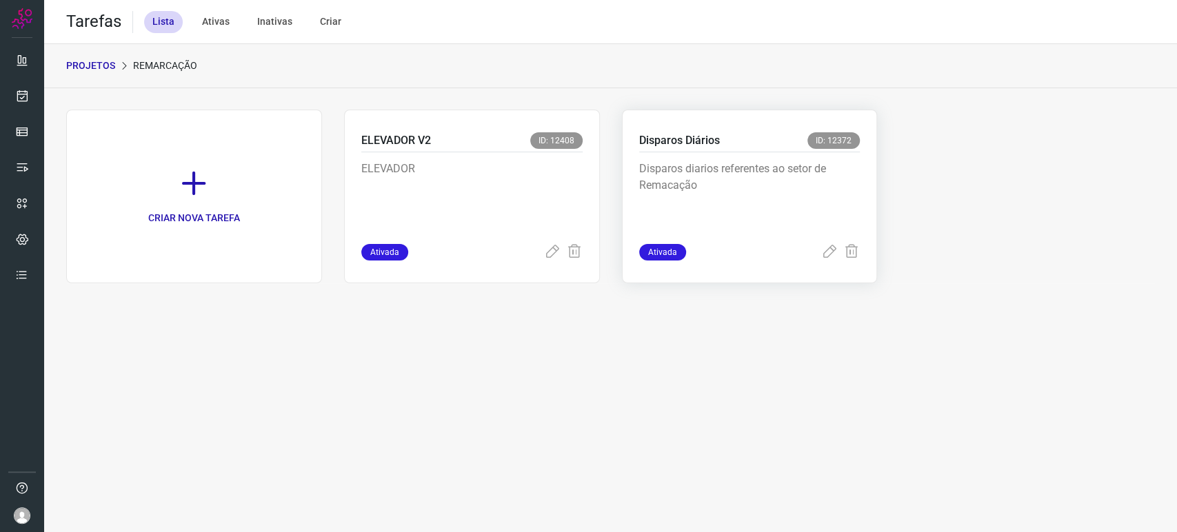
click at [741, 192] on p "Disparos diarios referentes ao setor de Remacação" at bounding box center [742, 195] width 207 height 69
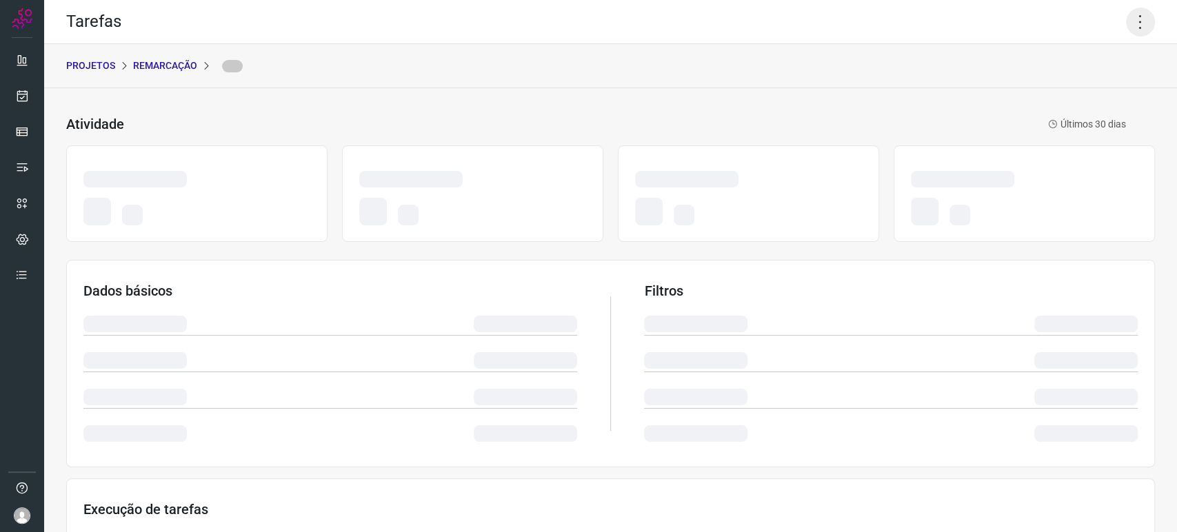
click at [1131, 19] on icon at bounding box center [1140, 22] width 29 height 29
click at [1129, 20] on icon at bounding box center [1140, 22] width 29 height 29
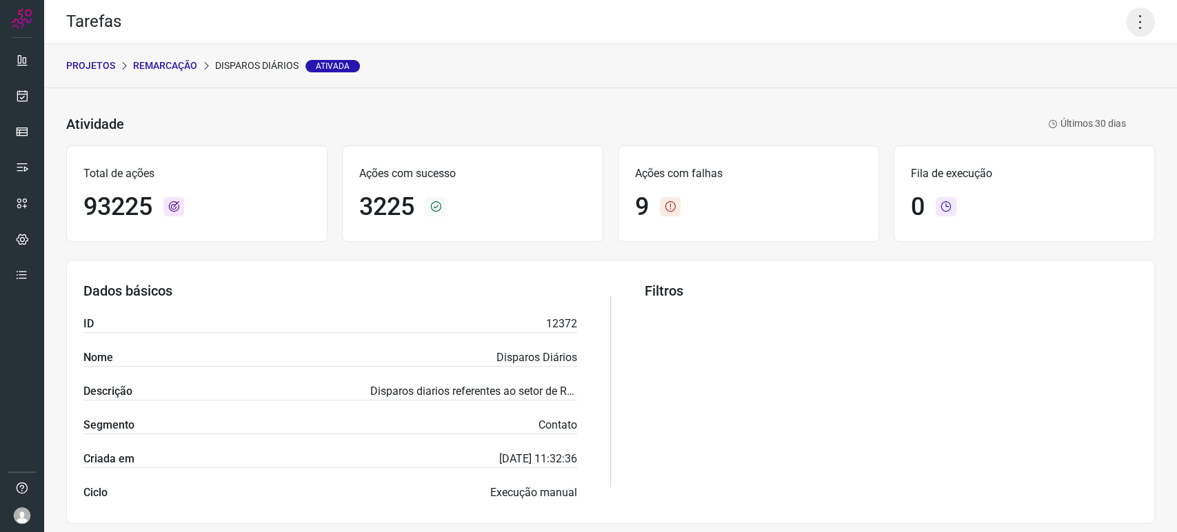
click at [1126, 21] on icon at bounding box center [1140, 22] width 29 height 29
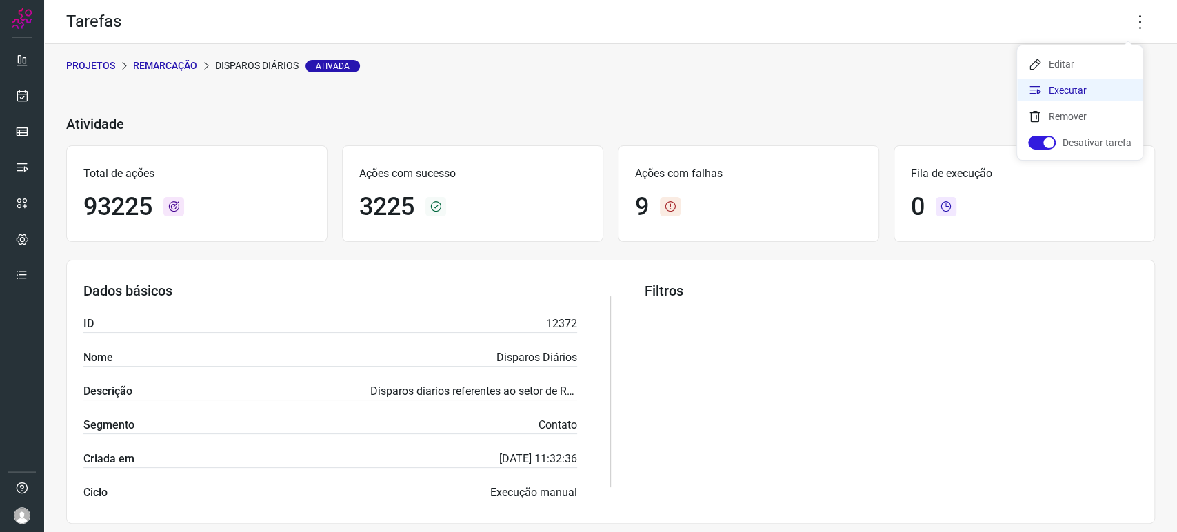
click at [1098, 87] on li "Executar" at bounding box center [1079, 90] width 125 height 22
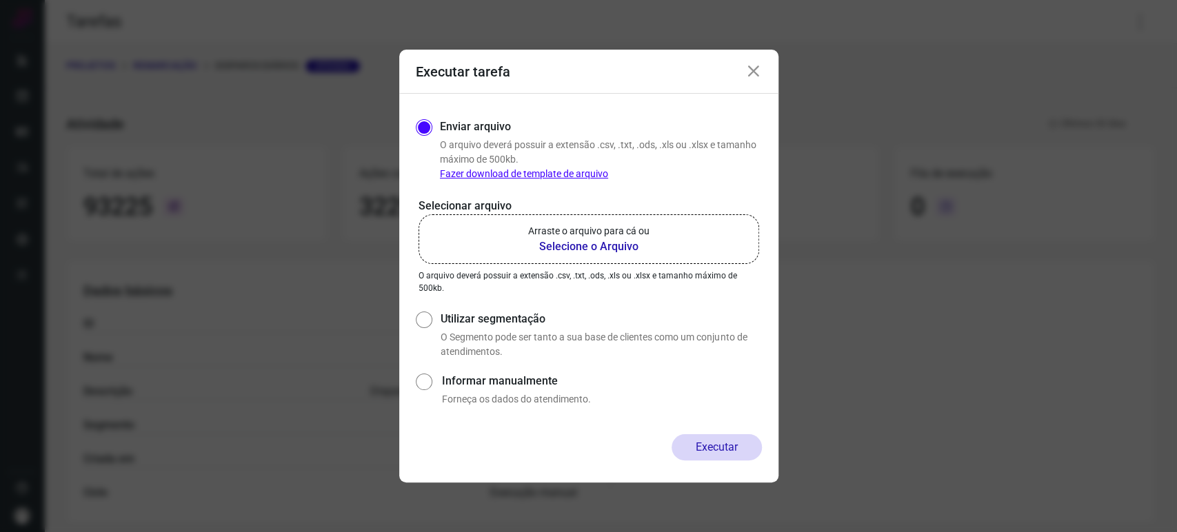
click at [600, 243] on b "Selecione o Arquivo" at bounding box center [588, 247] width 121 height 17
click at [0, 0] on input "Arraste o arquivo para cá ou Selecione o Arquivo" at bounding box center [0, 0] width 0 height 0
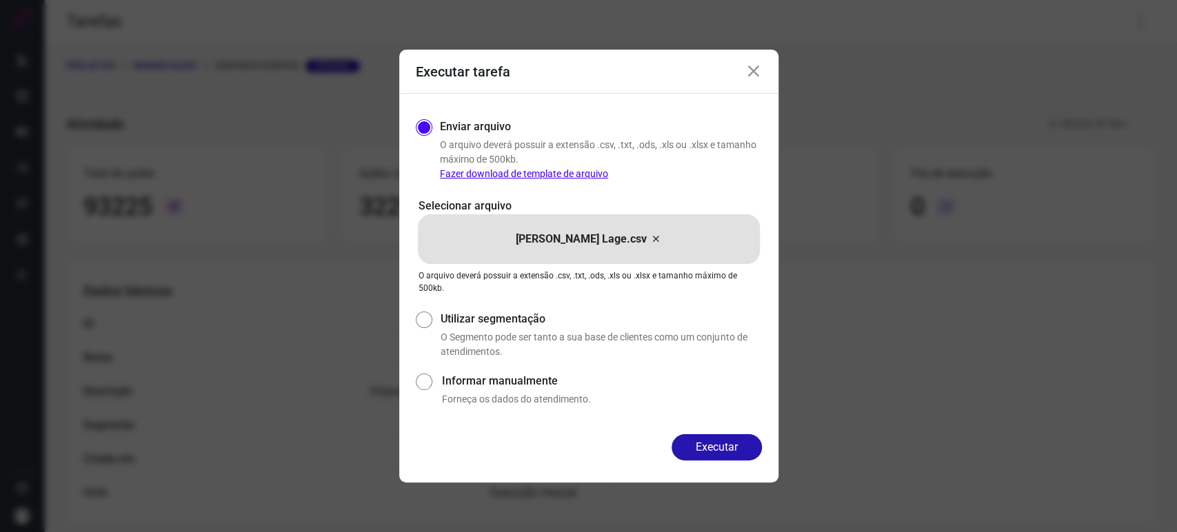
click at [750, 70] on icon at bounding box center [753, 71] width 17 height 17
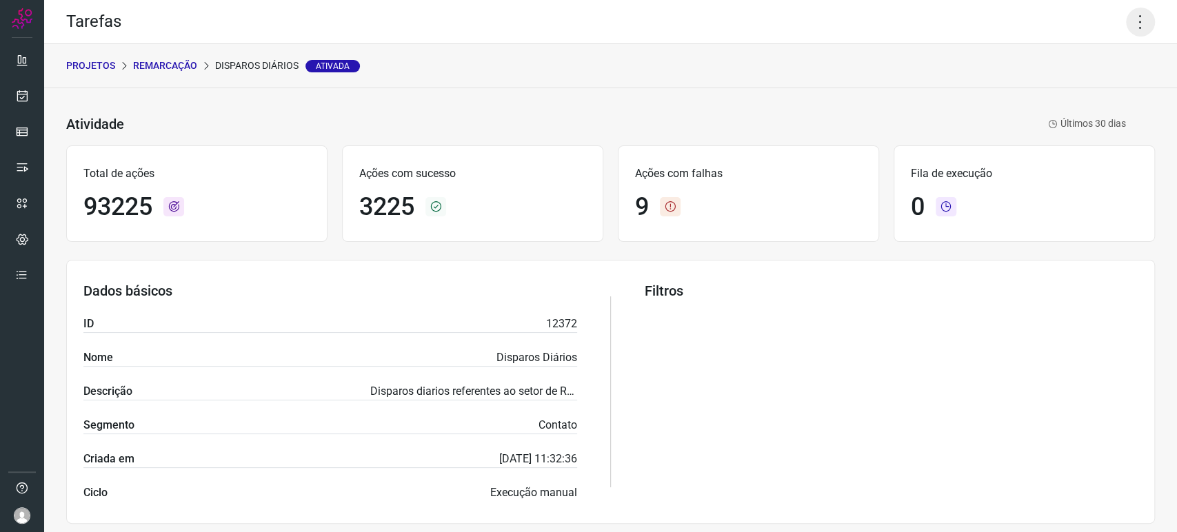
click at [1126, 19] on icon at bounding box center [1140, 22] width 29 height 29
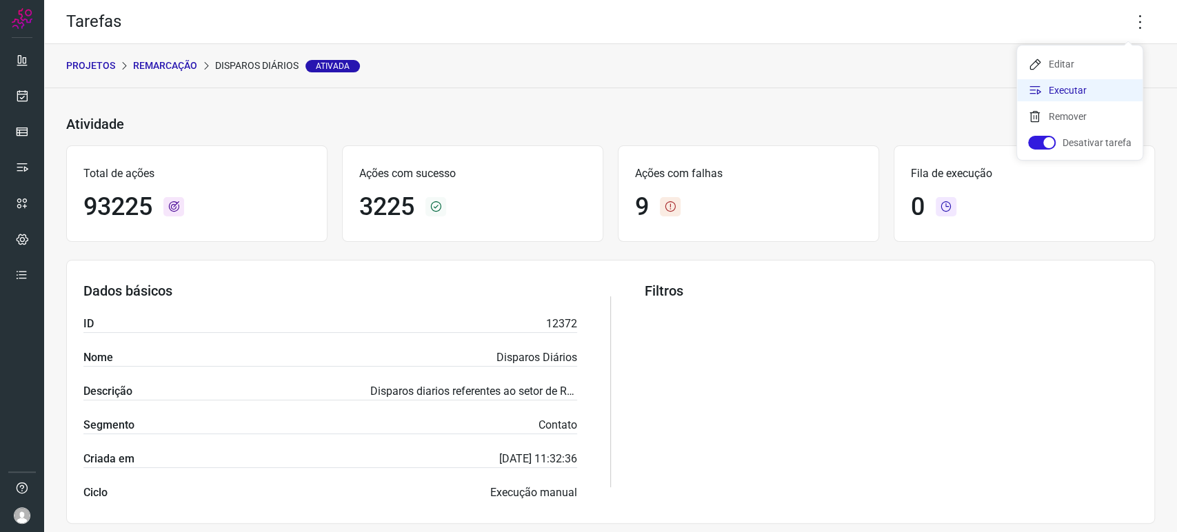
click at [1083, 86] on li "Executar" at bounding box center [1079, 90] width 125 height 22
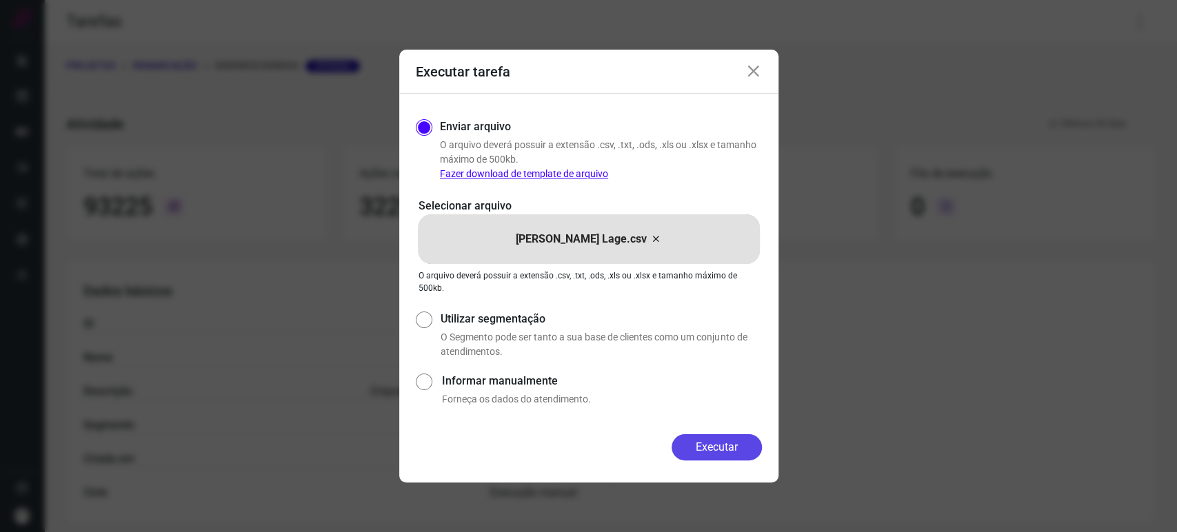
click at [718, 446] on button "Executar" at bounding box center [716, 447] width 90 height 26
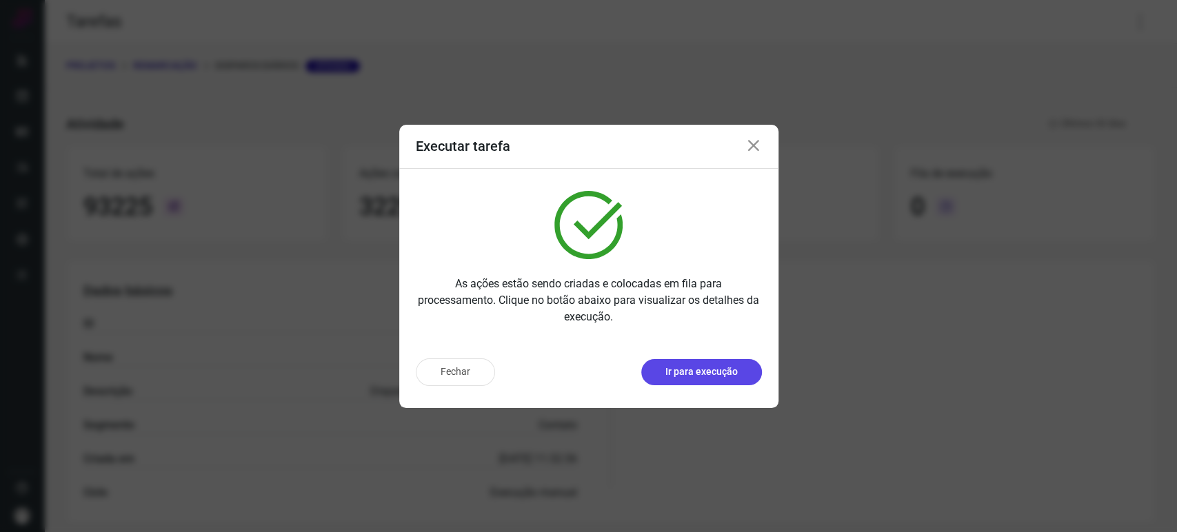
click at [714, 370] on p "Ir para execução" at bounding box center [701, 372] width 72 height 14
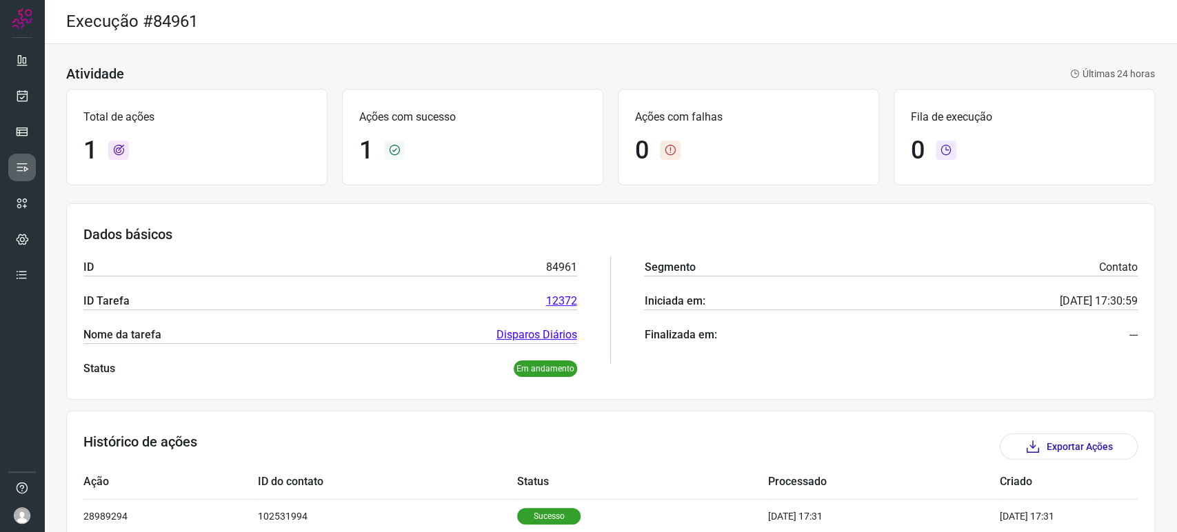
click at [10, 178] on link at bounding box center [22, 168] width 28 height 28
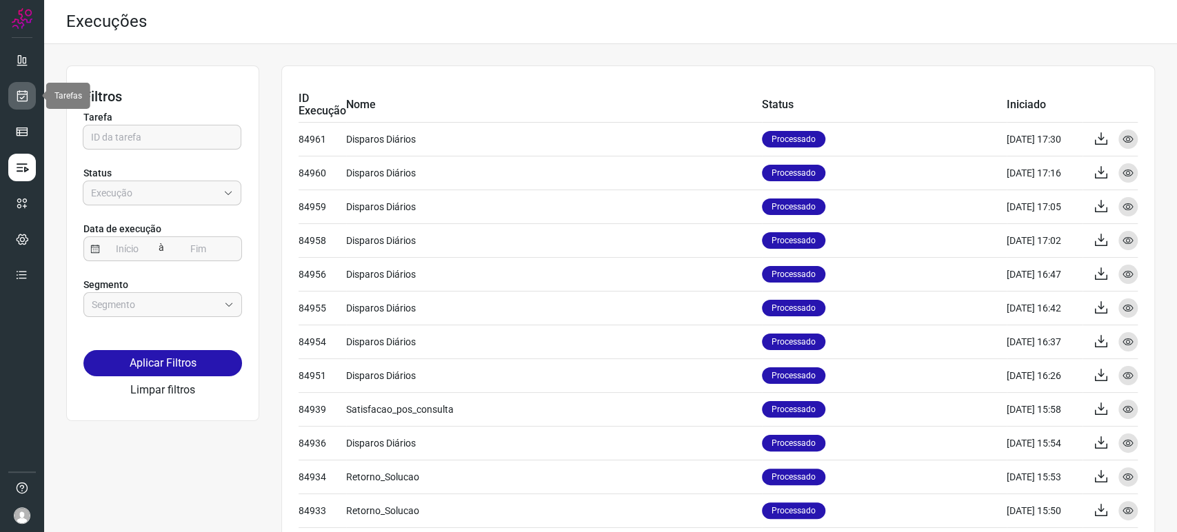
click at [32, 89] on link at bounding box center [22, 96] width 28 height 28
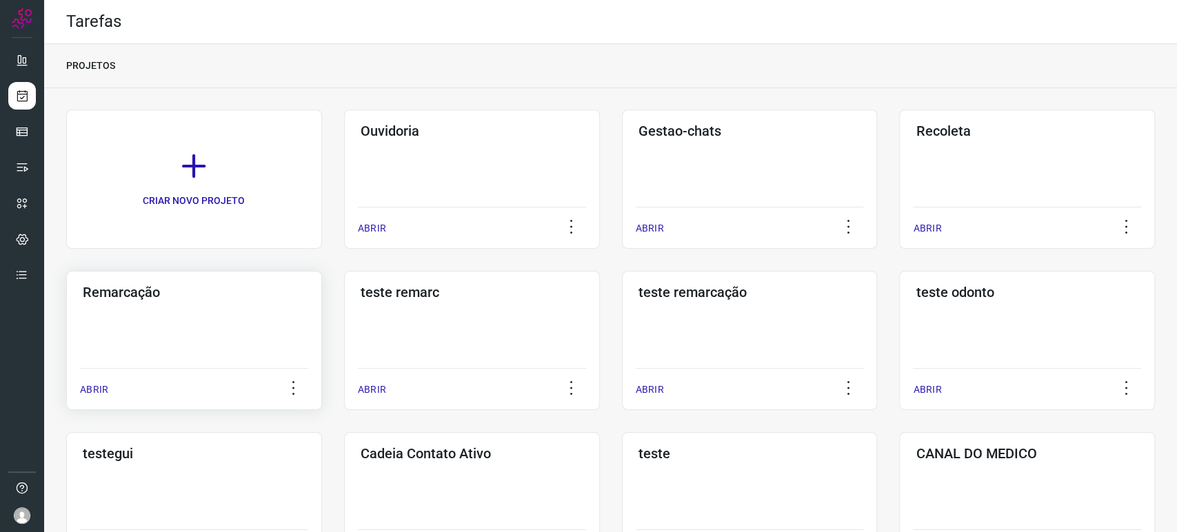
click at [196, 337] on div "Remarcação ABRIR" at bounding box center [194, 340] width 256 height 139
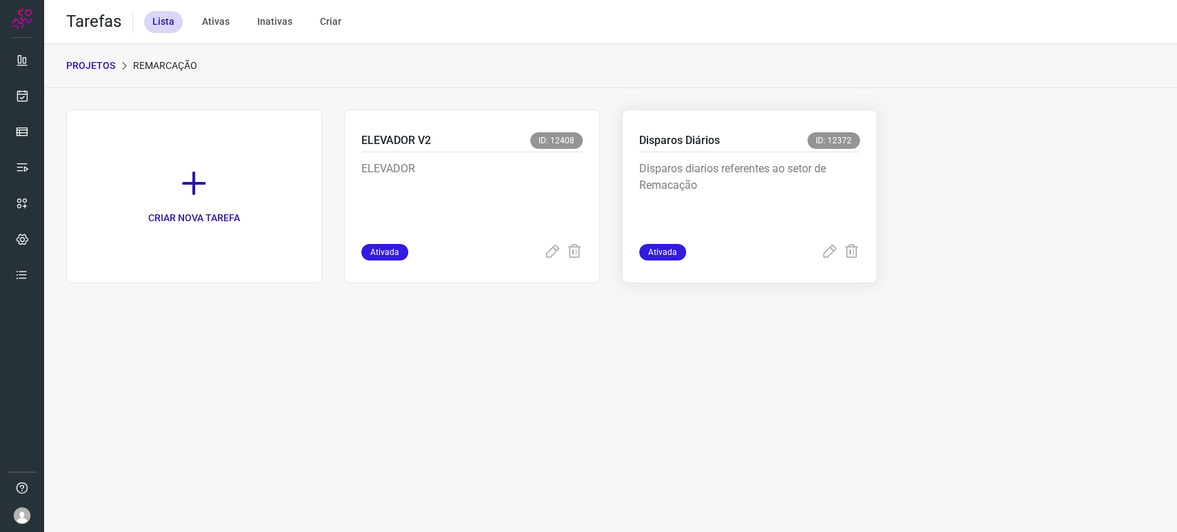
click at [724, 161] on p "Disparos diarios referentes ao setor de Remacação" at bounding box center [742, 195] width 207 height 69
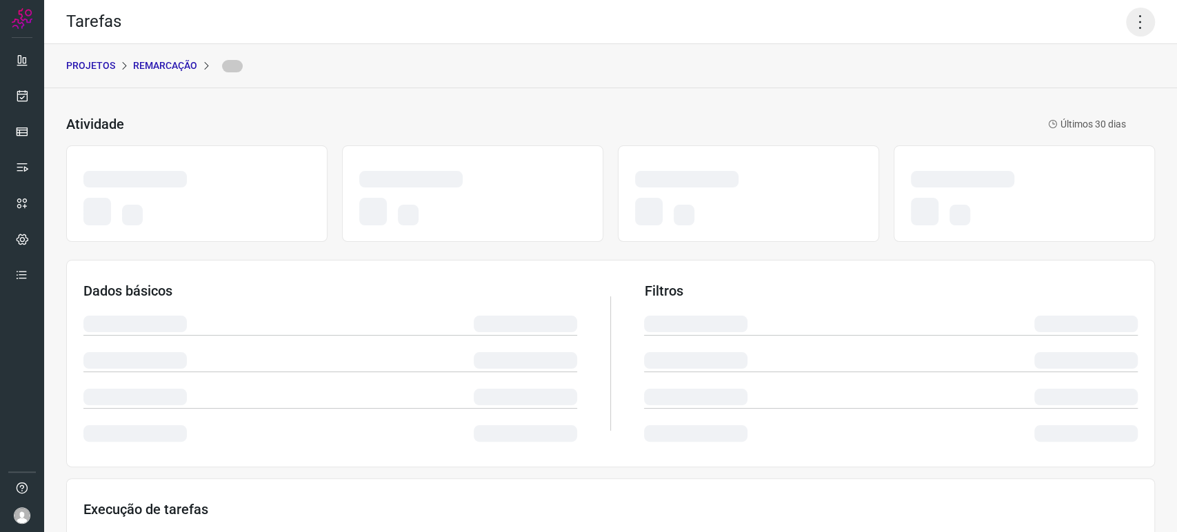
drag, startPoint x: 1130, startPoint y: 13, endPoint x: 1129, endPoint y: 30, distance: 17.3
click at [1129, 14] on icon at bounding box center [1140, 22] width 29 height 29
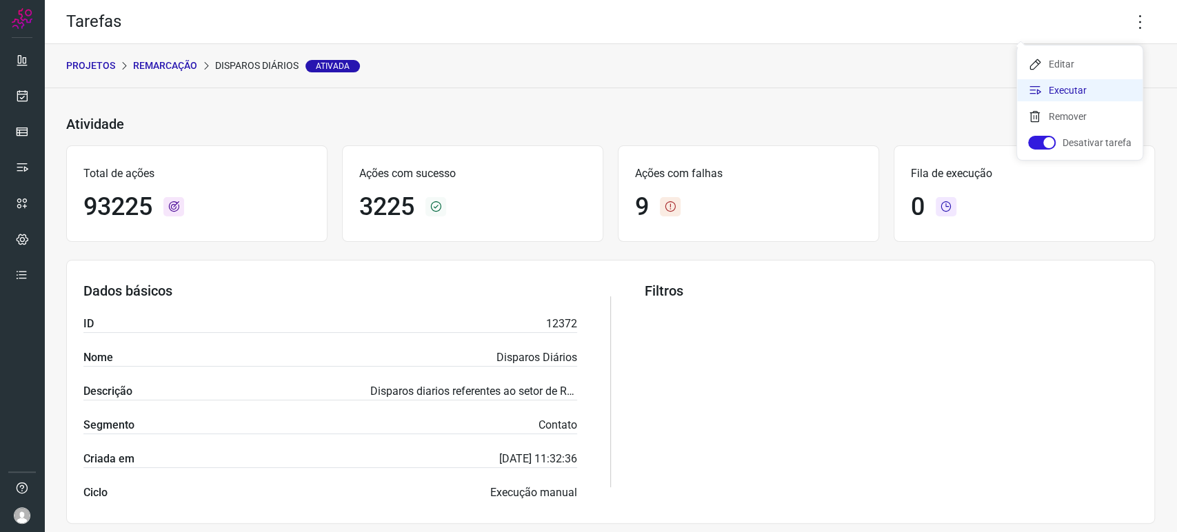
drag, startPoint x: 1087, startPoint y: 81, endPoint x: 1078, endPoint y: 87, distance: 10.5
click at [1086, 82] on li "Executar" at bounding box center [1079, 90] width 125 height 22
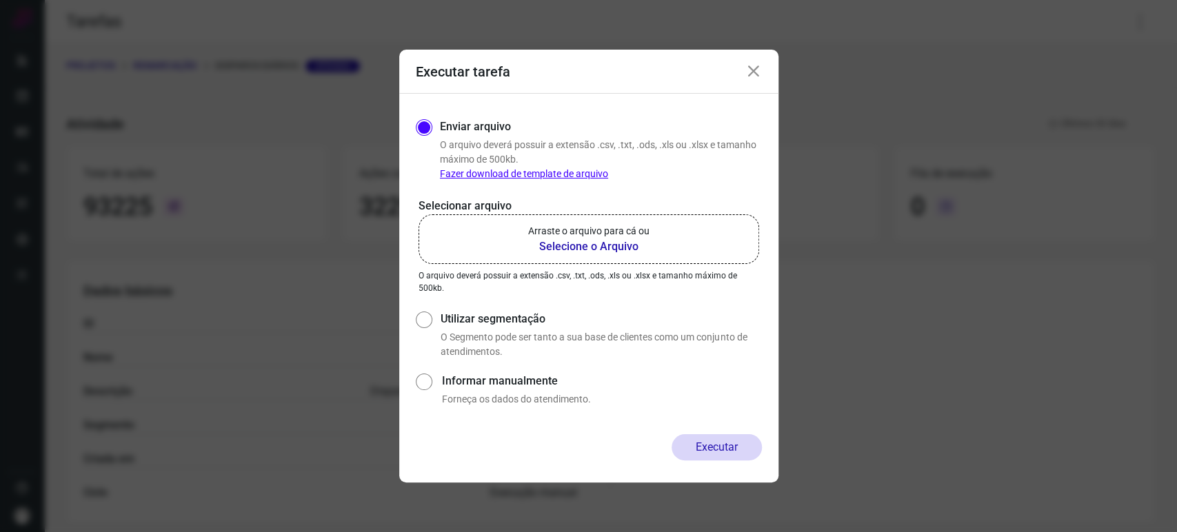
click at [583, 251] on b "Selecione o Arquivo" at bounding box center [588, 247] width 121 height 17
click at [0, 0] on input "Arraste o arquivo para cá ou Selecione o Arquivo" at bounding box center [0, 0] width 0 height 0
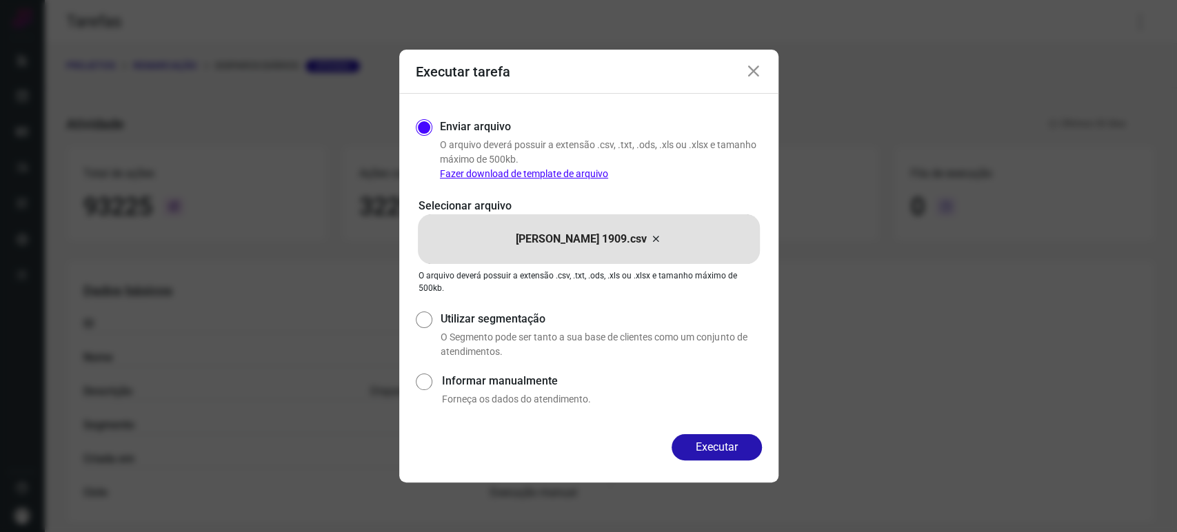
drag, startPoint x: 750, startPoint y: 65, endPoint x: 760, endPoint y: 71, distance: 11.5
click at [750, 63] on icon at bounding box center [753, 71] width 17 height 17
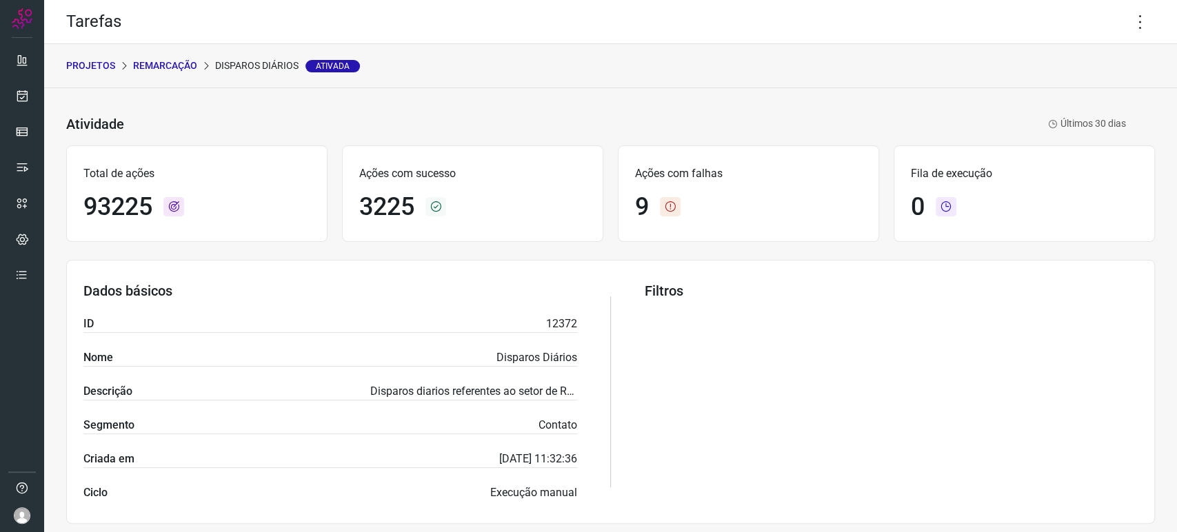
drag, startPoint x: 1140, startPoint y: 17, endPoint x: 1116, endPoint y: 46, distance: 37.3
click at [1138, 19] on icon at bounding box center [1140, 22] width 29 height 29
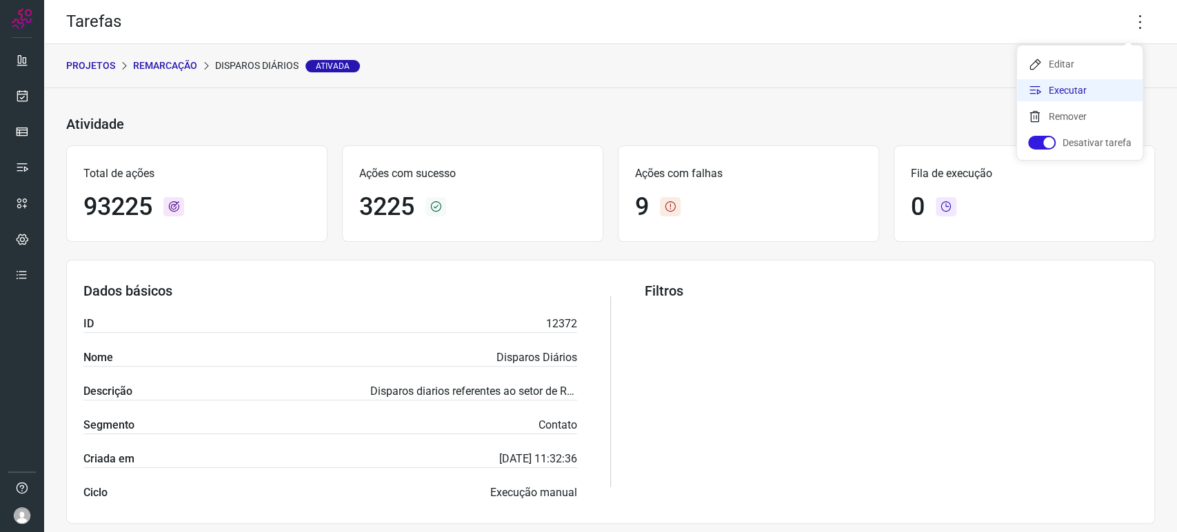
click at [1075, 92] on li "Executar" at bounding box center [1079, 90] width 125 height 22
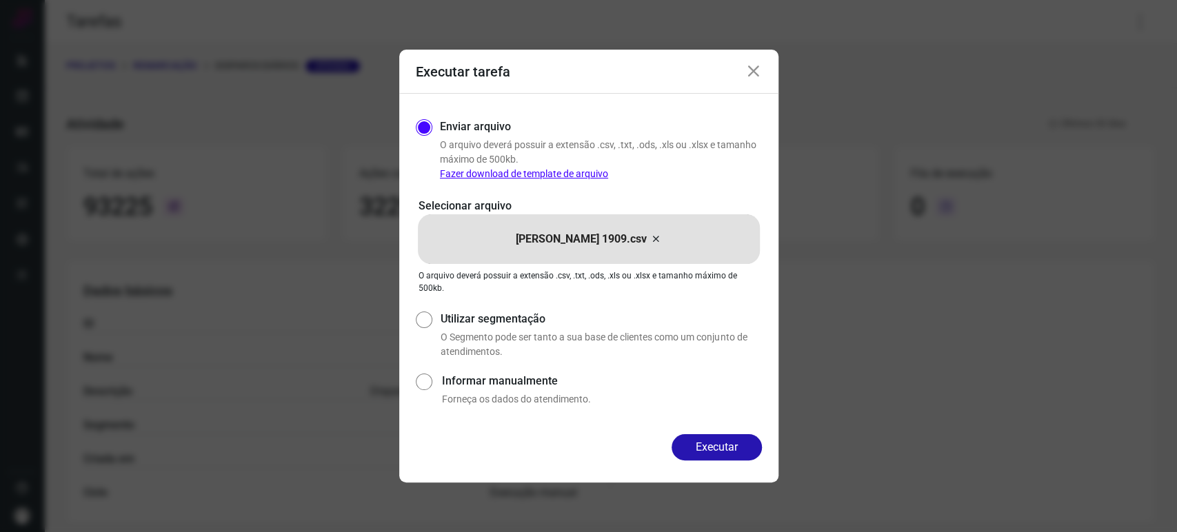
drag, startPoint x: 754, startPoint y: 70, endPoint x: 789, endPoint y: 66, distance: 35.3
click at [756, 68] on icon at bounding box center [753, 71] width 17 height 17
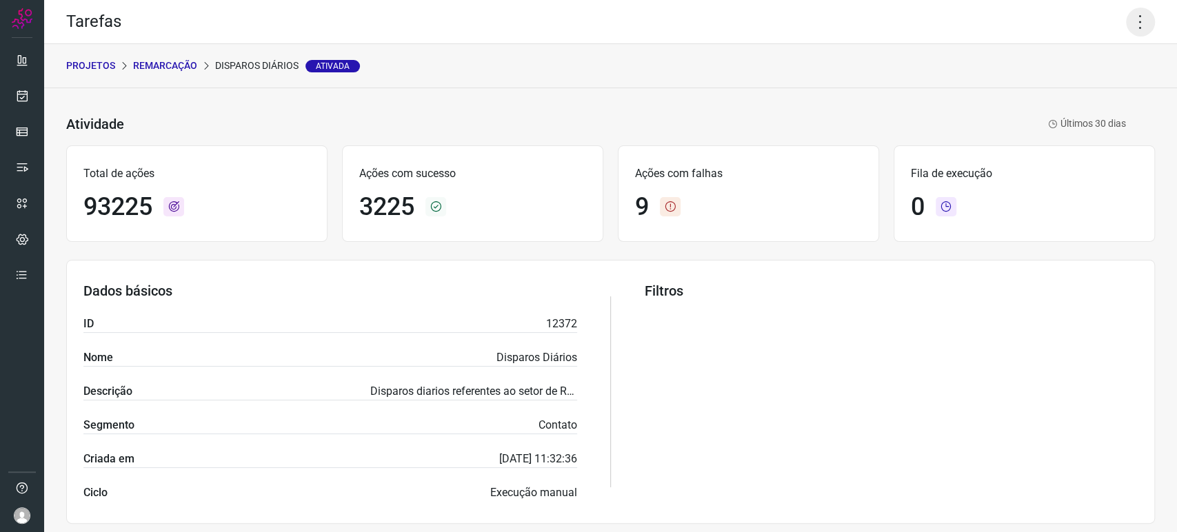
click at [1132, 21] on icon at bounding box center [1140, 22] width 29 height 29
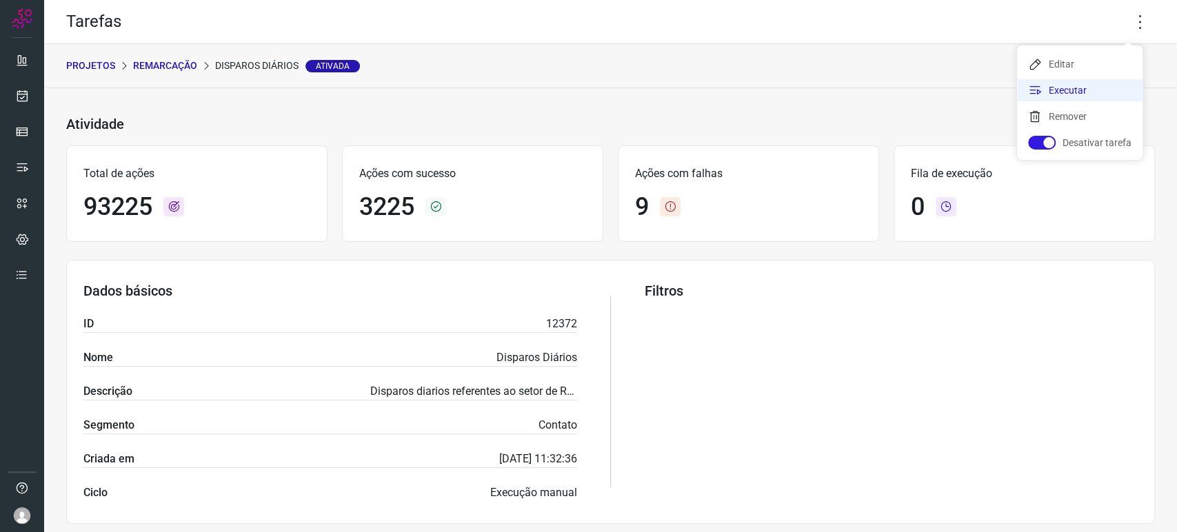
drag, startPoint x: 1081, startPoint y: 87, endPoint x: 1074, endPoint y: 95, distance: 10.8
click at [1077, 92] on li "Executar" at bounding box center [1079, 90] width 125 height 22
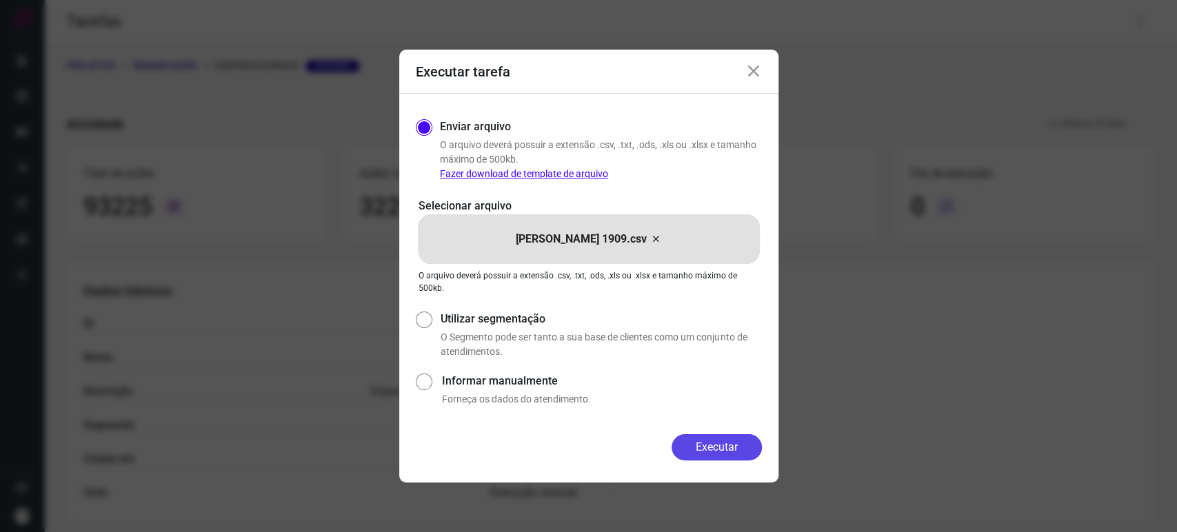
click at [691, 453] on button "Executar" at bounding box center [716, 447] width 90 height 26
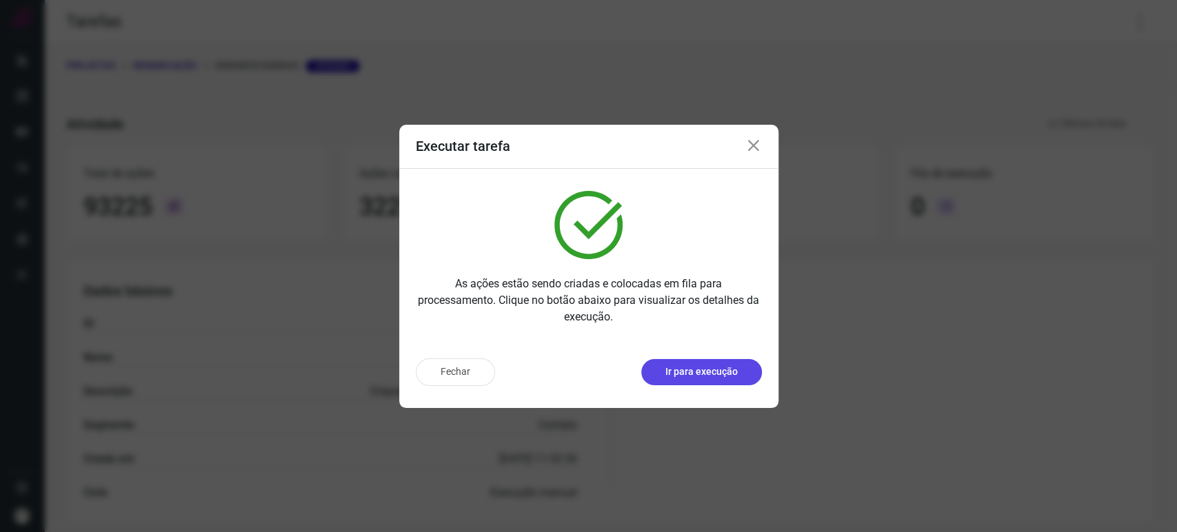
click at [705, 377] on p "Ir para execução" at bounding box center [701, 372] width 72 height 14
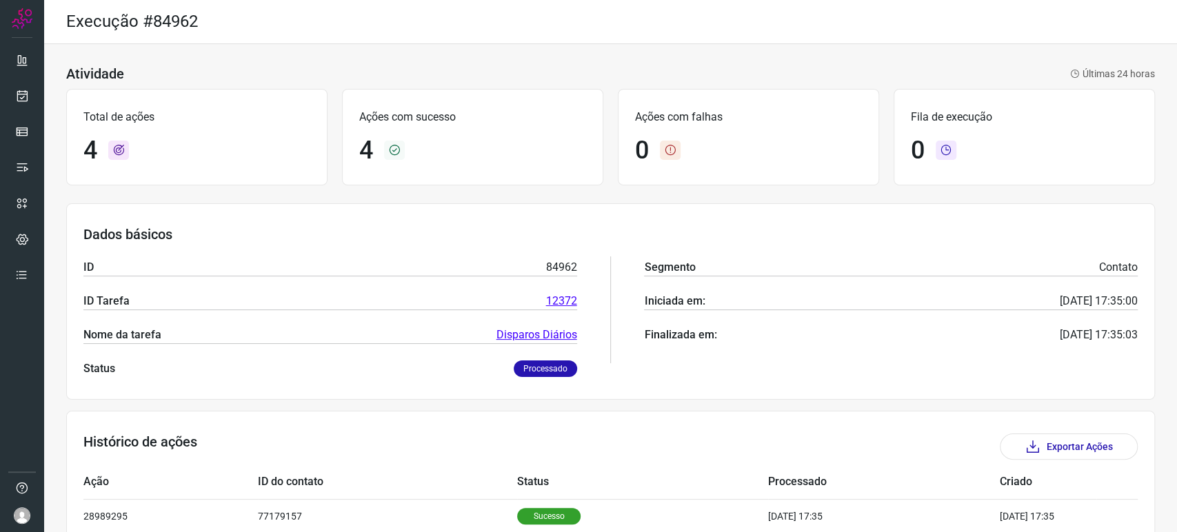
click at [822, 330] on div "Finalizada em: [DATE] 17:35:03" at bounding box center [891, 335] width 494 height 17
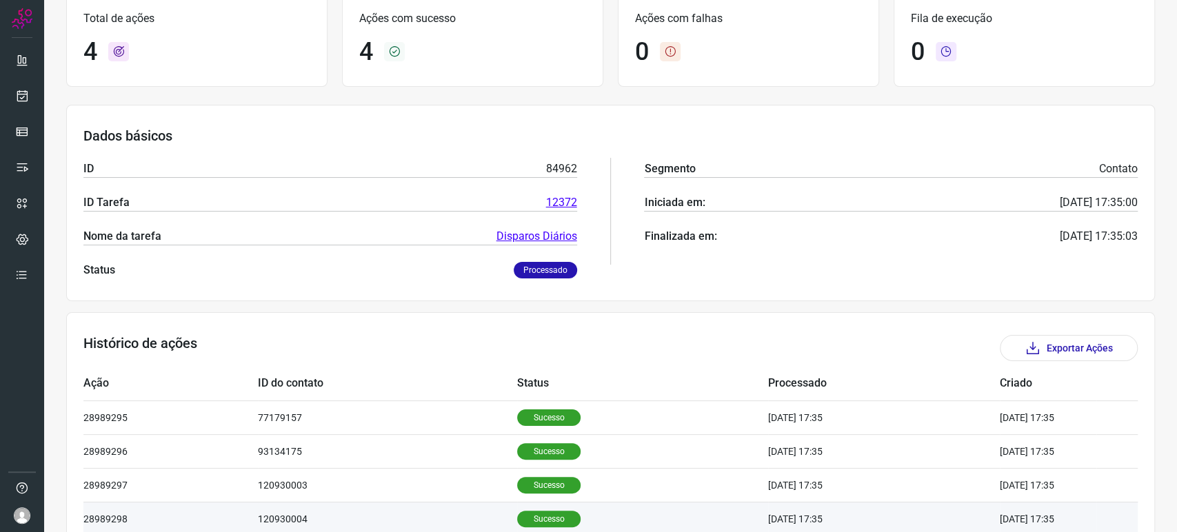
scroll to position [171, 0]
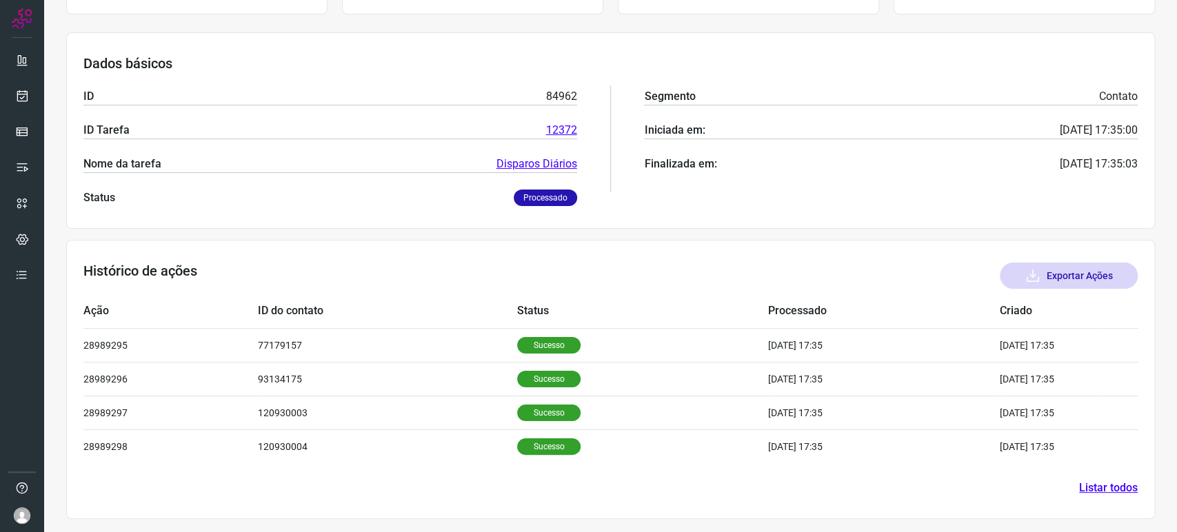
click at [1083, 281] on button "Exportar Ações" at bounding box center [1069, 276] width 138 height 26
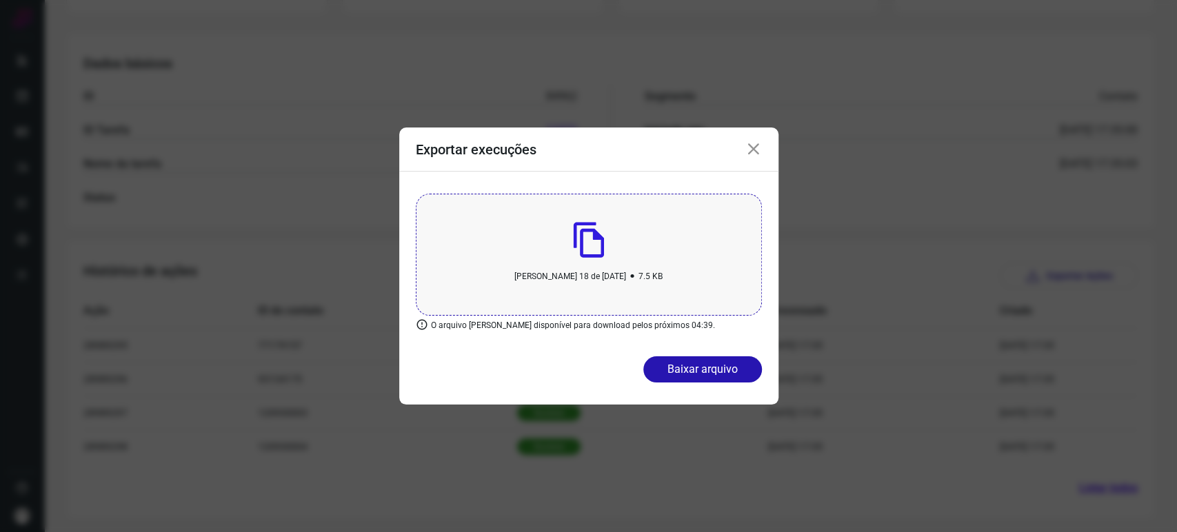
click at [759, 154] on icon at bounding box center [753, 149] width 17 height 17
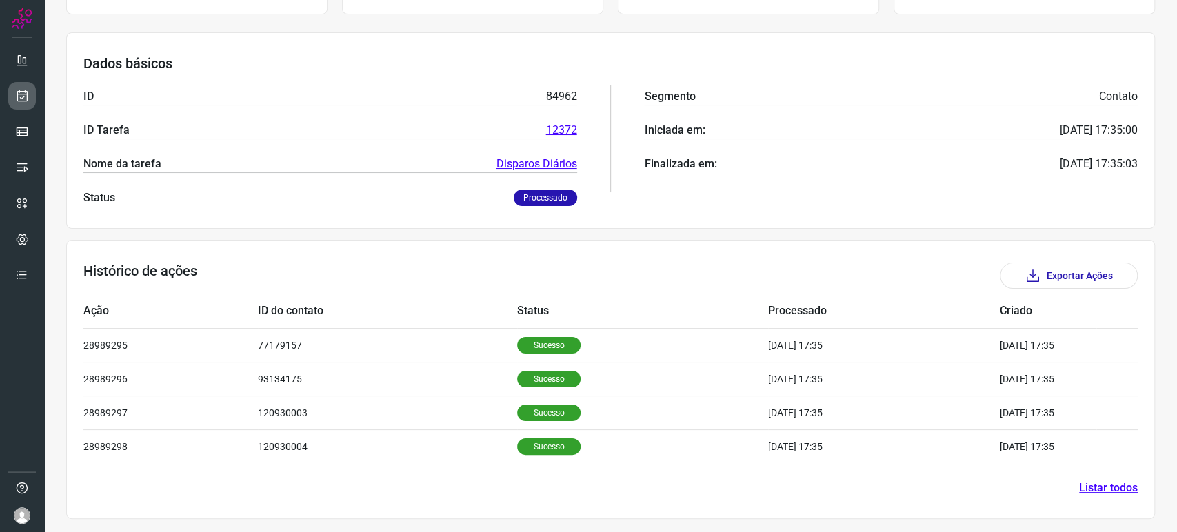
click at [22, 96] on icon at bounding box center [22, 96] width 14 height 14
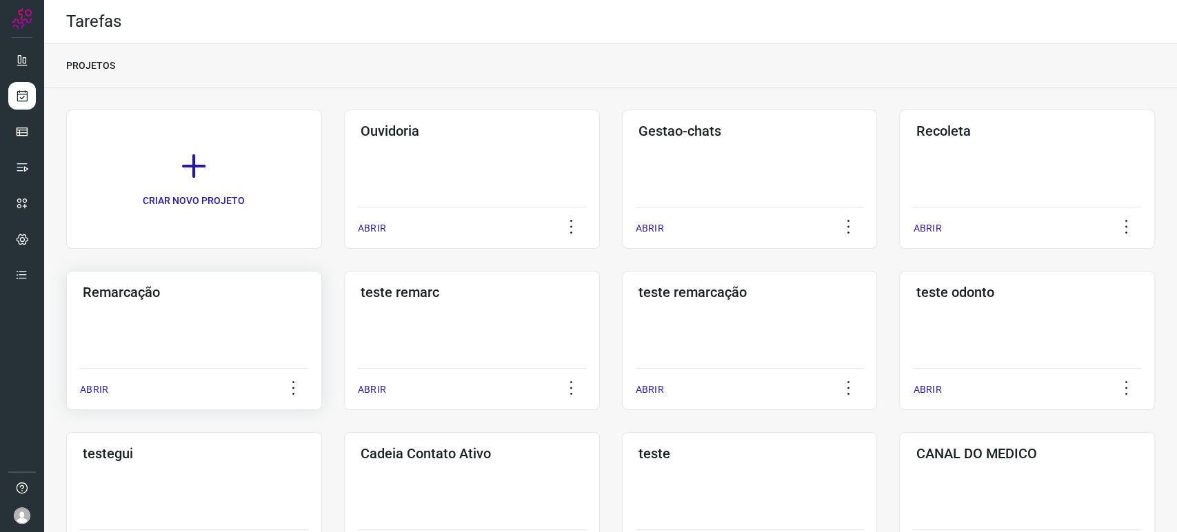
click at [137, 354] on div "Remarcação ABRIR" at bounding box center [194, 340] width 256 height 139
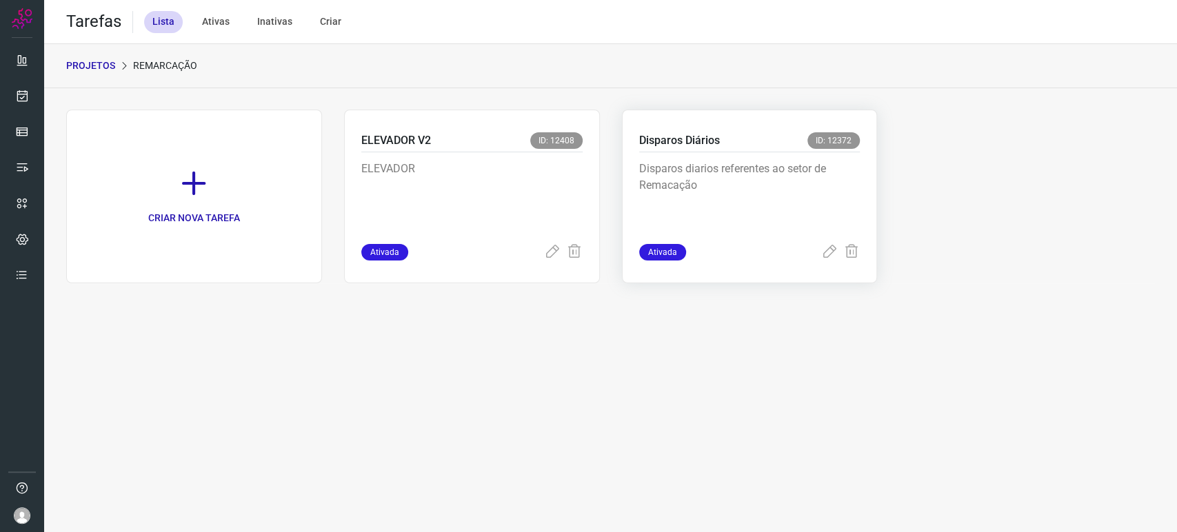
click at [765, 165] on p "Disparos diarios referentes ao setor de Remacação" at bounding box center [742, 195] width 207 height 69
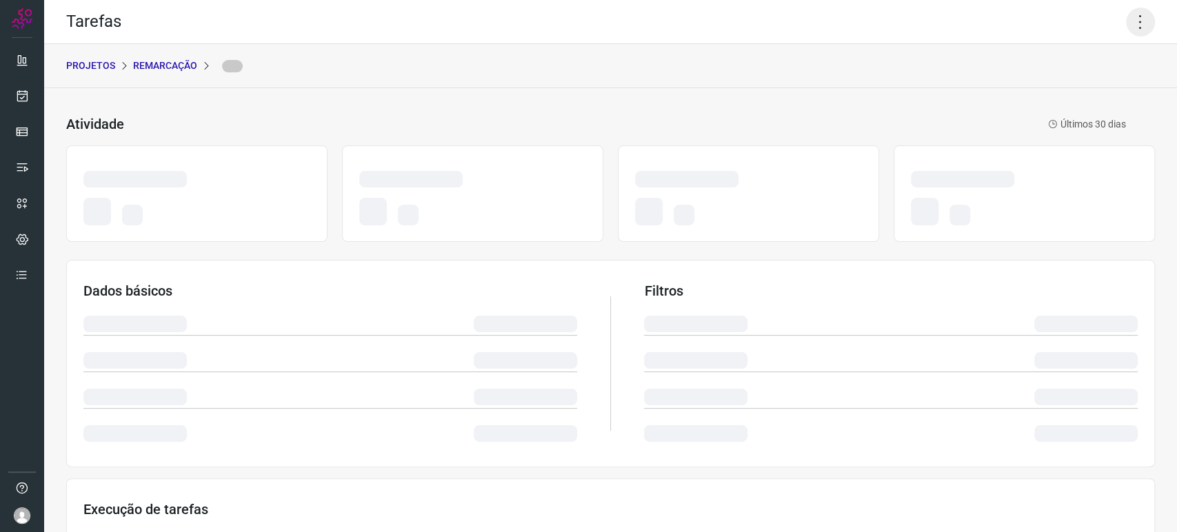
click at [1126, 27] on icon at bounding box center [1140, 22] width 29 height 29
click at [1126, 21] on icon at bounding box center [1140, 22] width 29 height 29
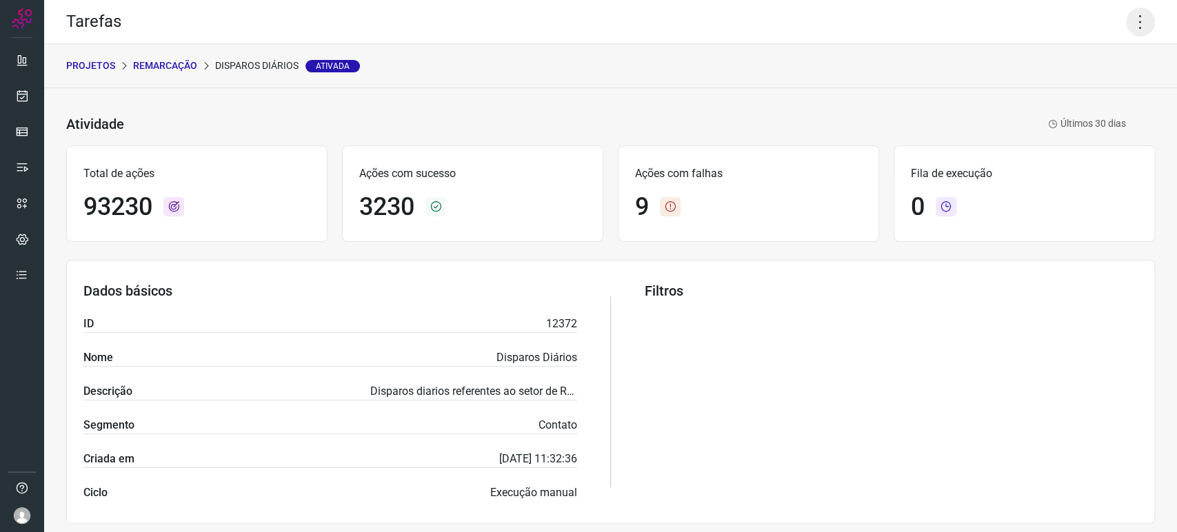
click at [1140, 23] on icon at bounding box center [1140, 22] width 29 height 29
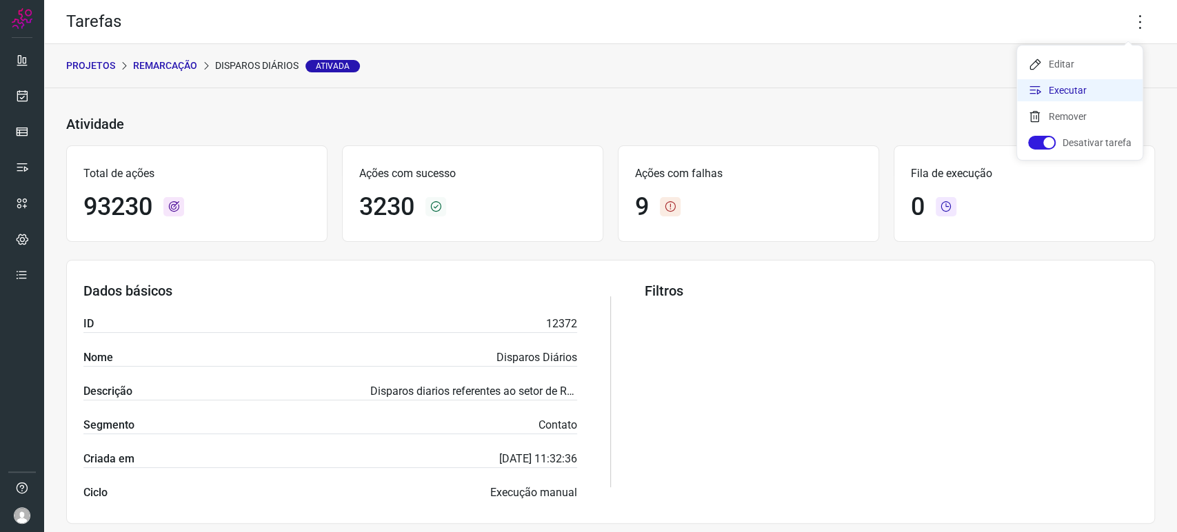
drag, startPoint x: 1070, startPoint y: 97, endPoint x: 981, endPoint y: 148, distance: 102.2
click at [1069, 98] on li "Executar" at bounding box center [1079, 90] width 125 height 22
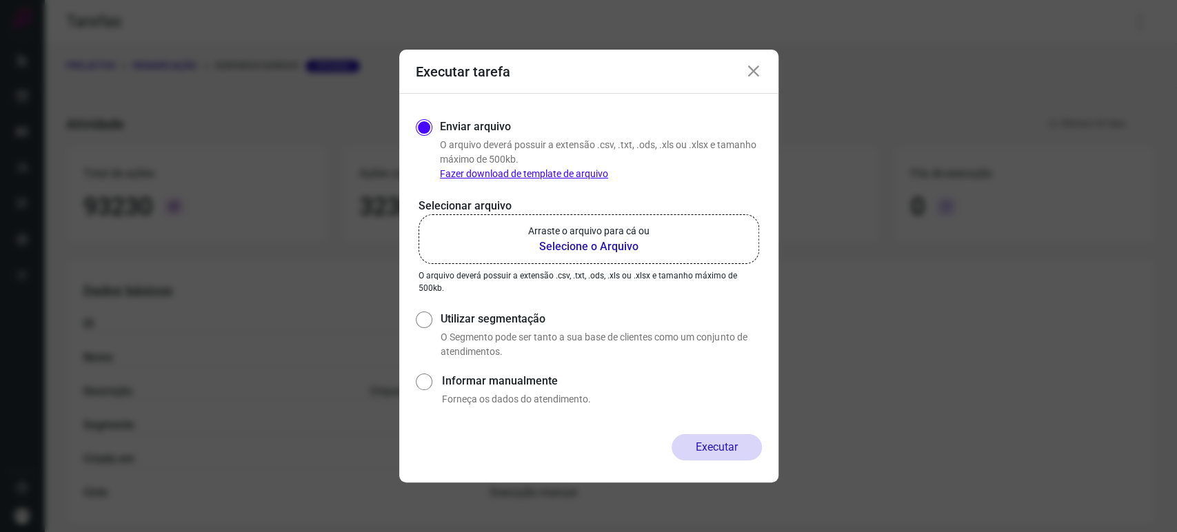
click at [600, 248] on b "Selecione o Arquivo" at bounding box center [588, 247] width 121 height 17
click at [0, 0] on input "Arraste o arquivo para cá ou Selecione o Arquivo" at bounding box center [0, 0] width 0 height 0
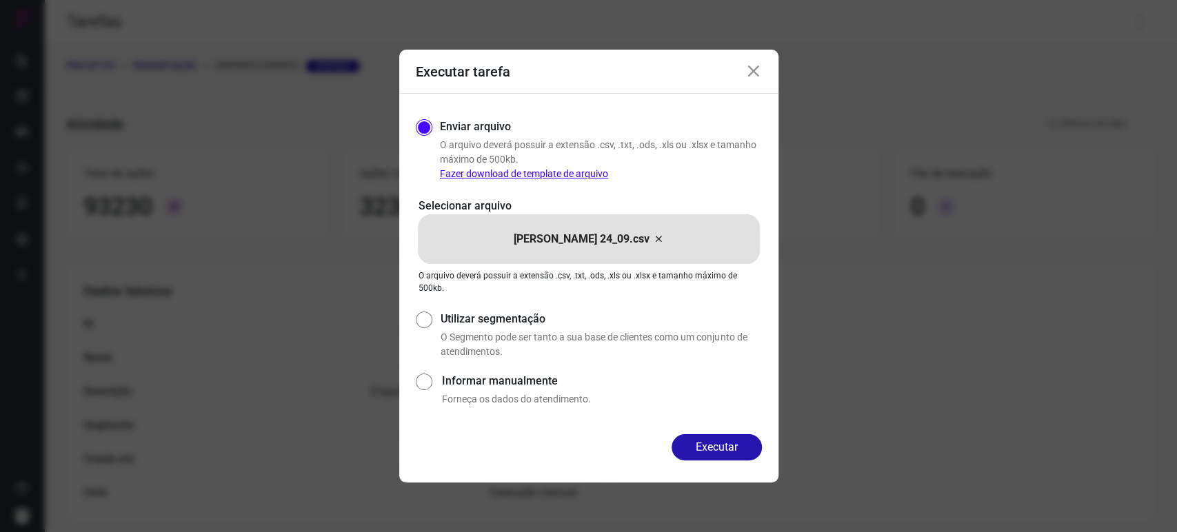
click at [751, 68] on icon at bounding box center [753, 71] width 17 height 17
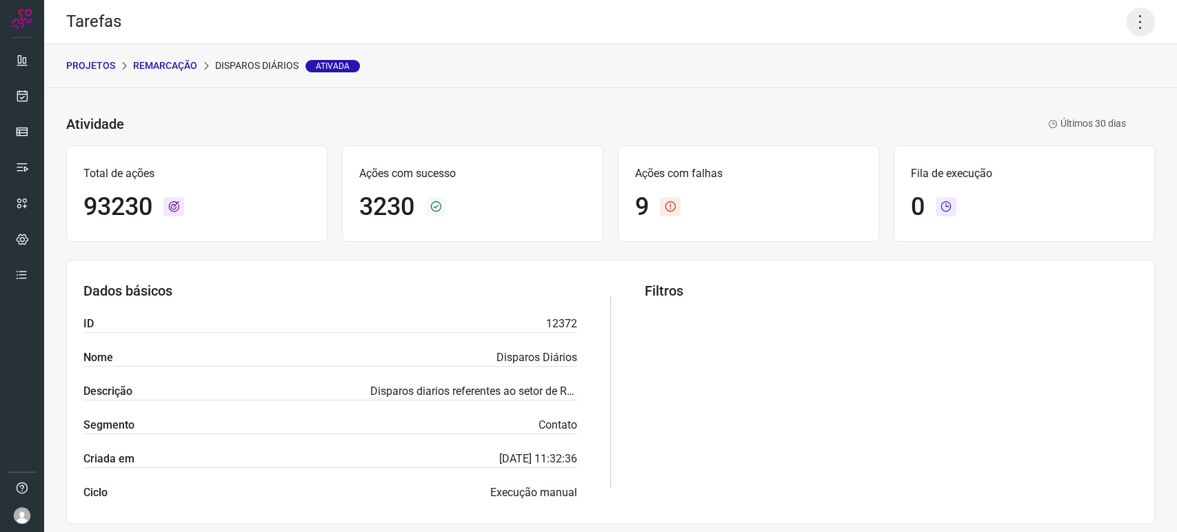
click at [1129, 23] on icon at bounding box center [1140, 22] width 29 height 29
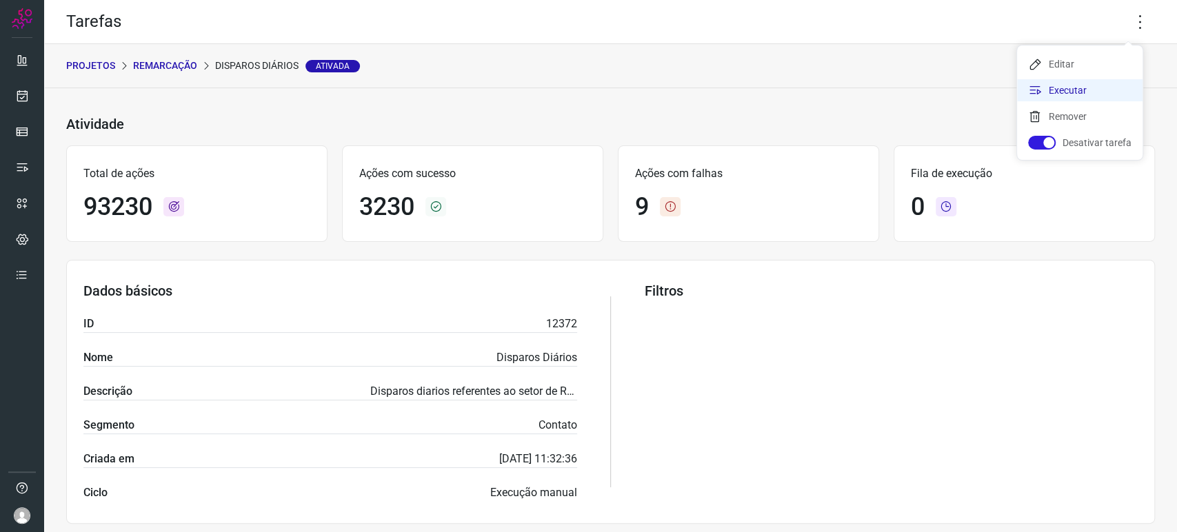
click at [1068, 94] on li "Executar" at bounding box center [1079, 90] width 125 height 22
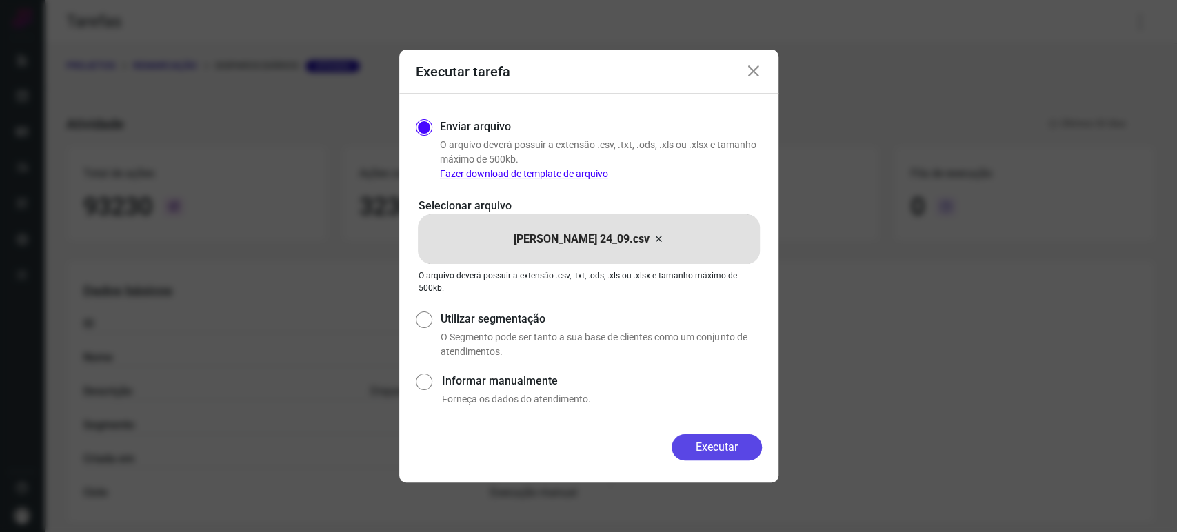
click at [700, 445] on button "Executar" at bounding box center [716, 447] width 90 height 26
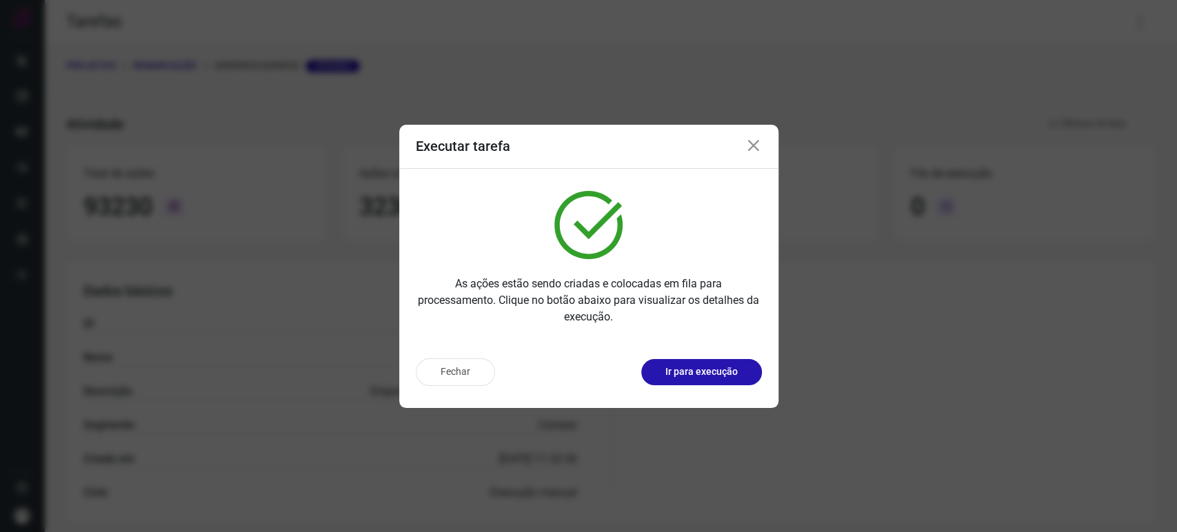
click at [674, 354] on div "Fechar Ir para execução" at bounding box center [588, 377] width 379 height 61
click at [676, 359] on button "Ir para execução" at bounding box center [701, 372] width 121 height 26
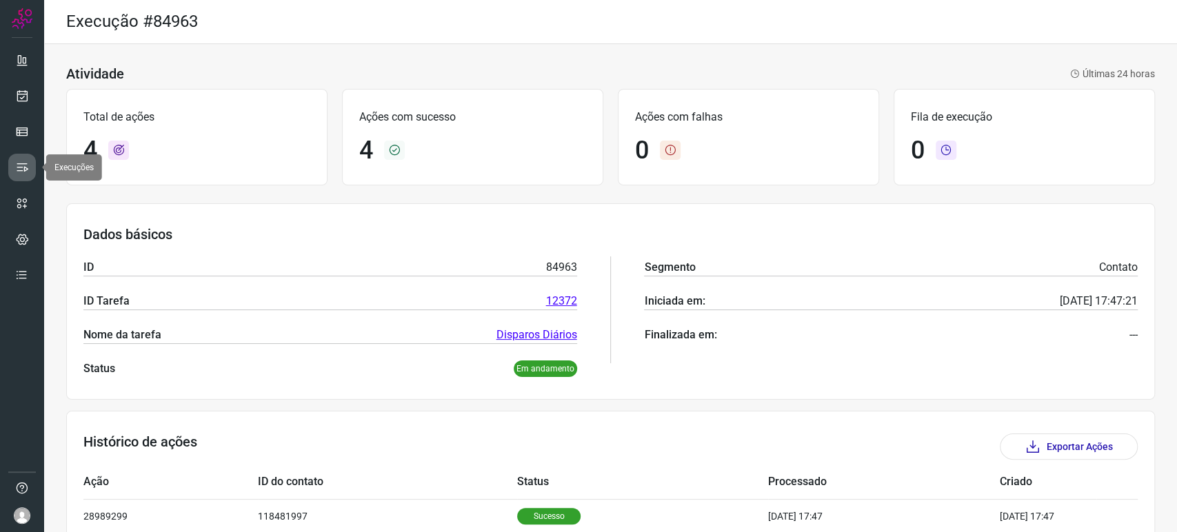
click at [21, 163] on icon at bounding box center [22, 168] width 14 height 14
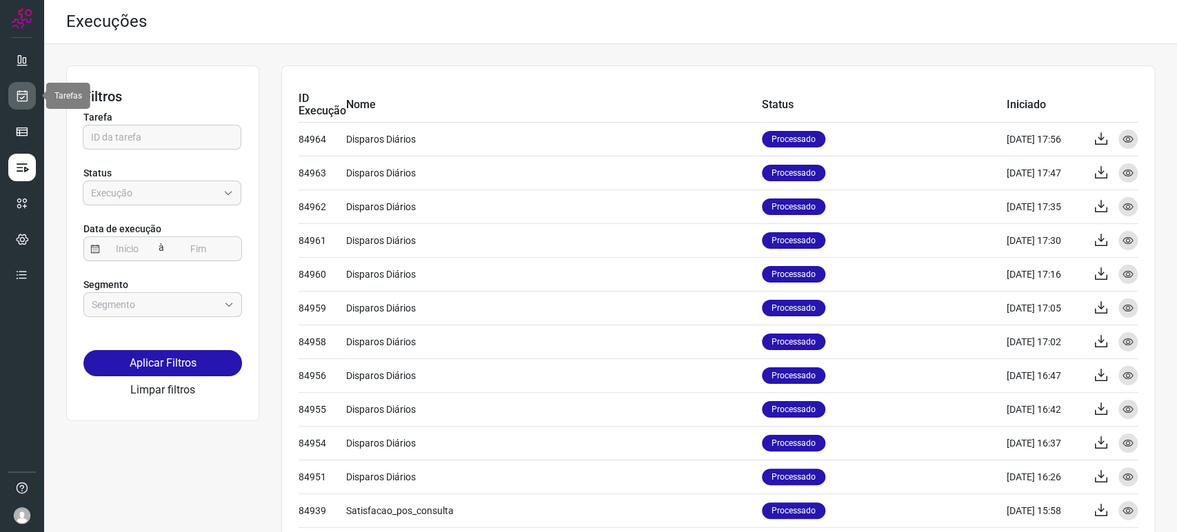
click at [28, 108] on link at bounding box center [22, 96] width 28 height 28
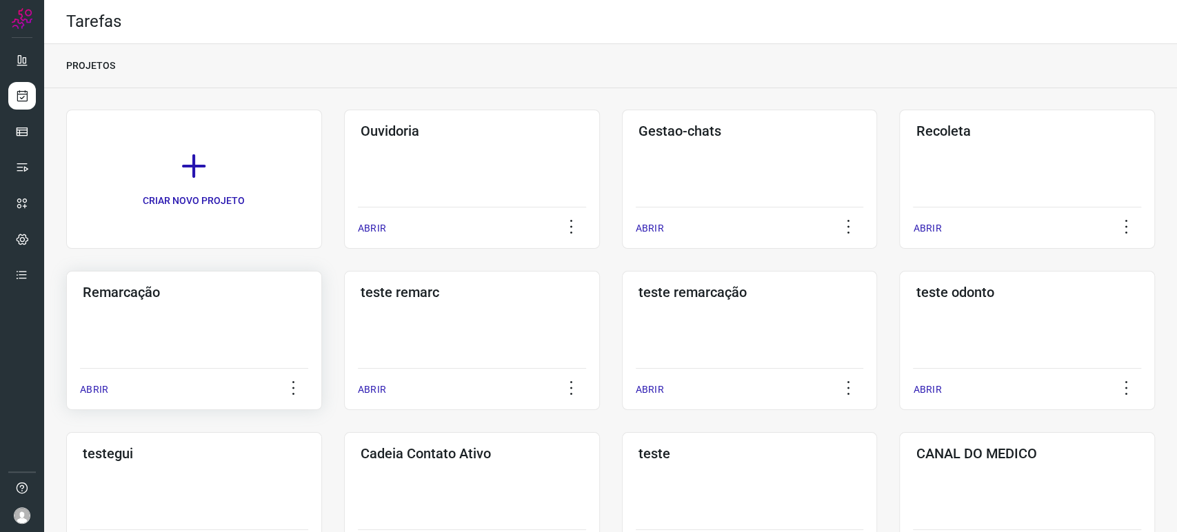
click at [188, 369] on div "ABRIR" at bounding box center [194, 385] width 228 height 34
click at [138, 351] on div "Remarcação ABRIR" at bounding box center [194, 340] width 256 height 139
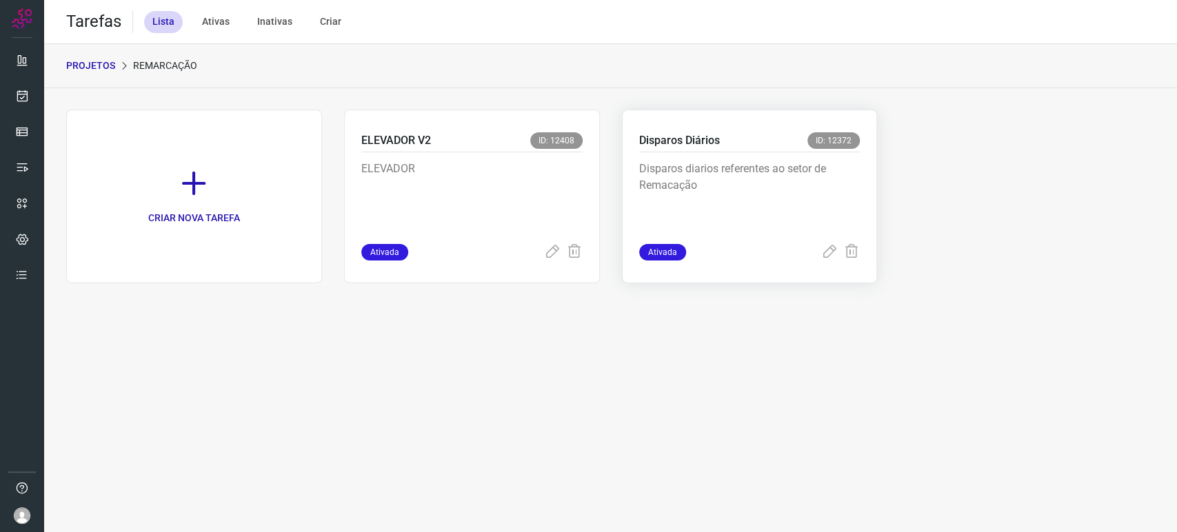
click at [747, 176] on p "Disparos diarios referentes ao setor de Remacação" at bounding box center [742, 195] width 207 height 69
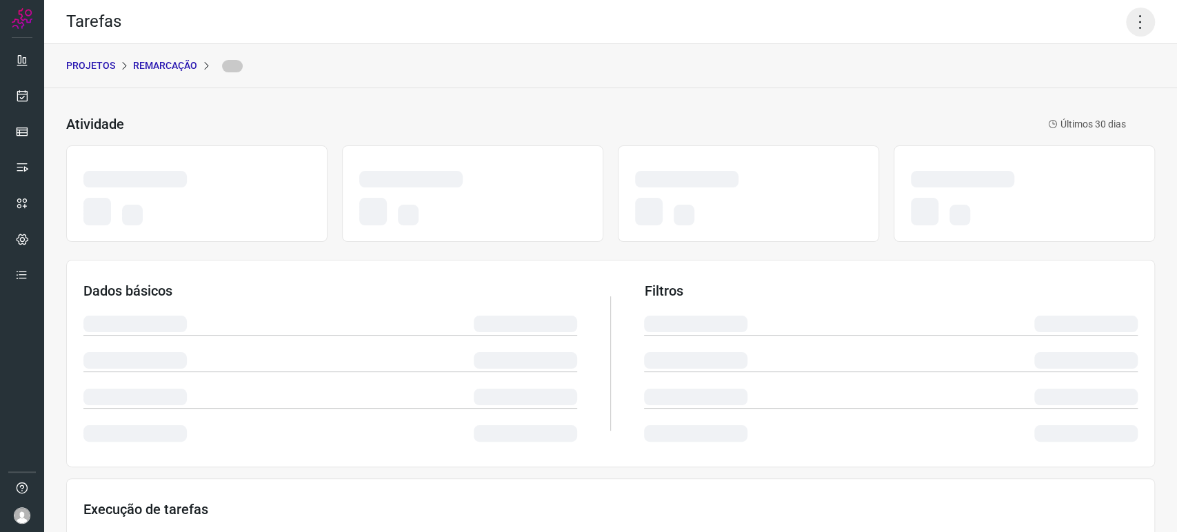
click at [1132, 21] on icon at bounding box center [1140, 22] width 29 height 29
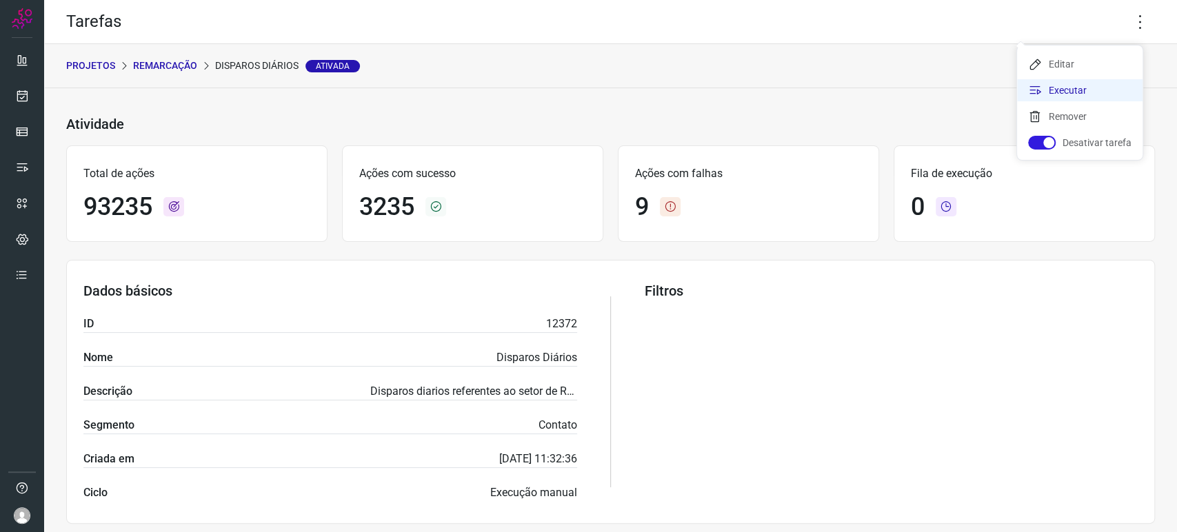
click at [1057, 98] on li "Executar" at bounding box center [1079, 90] width 125 height 22
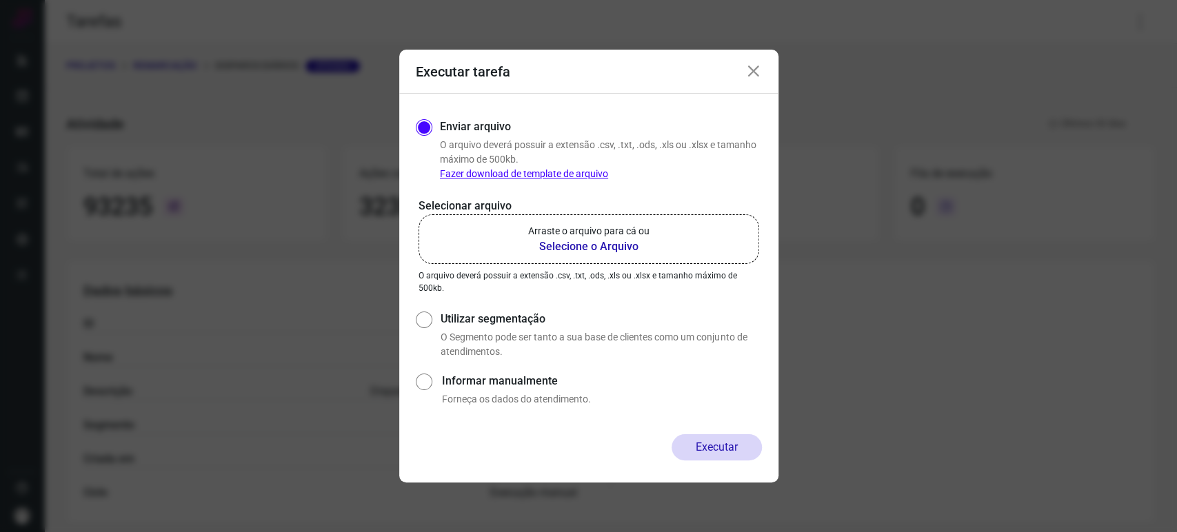
click at [611, 250] on b "Selecione o Arquivo" at bounding box center [588, 247] width 121 height 17
click at [0, 0] on input "Arraste o arquivo para cá ou Selecione o Arquivo" at bounding box center [0, 0] width 0 height 0
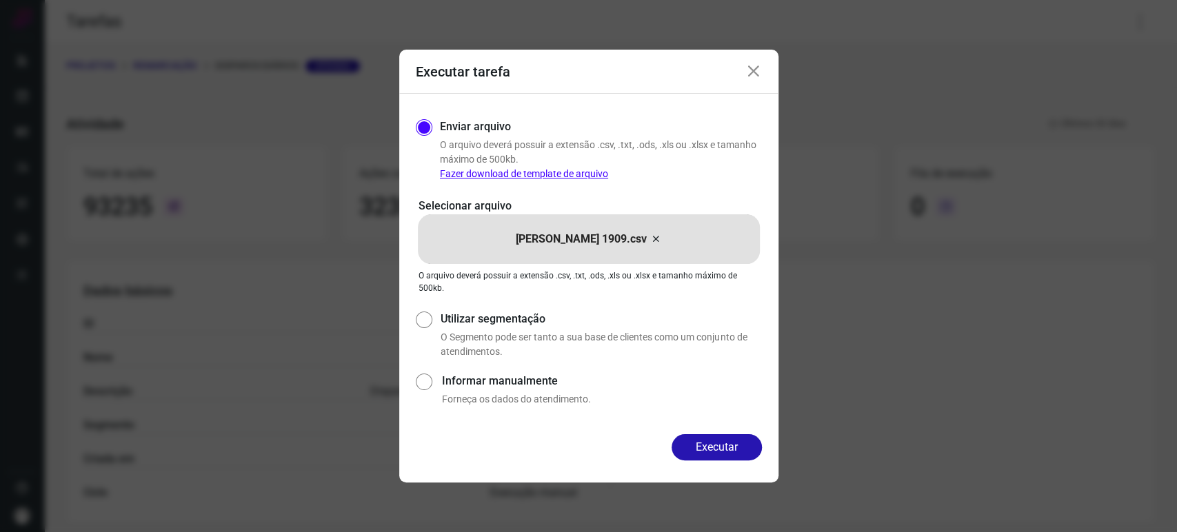
click at [755, 77] on icon at bounding box center [753, 71] width 17 height 17
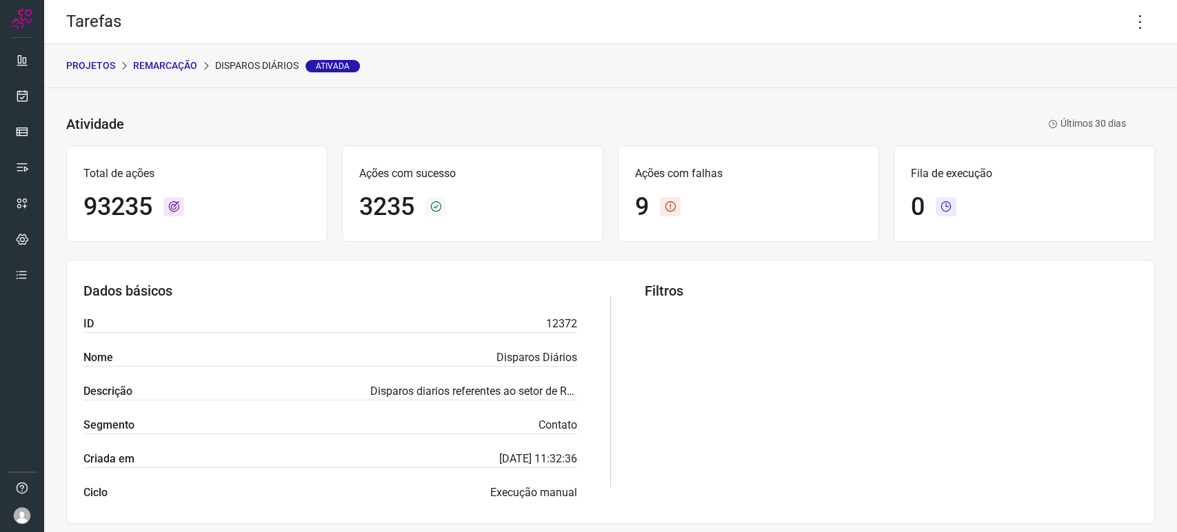
click at [1146, 20] on div "Tarefas" at bounding box center [610, 22] width 1133 height 44
click at [1131, 28] on icon at bounding box center [1140, 22] width 29 height 29
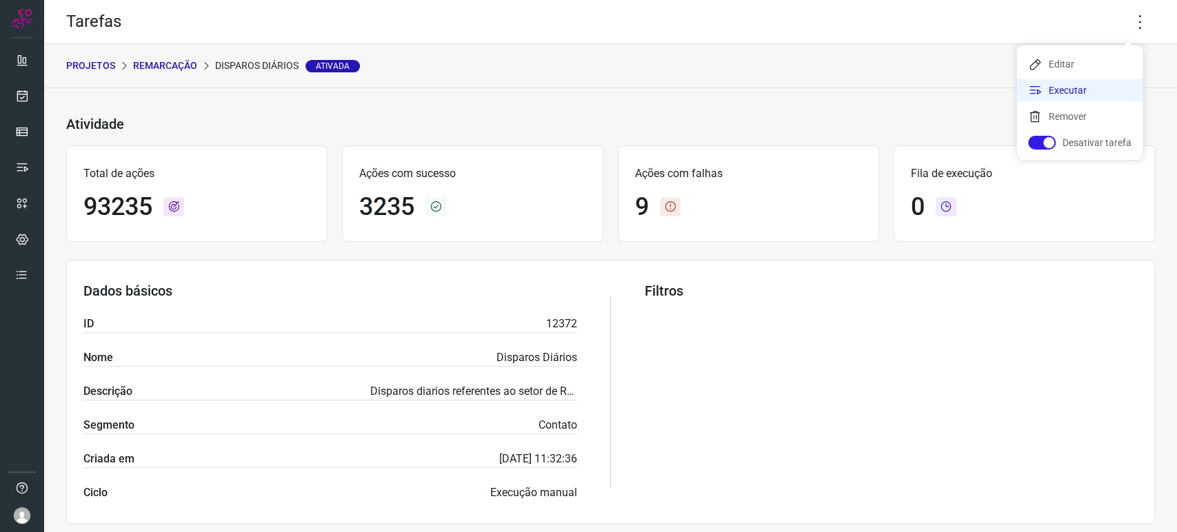
click at [1079, 91] on li "Executar" at bounding box center [1079, 90] width 125 height 22
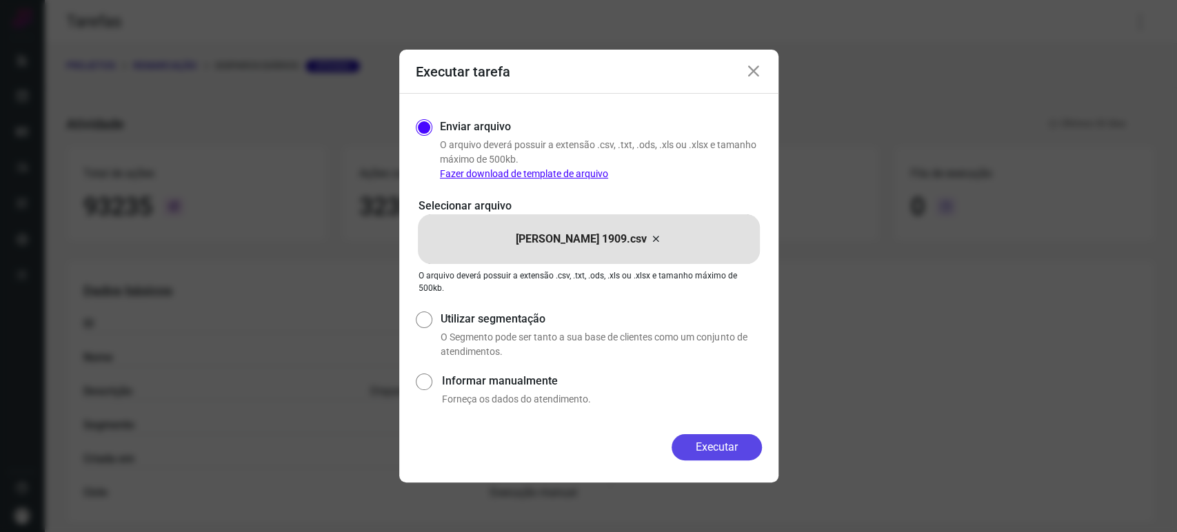
click at [719, 445] on button "Executar" at bounding box center [716, 447] width 90 height 26
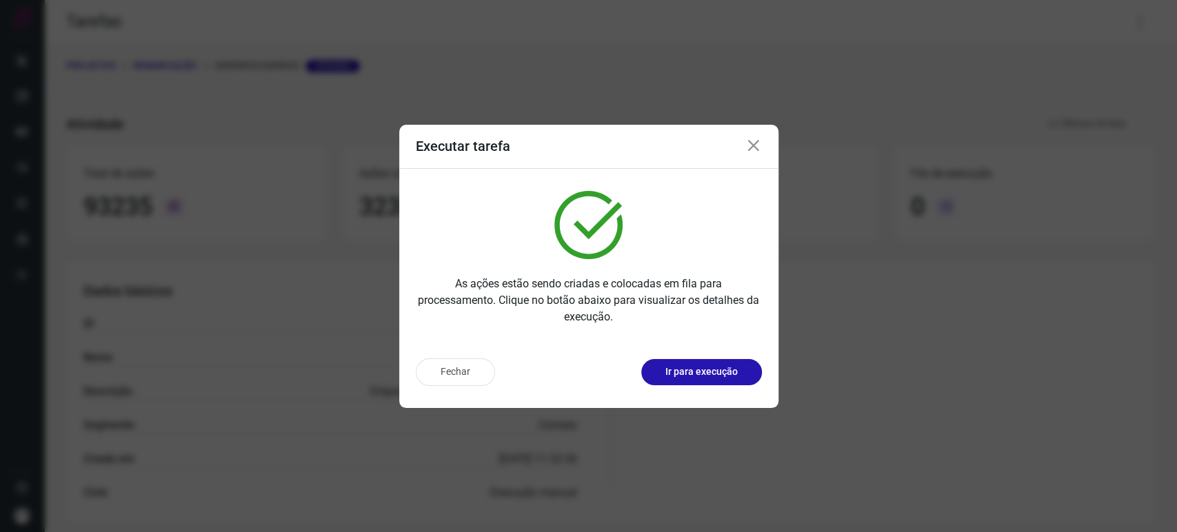
click at [717, 387] on div "Fechar Ir para execução" at bounding box center [588, 377] width 379 height 61
click at [718, 377] on p "Ir para execução" at bounding box center [701, 372] width 72 height 14
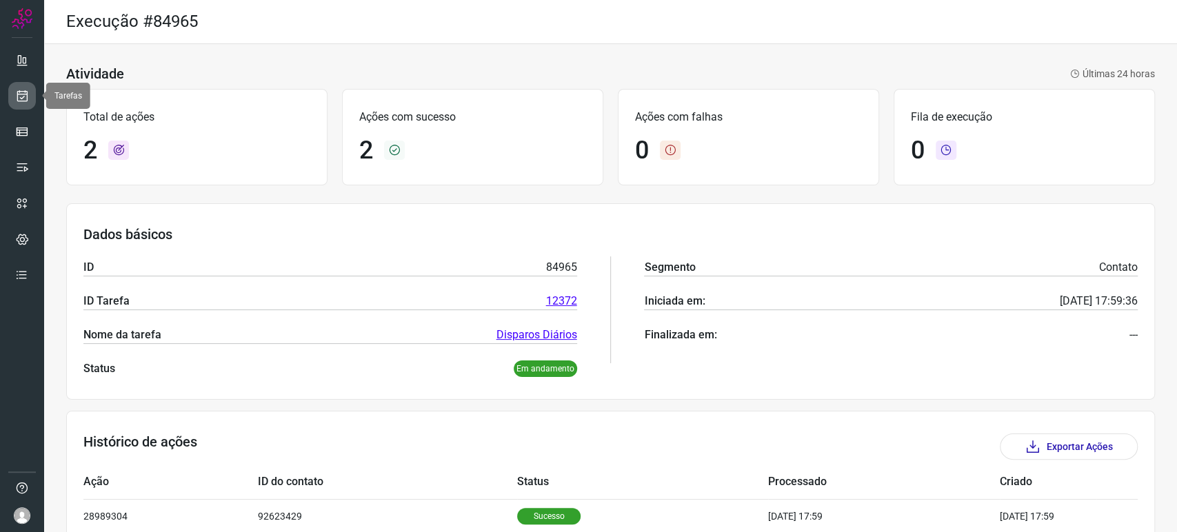
drag, startPoint x: 23, startPoint y: 105, endPoint x: 31, endPoint y: 105, distance: 8.3
click at [23, 105] on link at bounding box center [22, 96] width 28 height 28
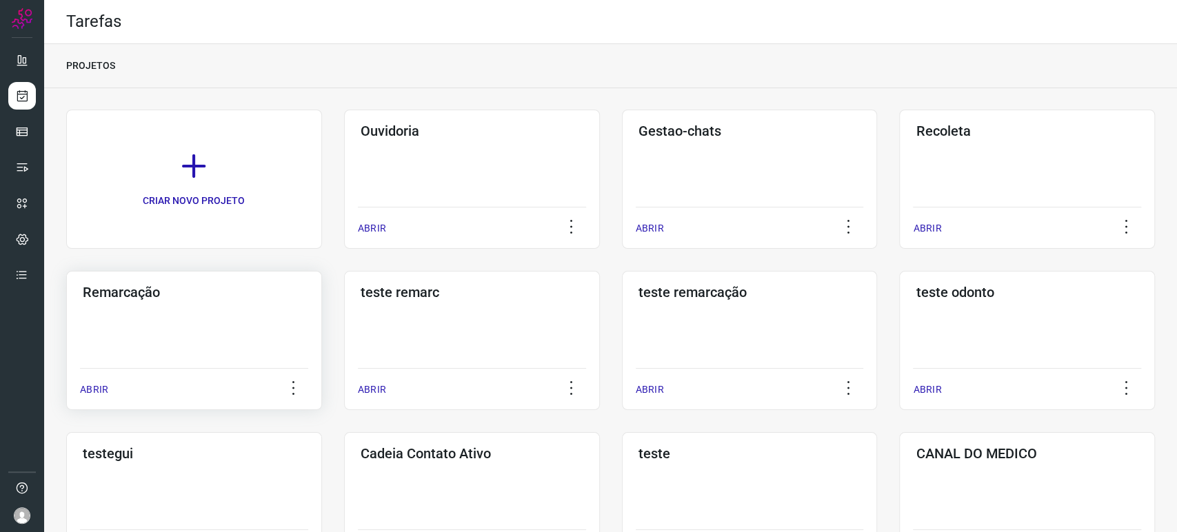
click at [198, 319] on div "Remarcação ABRIR" at bounding box center [194, 340] width 256 height 139
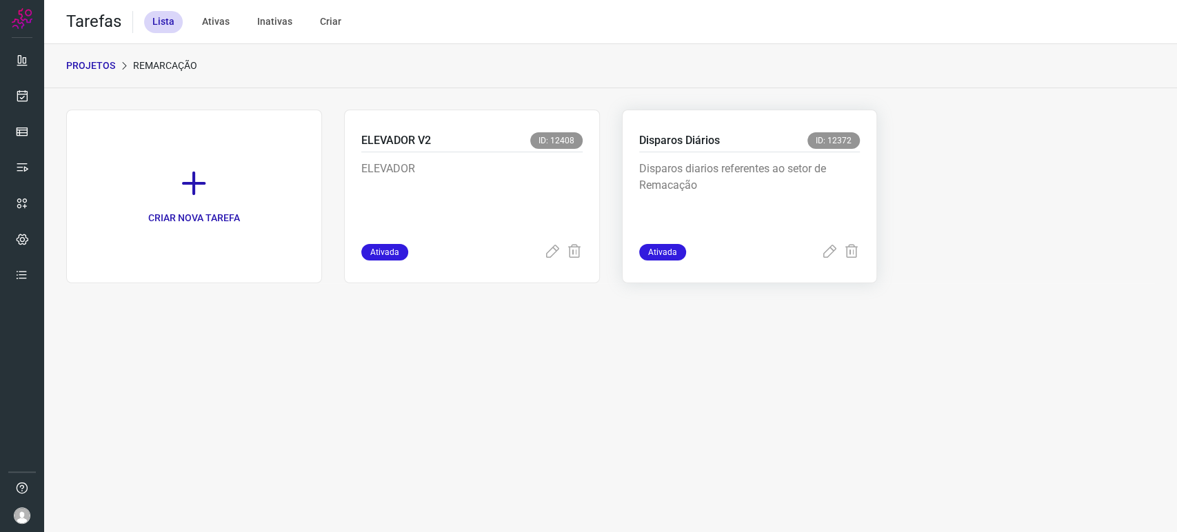
drag, startPoint x: 743, startPoint y: 194, endPoint x: 760, endPoint y: 194, distance: 17.2
click at [756, 194] on p "Disparos diarios referentes ao setor de Remacação" at bounding box center [742, 195] width 207 height 69
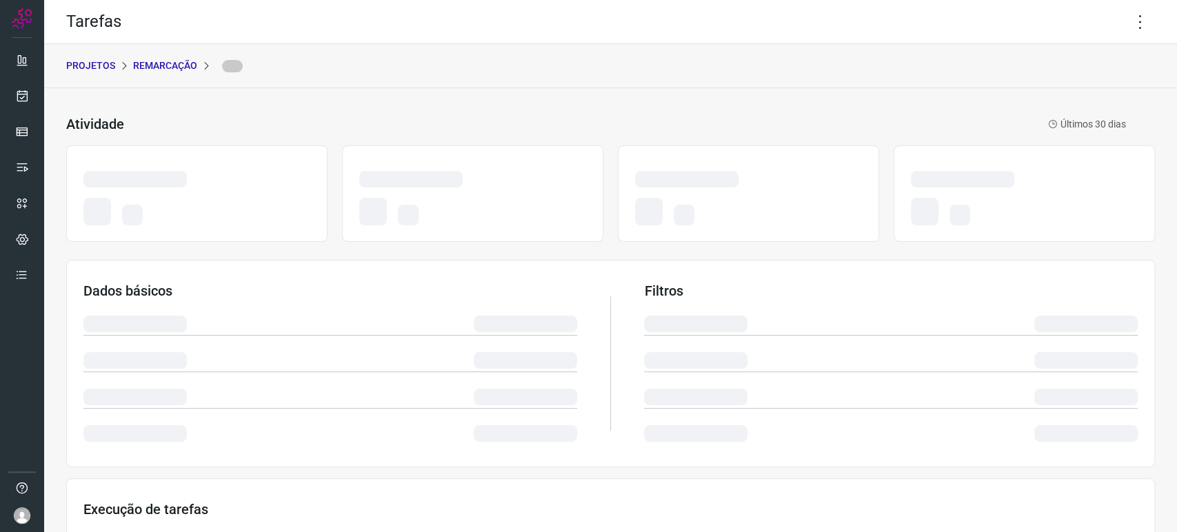
drag, startPoint x: 1120, startPoint y: 11, endPoint x: 1115, endPoint y: 42, distance: 31.3
click at [1126, 11] on icon at bounding box center [1140, 22] width 29 height 29
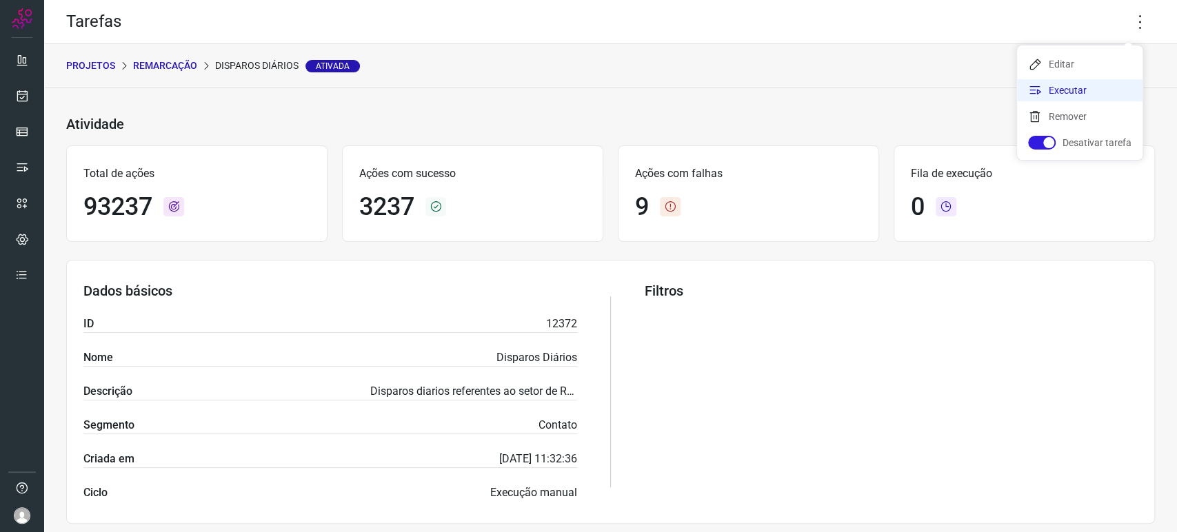
click at [1075, 86] on li "Executar" at bounding box center [1079, 90] width 125 height 22
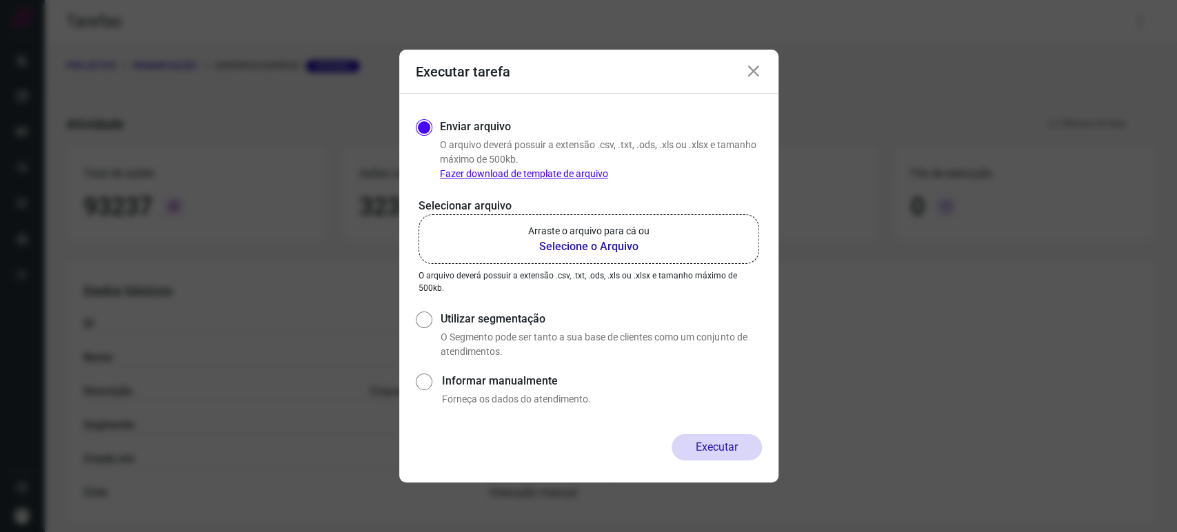
click at [593, 247] on b "Selecione o Arquivo" at bounding box center [588, 247] width 121 height 17
click at [0, 0] on input "Arraste o arquivo para cá ou Selecione o Arquivo" at bounding box center [0, 0] width 0 height 0
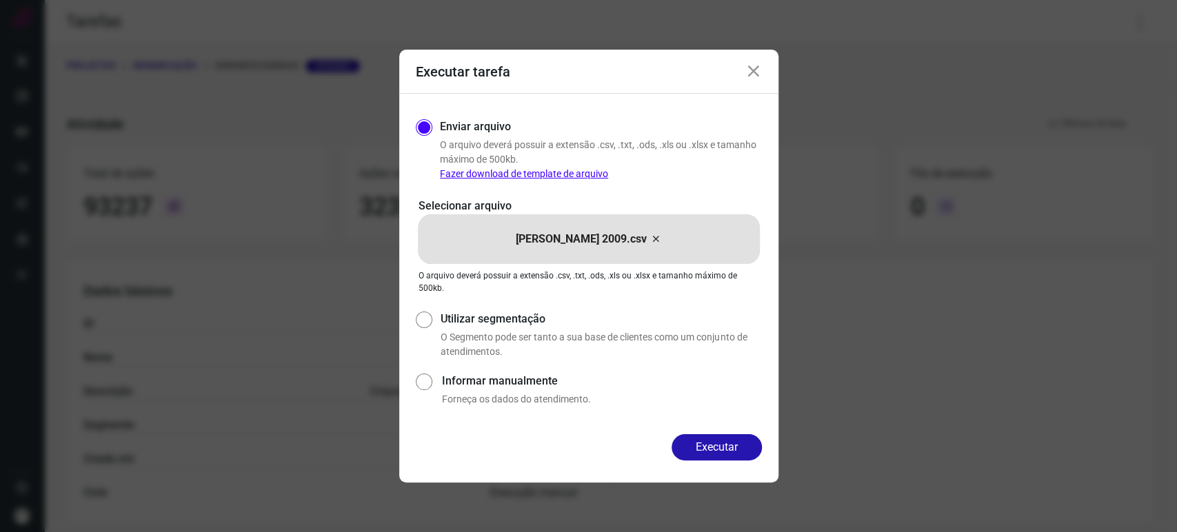
click at [761, 72] on icon at bounding box center [753, 71] width 17 height 17
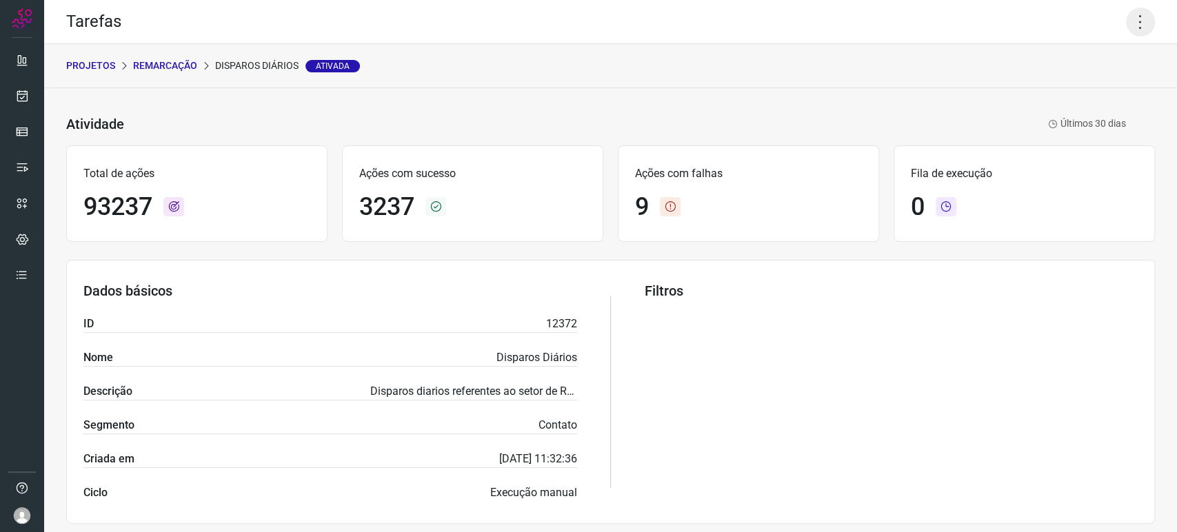
drag, startPoint x: 1135, startPoint y: 14, endPoint x: 1114, endPoint y: 37, distance: 31.3
click at [1135, 13] on icon at bounding box center [1140, 22] width 29 height 29
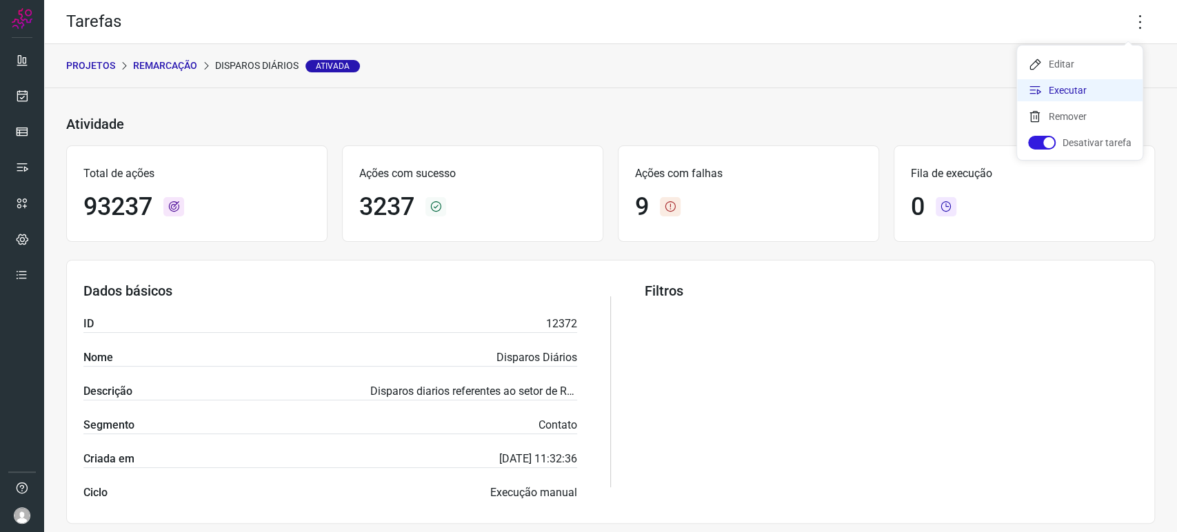
click at [1070, 85] on li "Executar" at bounding box center [1079, 90] width 125 height 22
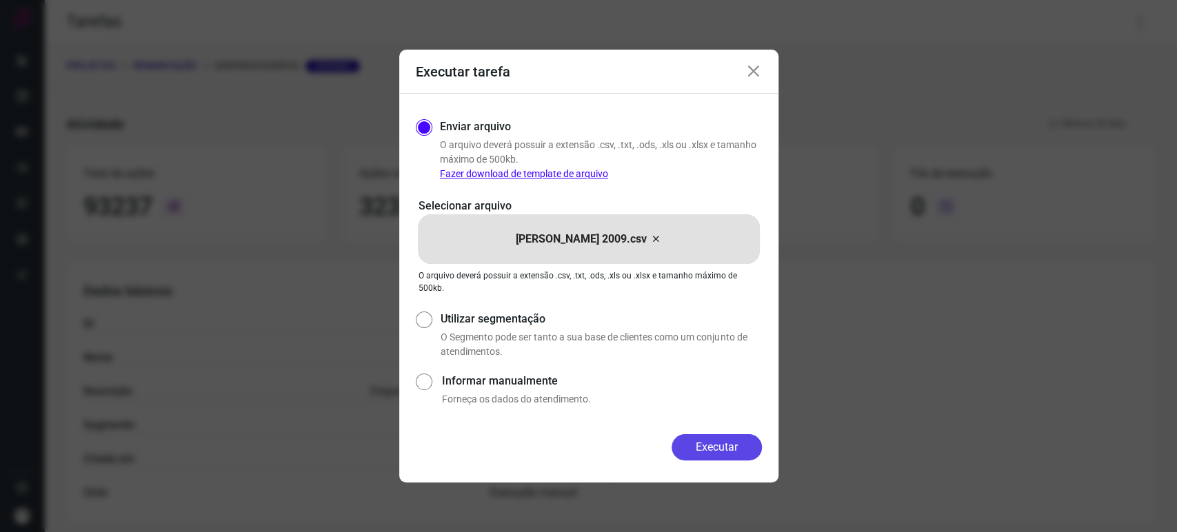
click at [721, 448] on button "Executar" at bounding box center [716, 447] width 90 height 26
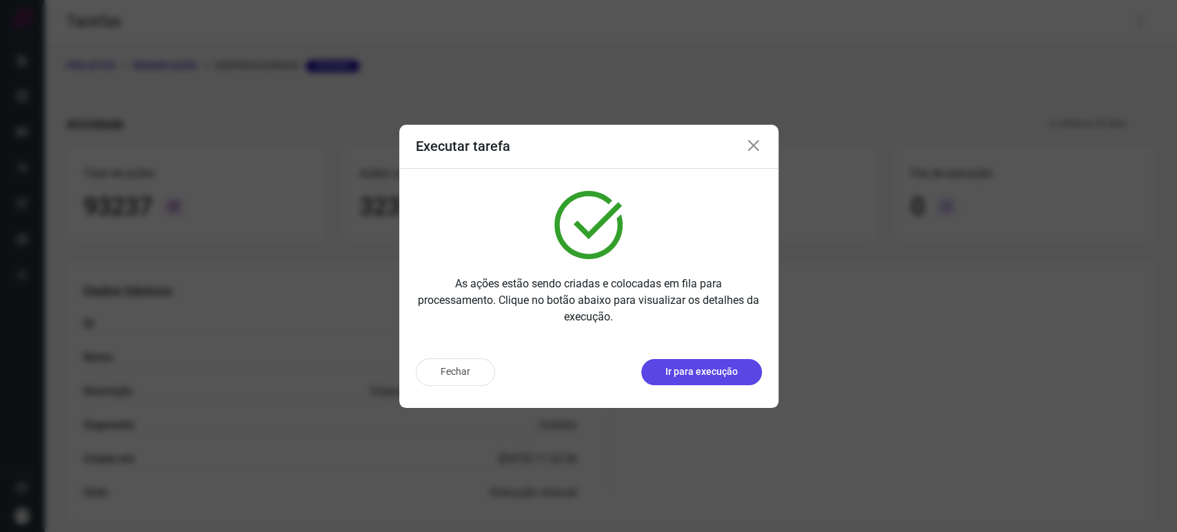
click at [729, 361] on button "Ir para execução" at bounding box center [701, 372] width 121 height 26
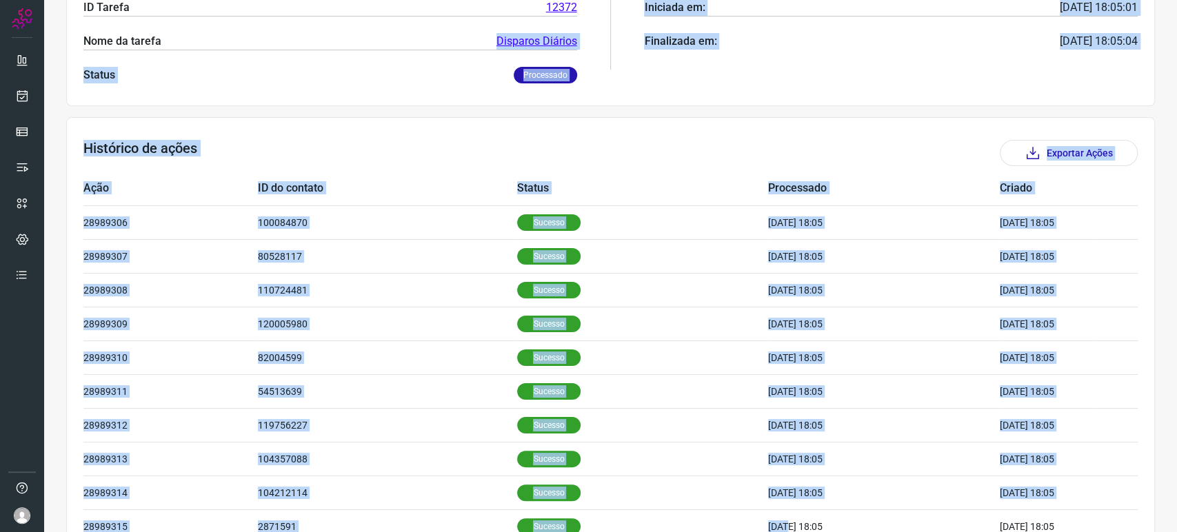
drag, startPoint x: 383, startPoint y: 393, endPoint x: 762, endPoint y: 564, distance: 415.9
click at [762, 532] on html "Execução #84966 Atividade Últimas 24 horas Total de ações 15 Ações com sucesso …" at bounding box center [588, 266] width 1177 height 532
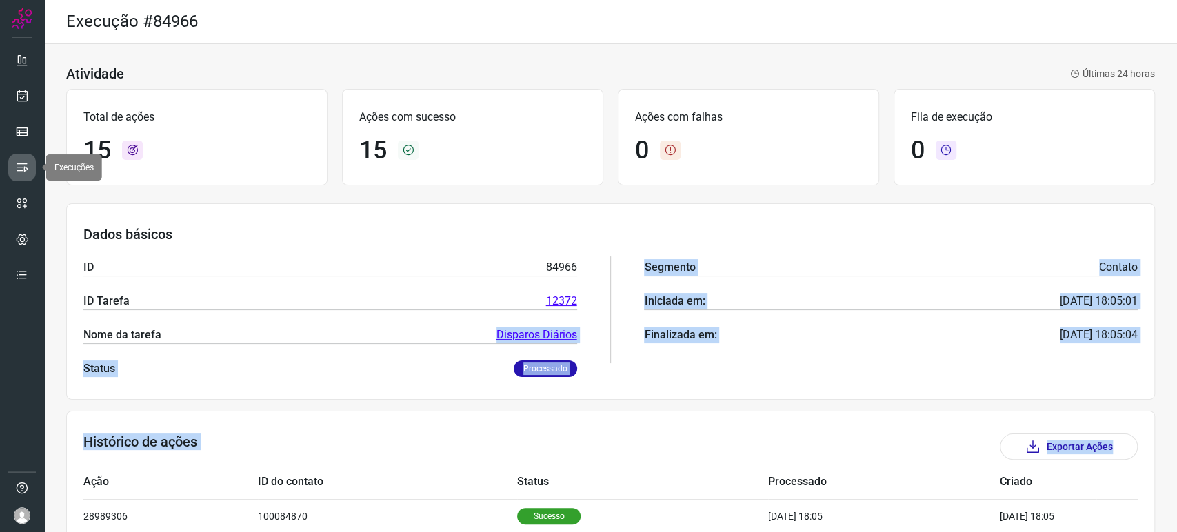
click at [21, 176] on link at bounding box center [22, 168] width 28 height 28
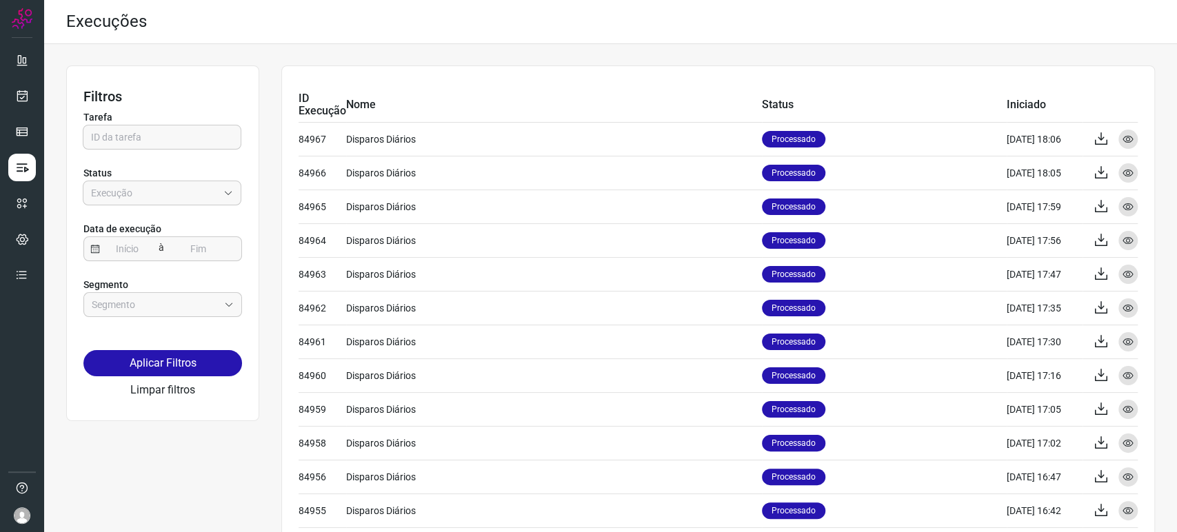
click at [2, 98] on div at bounding box center [22, 266] width 44 height 532
click at [23, 95] on icon at bounding box center [22, 96] width 14 height 14
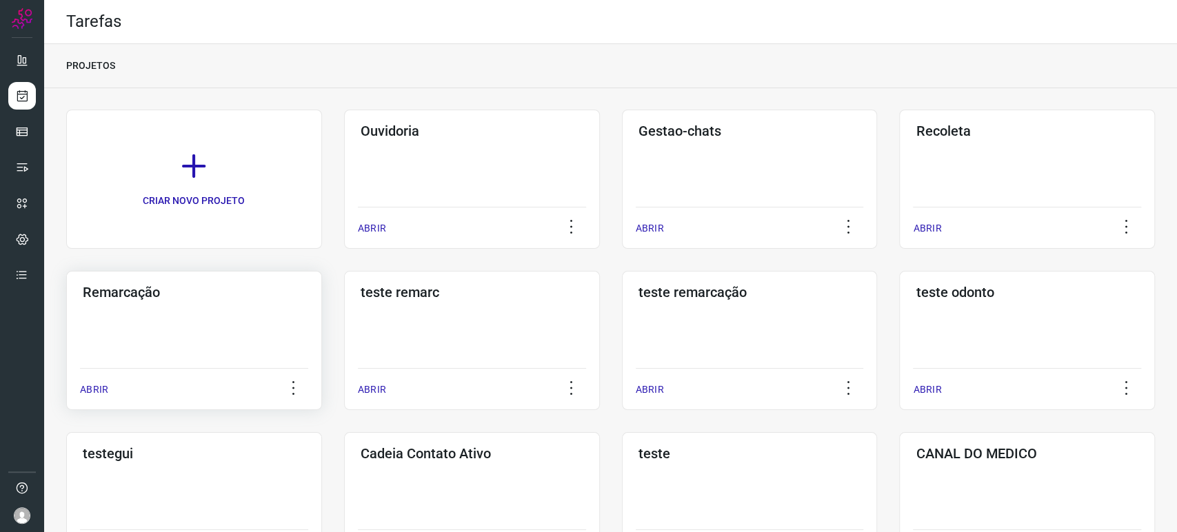
click at [182, 357] on div "Remarcação ABRIR" at bounding box center [194, 340] width 256 height 139
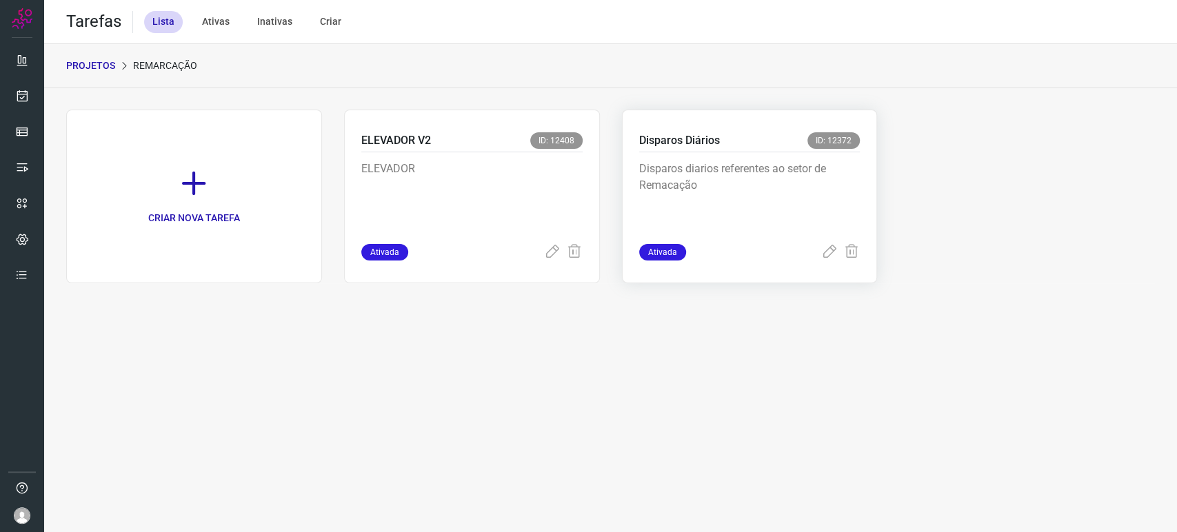
click at [865, 146] on div "Disparos Diários ID: 12372 Disparos diarios referentes ao setor de Remacação At…" at bounding box center [750, 197] width 256 height 174
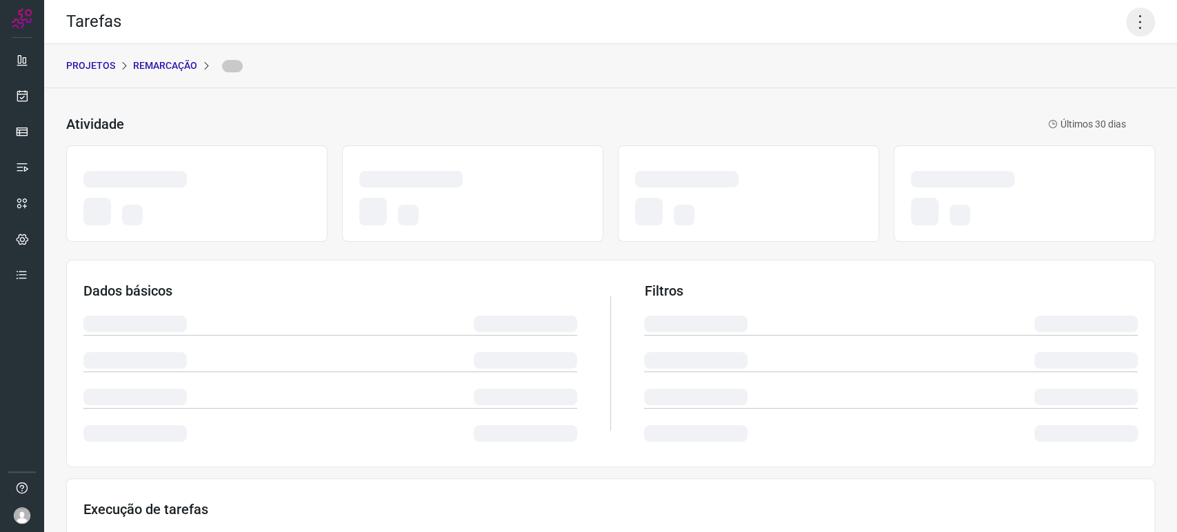
click at [1129, 21] on icon at bounding box center [1140, 22] width 29 height 29
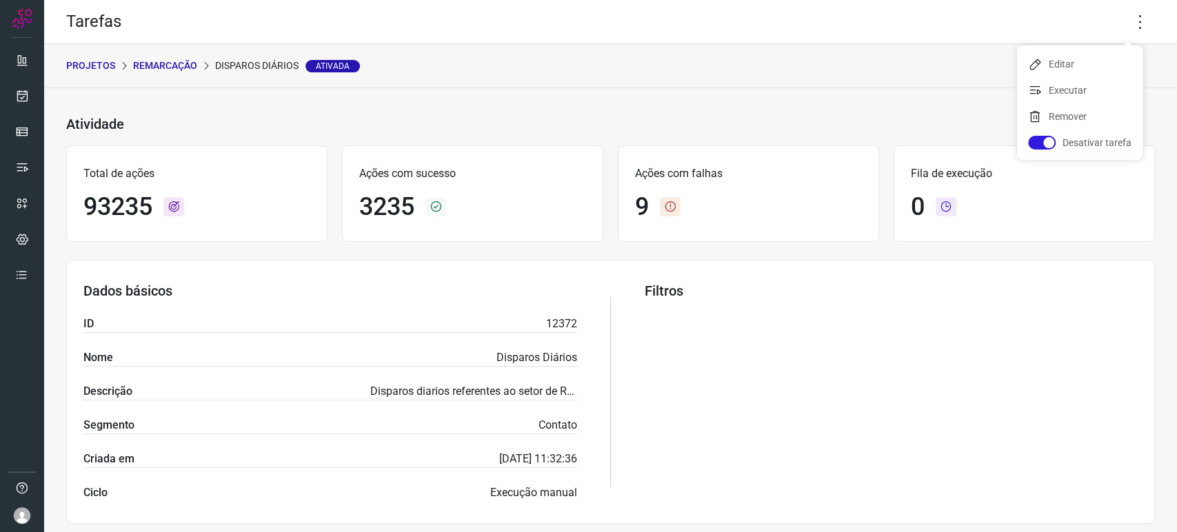
click at [1053, 101] on ul "Editar Executar Remover Desativar tarefa" at bounding box center [1079, 103] width 125 height 114
click at [1057, 92] on li "Executar" at bounding box center [1079, 90] width 125 height 22
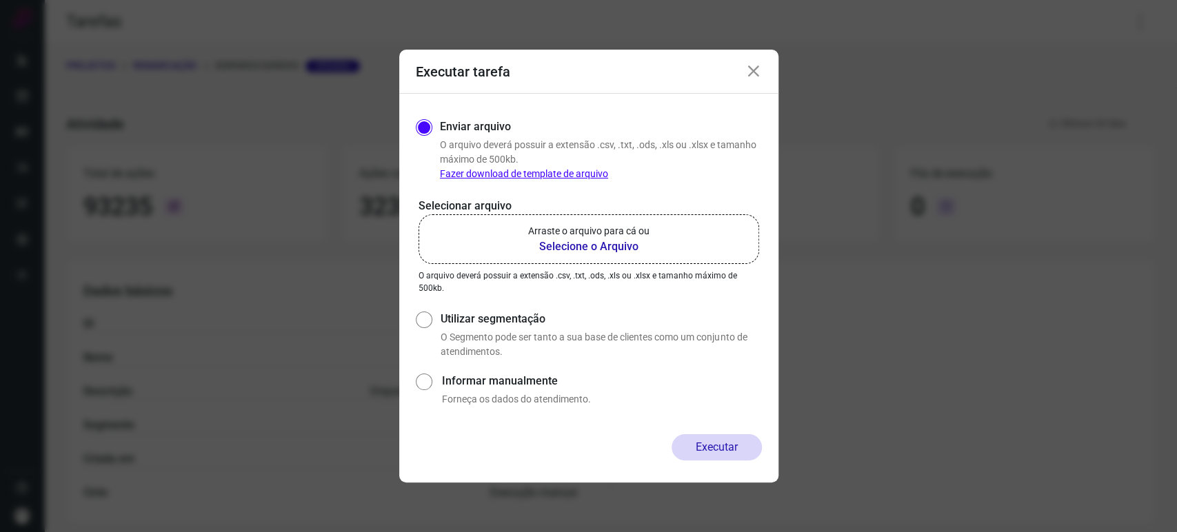
click at [628, 247] on b "Selecione o Arquivo" at bounding box center [588, 247] width 121 height 17
click at [0, 0] on input "Arraste o arquivo para cá ou Selecione o Arquivo" at bounding box center [0, 0] width 0 height 0
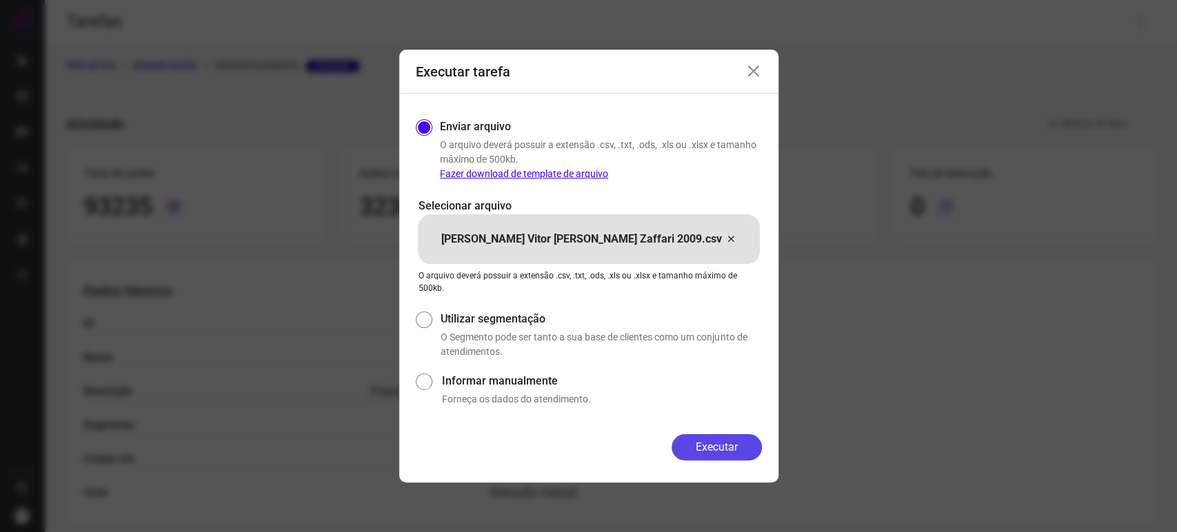
click at [706, 450] on button "Executar" at bounding box center [716, 447] width 90 height 26
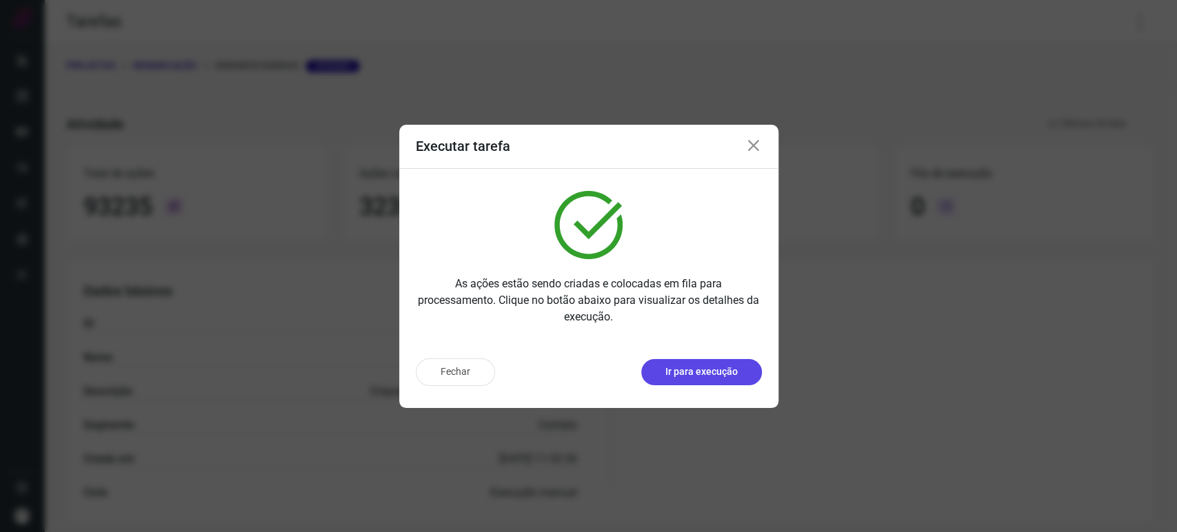
click at [724, 377] on p "Ir para execução" at bounding box center [701, 372] width 72 height 14
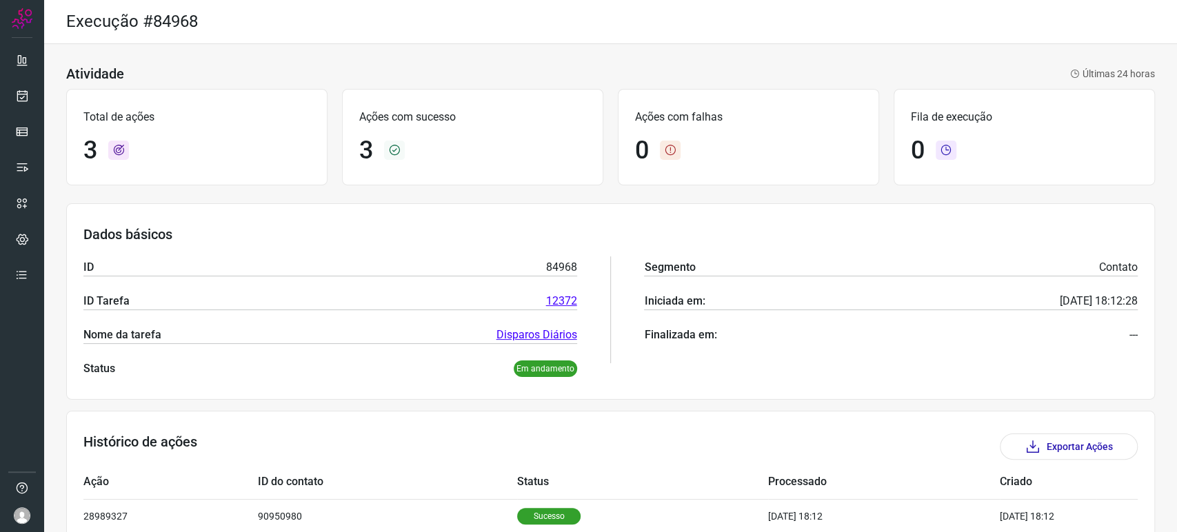
click at [881, 291] on div "Segmento Contato Iniciada em: [DATE] 18:12:28 Finalizada em: ---" at bounding box center [891, 310] width 494 height 134
